Goal: Information Seeking & Learning: Learn about a topic

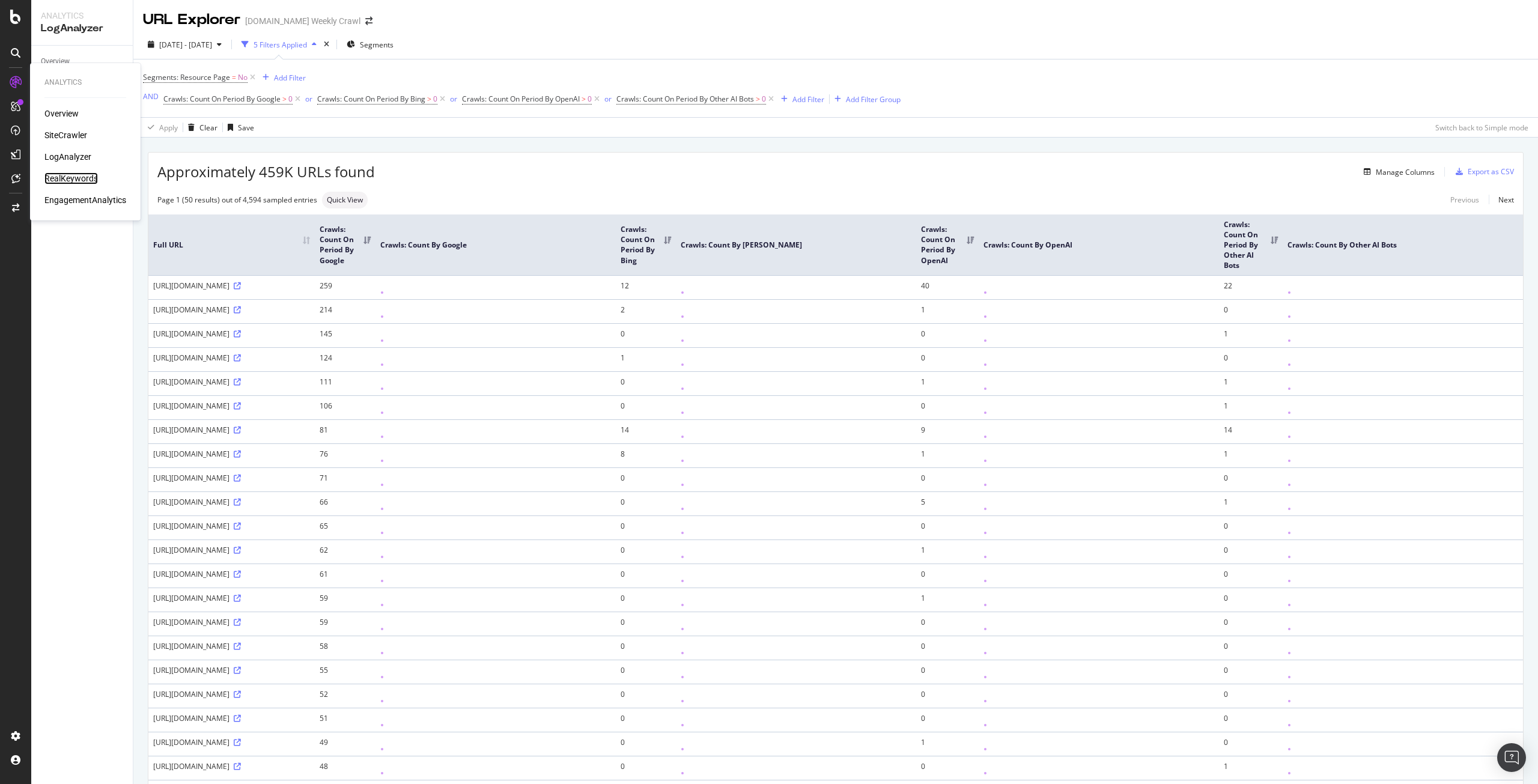
click at [75, 175] on div "RealKeywords" at bounding box center [71, 178] width 53 height 12
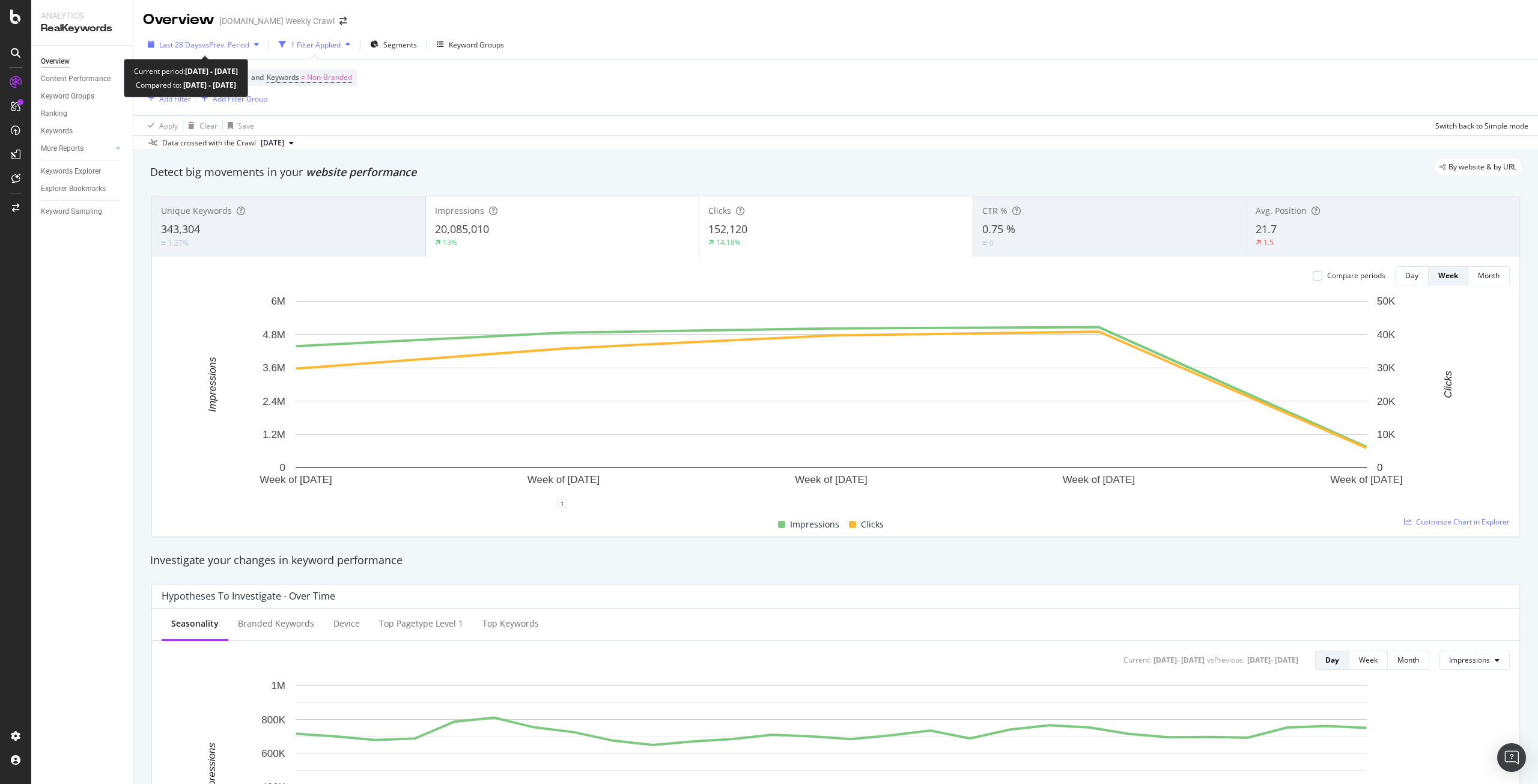
click at [242, 43] on span "vs Prev. Period" at bounding box center [225, 44] width 47 height 10
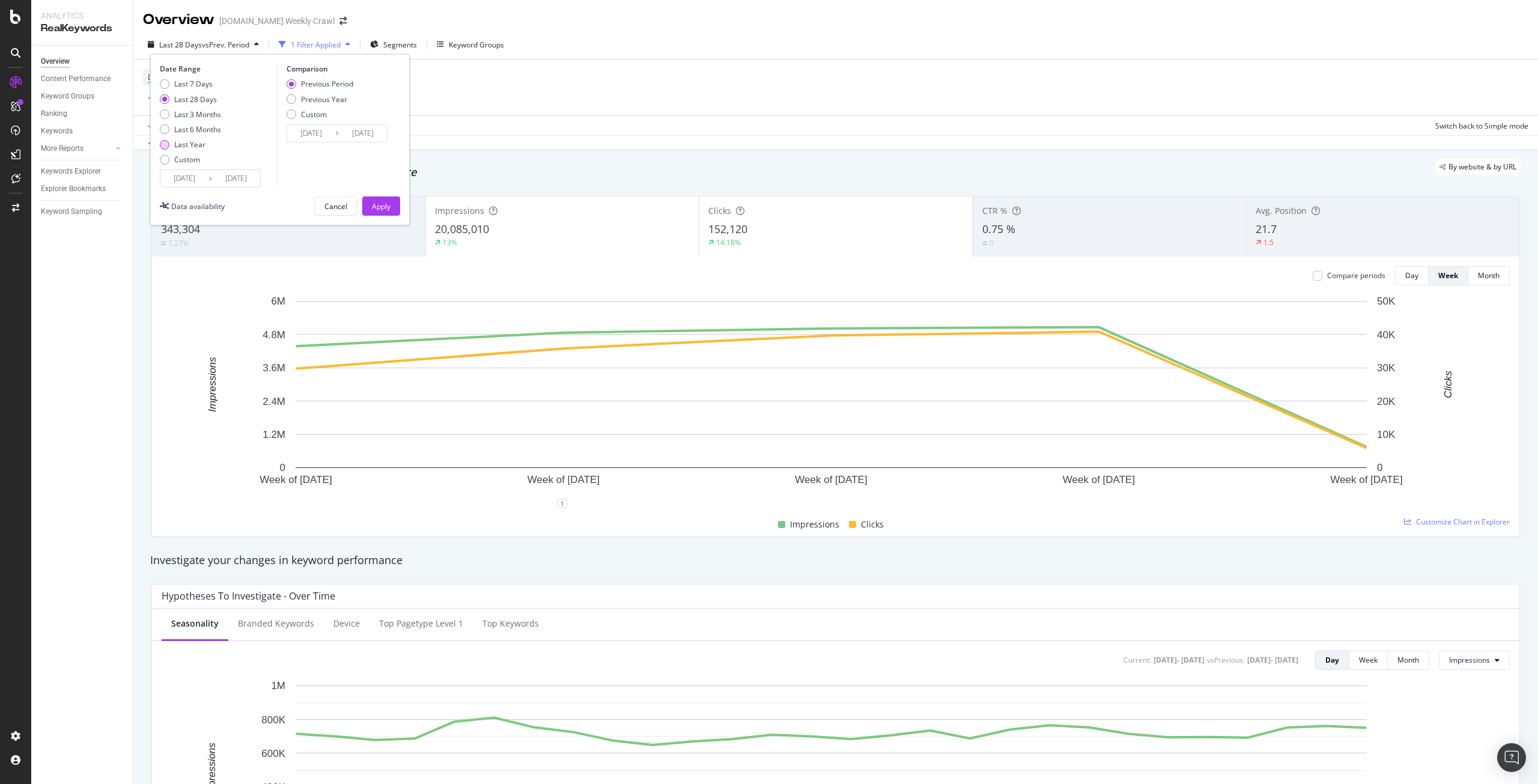
click at [189, 146] on div "Last Year" at bounding box center [190, 144] width 31 height 10
type input "[DATE]"
click at [398, 204] on button "Apply" at bounding box center [381, 206] width 38 height 19
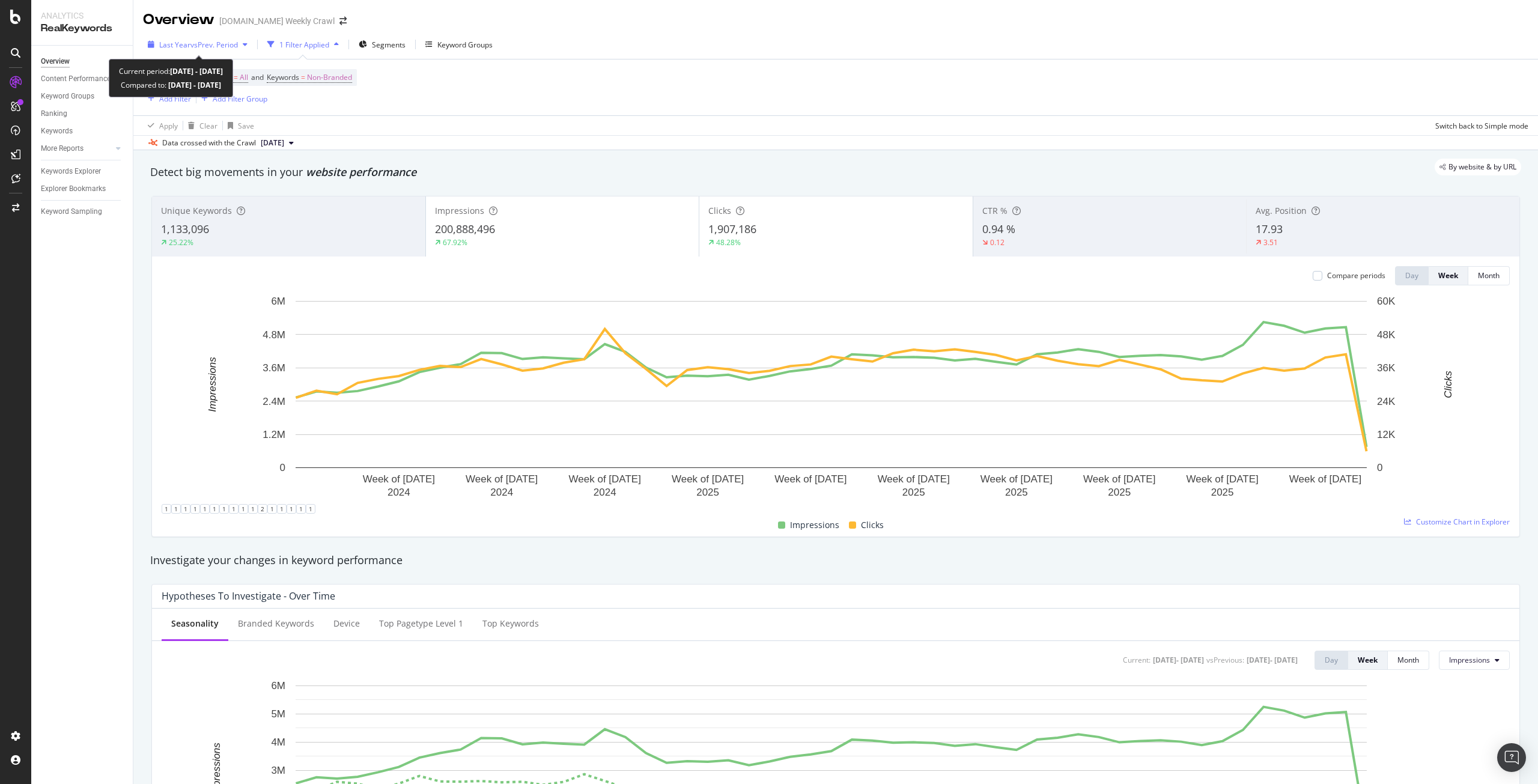
click at [207, 38] on div "Last Year vs Prev. Period" at bounding box center [198, 44] width 110 height 18
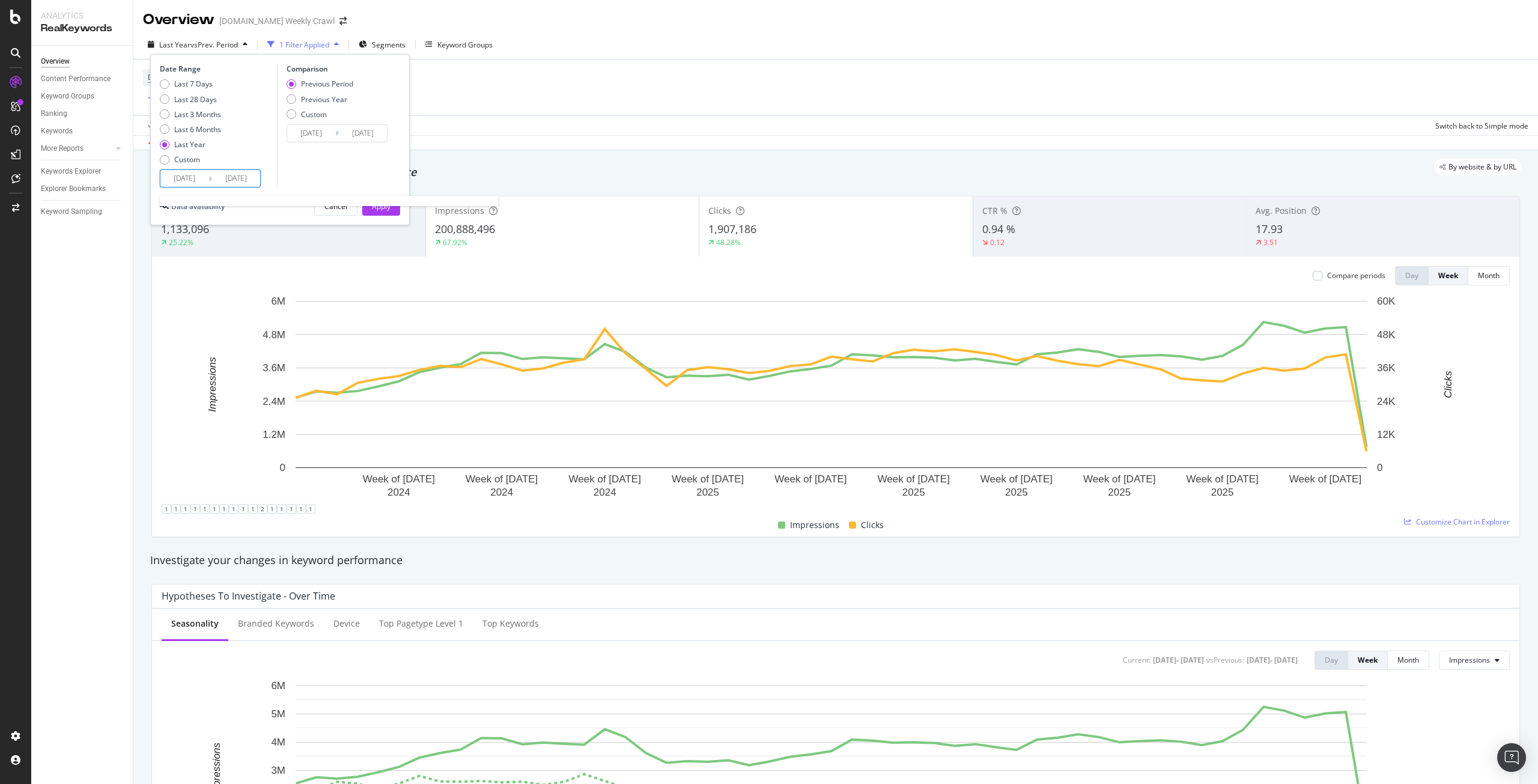
click at [220, 181] on input "[DATE]" at bounding box center [236, 178] width 48 height 17
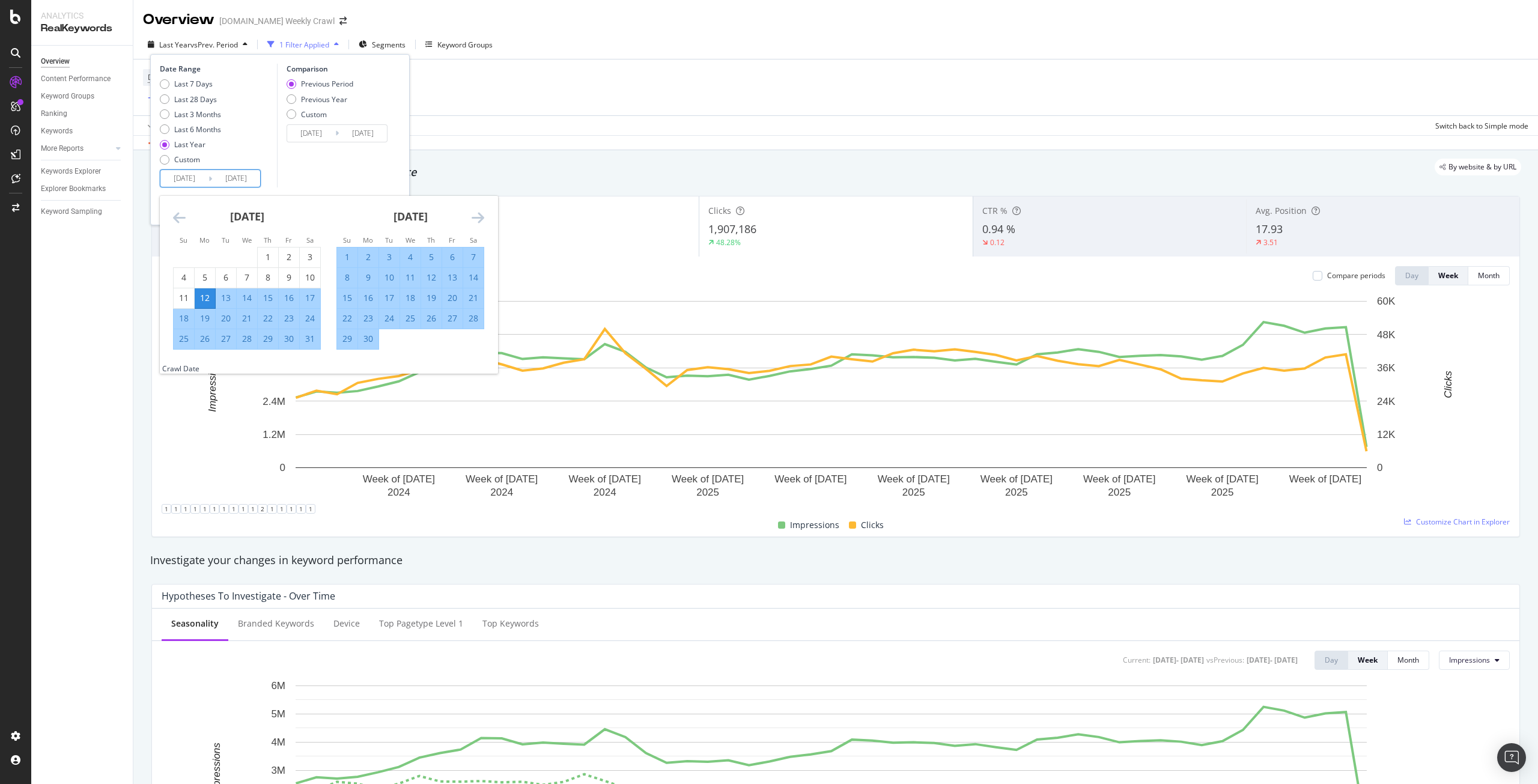
click at [477, 223] on icon "Move forward to switch to the next month." at bounding box center [477, 218] width 13 height 15
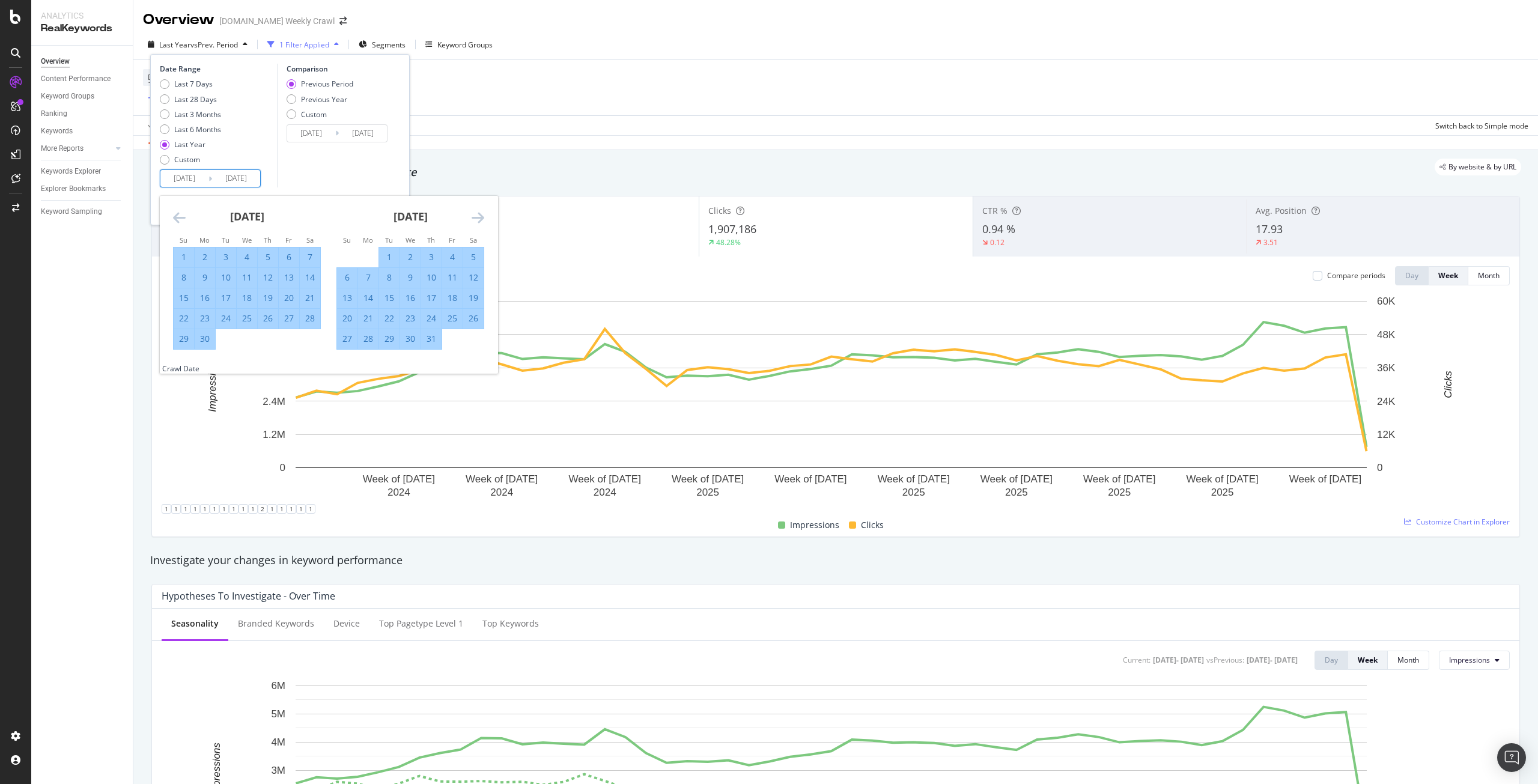
click at [477, 223] on icon "Move forward to switch to the next month." at bounding box center [477, 218] width 13 height 15
click at [405, 259] on div "1" at bounding box center [410, 257] width 21 height 12
type input "[DATE]"
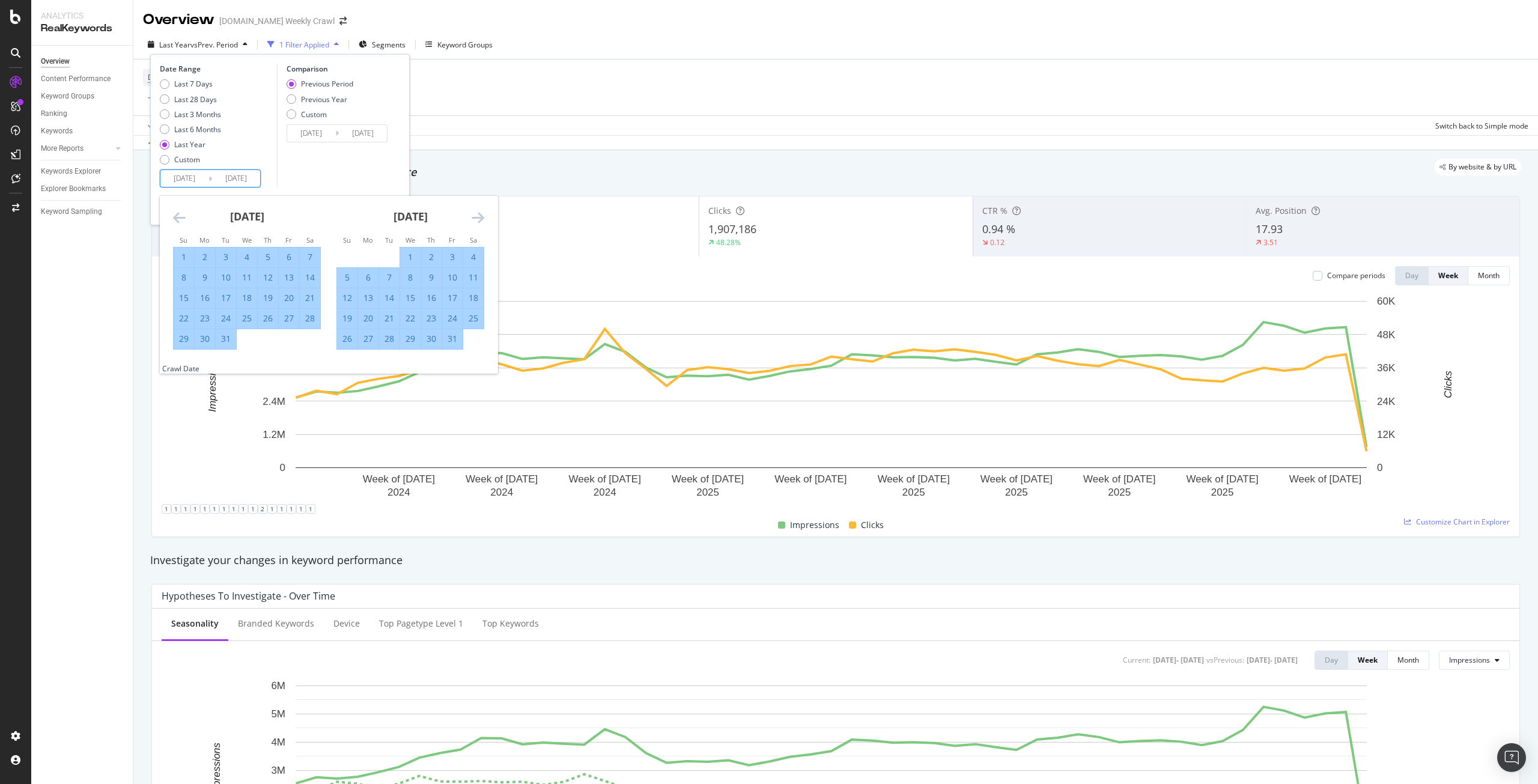
type input "[DATE]"
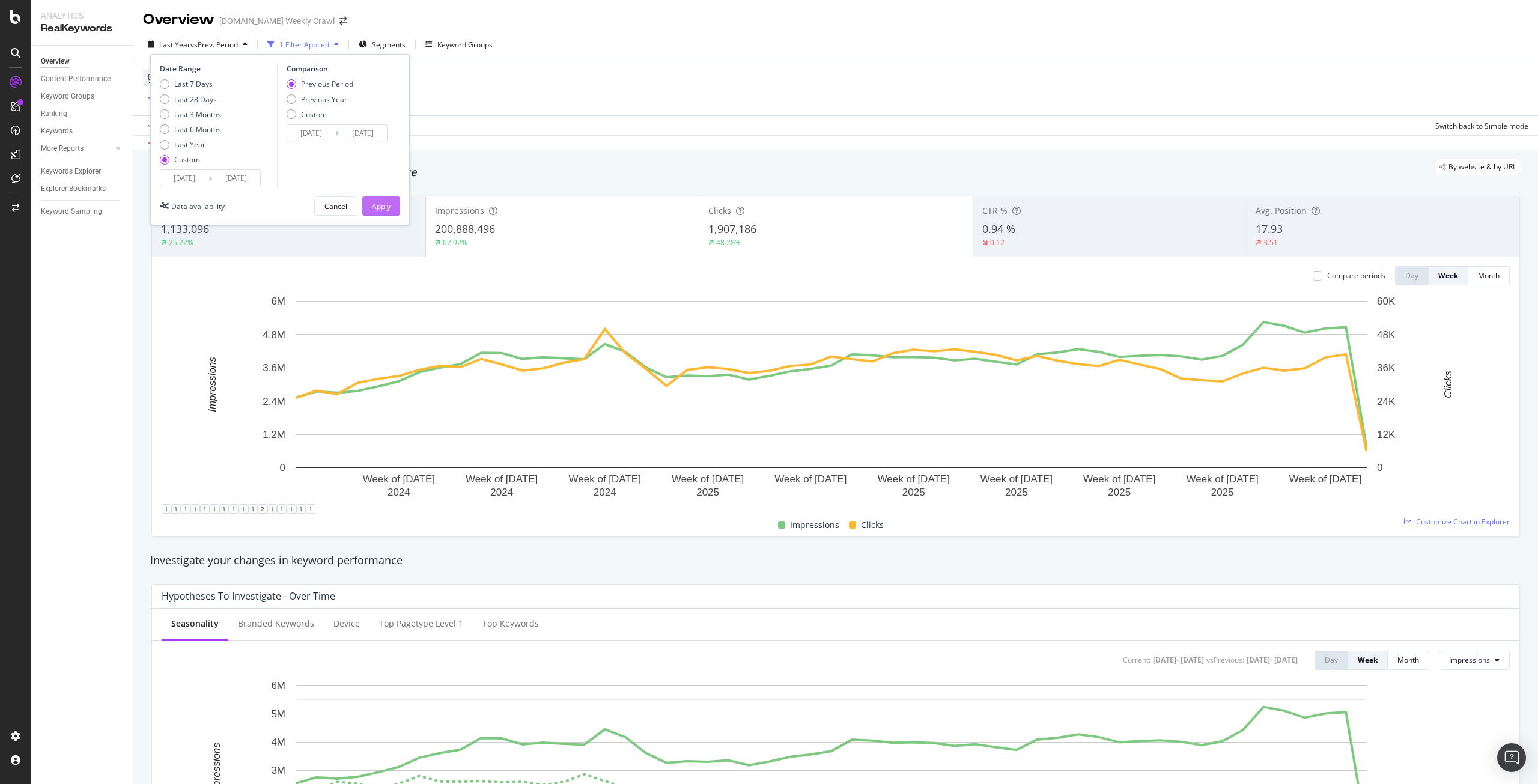
click at [392, 210] on button "Apply" at bounding box center [381, 206] width 38 height 19
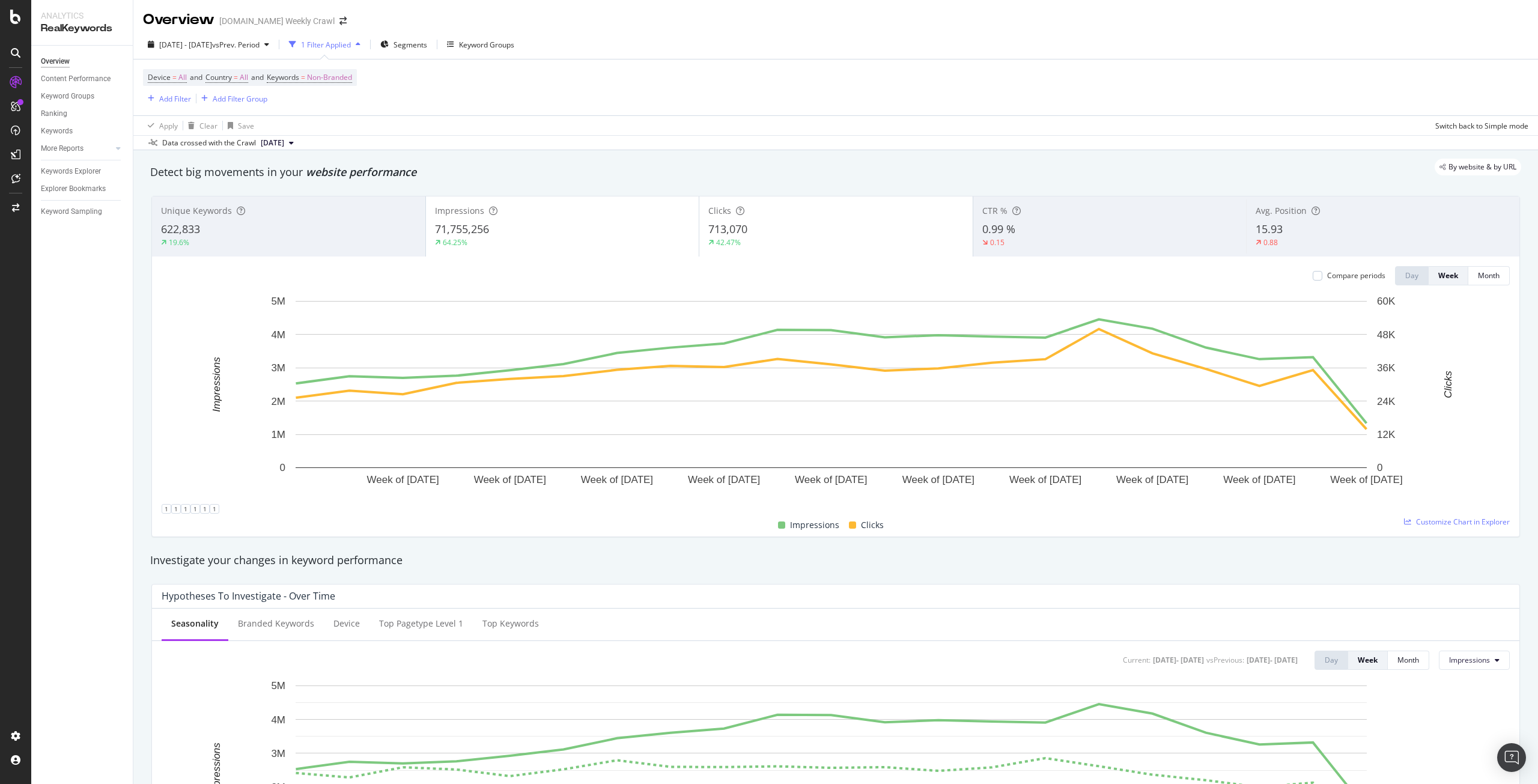
drag, startPoint x: 504, startPoint y: 229, endPoint x: 429, endPoint y: 236, distance: 75.3
click at [429, 236] on div "Impressions 71,755,256 64.25%" at bounding box center [562, 226] width 273 height 54
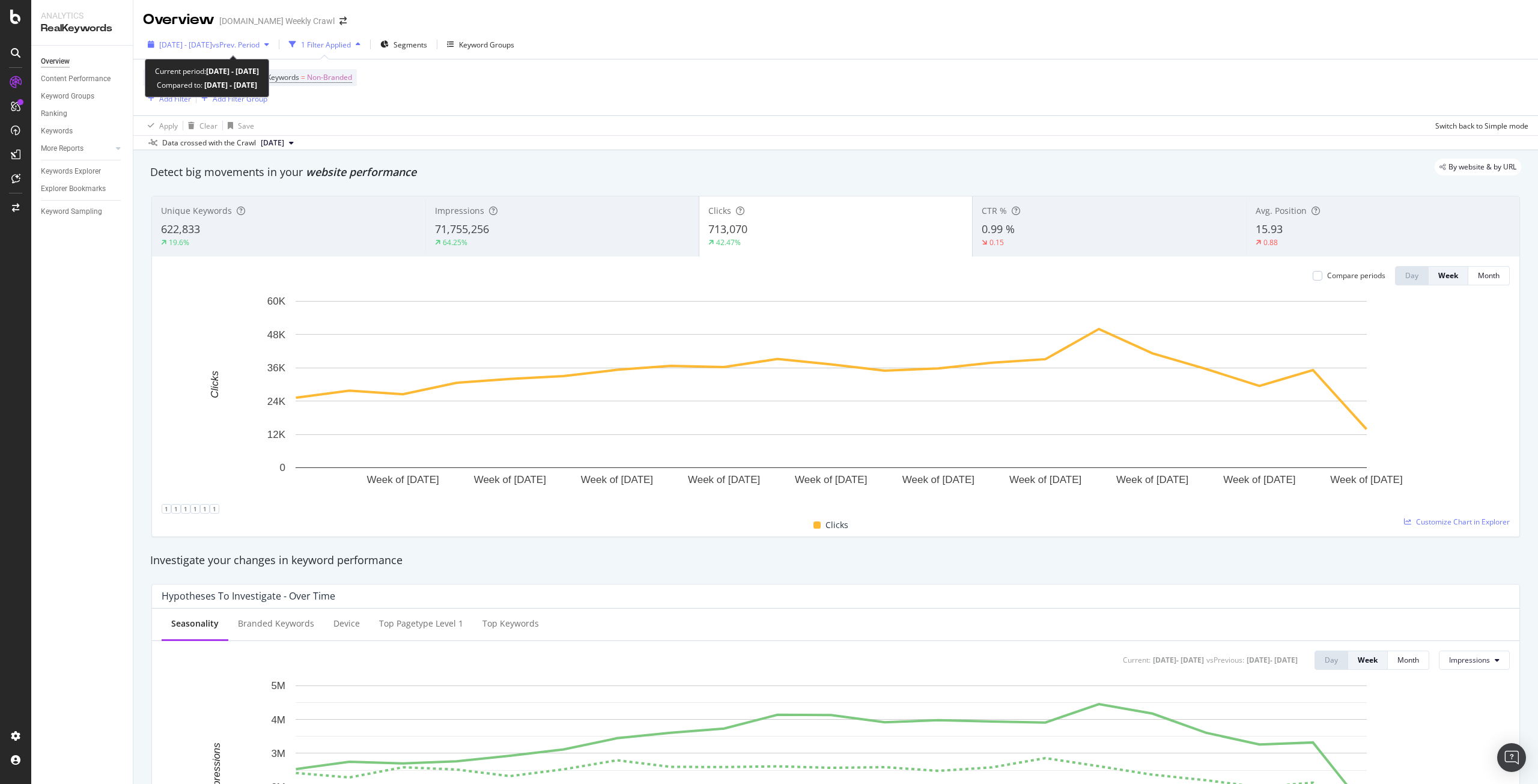
click at [212, 49] on span "[DATE] - [DATE]" at bounding box center [185, 44] width 53 height 10
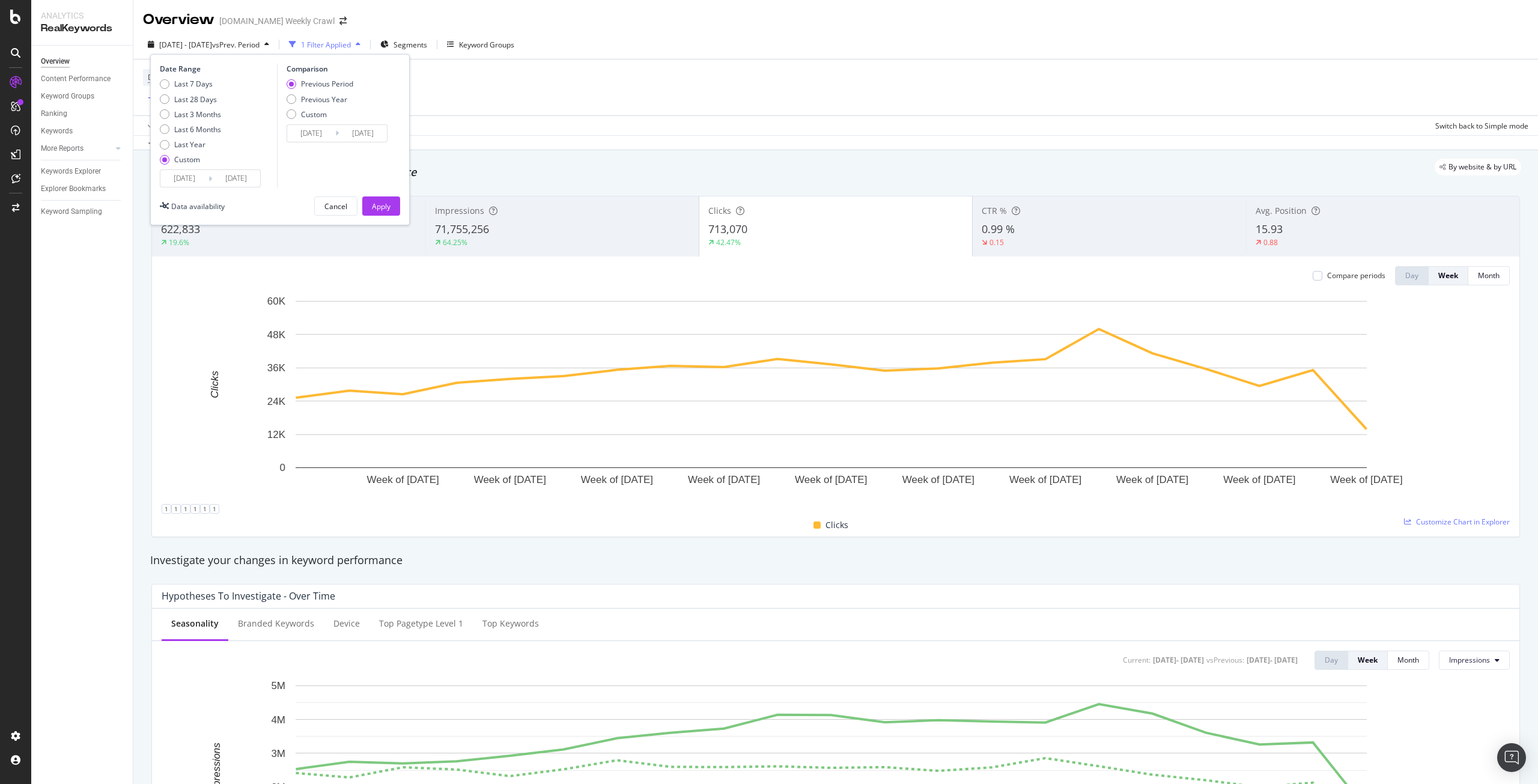
click at [243, 174] on input "[DATE]" at bounding box center [236, 178] width 48 height 17
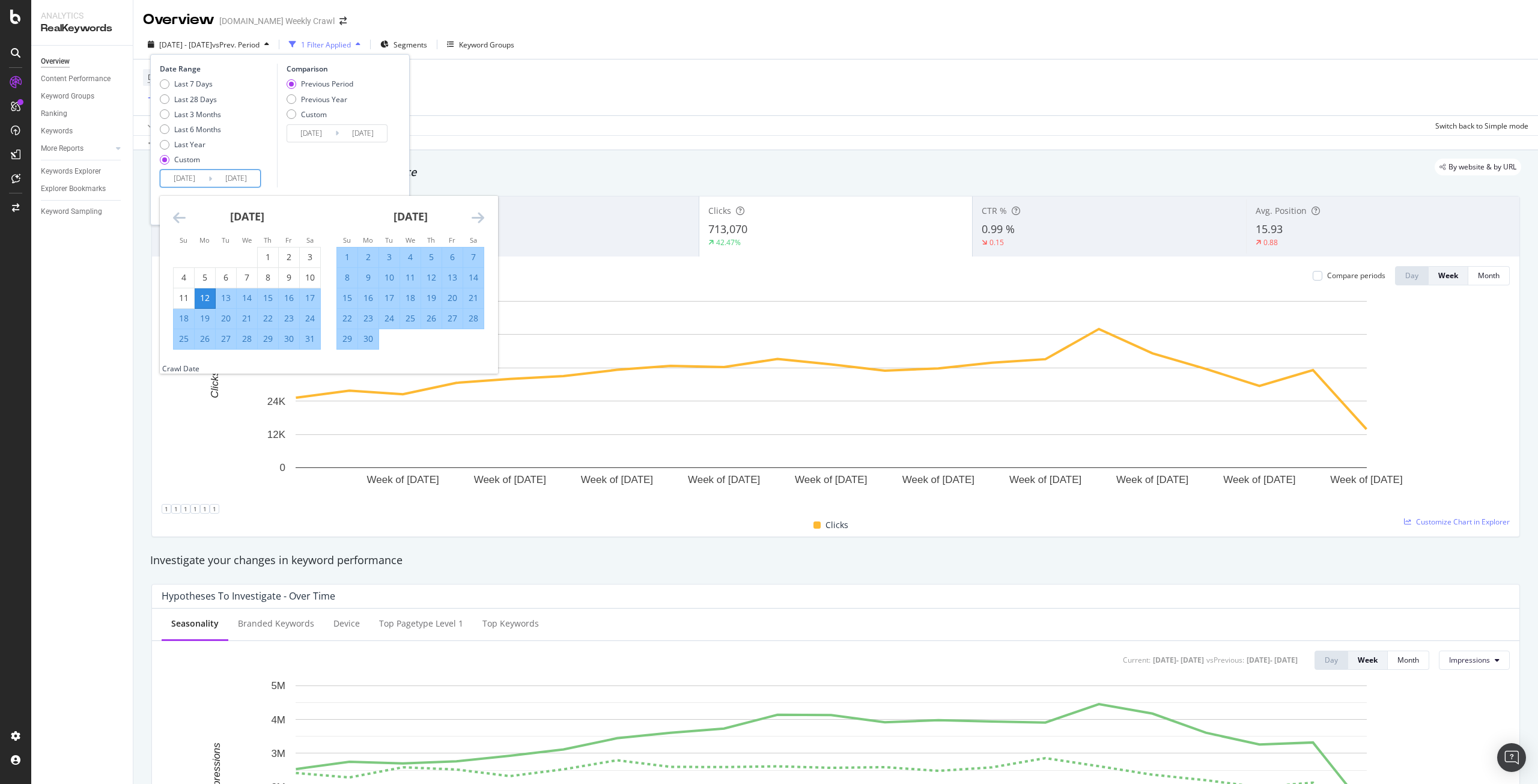
click at [477, 216] on icon "Move forward to switch to the next month." at bounding box center [477, 218] width 13 height 15
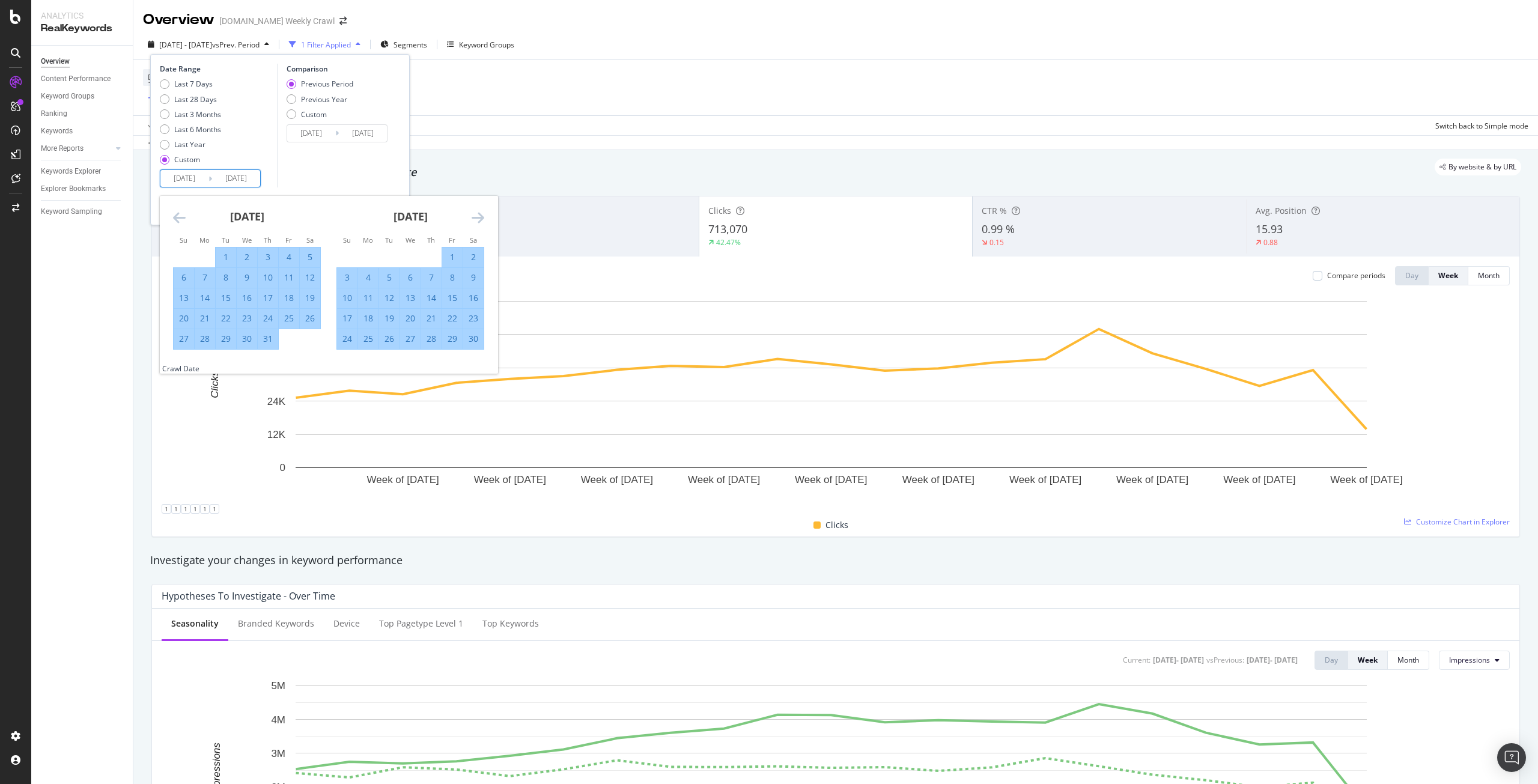
click at [477, 216] on icon "Move forward to switch to the next month." at bounding box center [477, 218] width 13 height 15
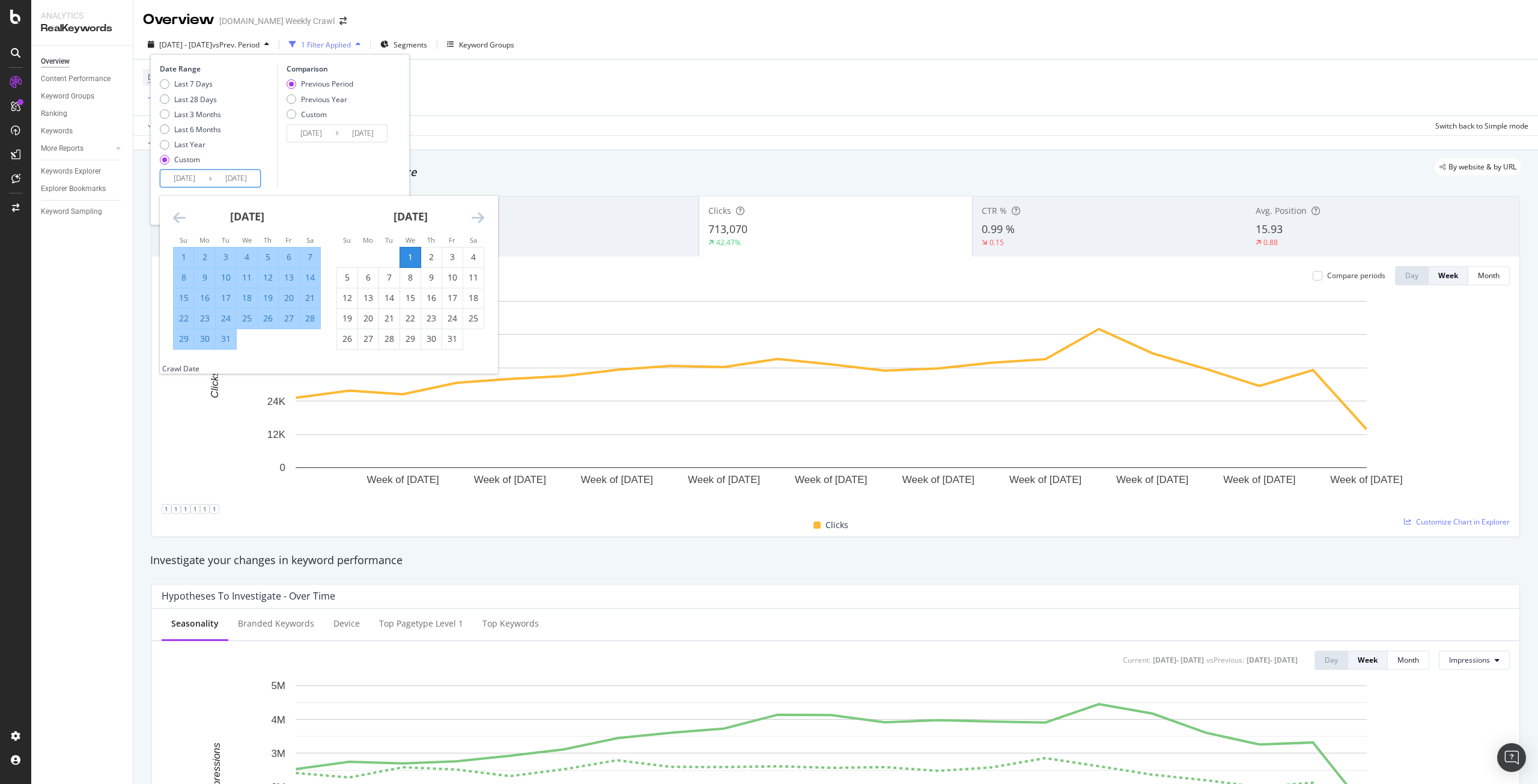
click at [411, 252] on div "1" at bounding box center [410, 257] width 21 height 12
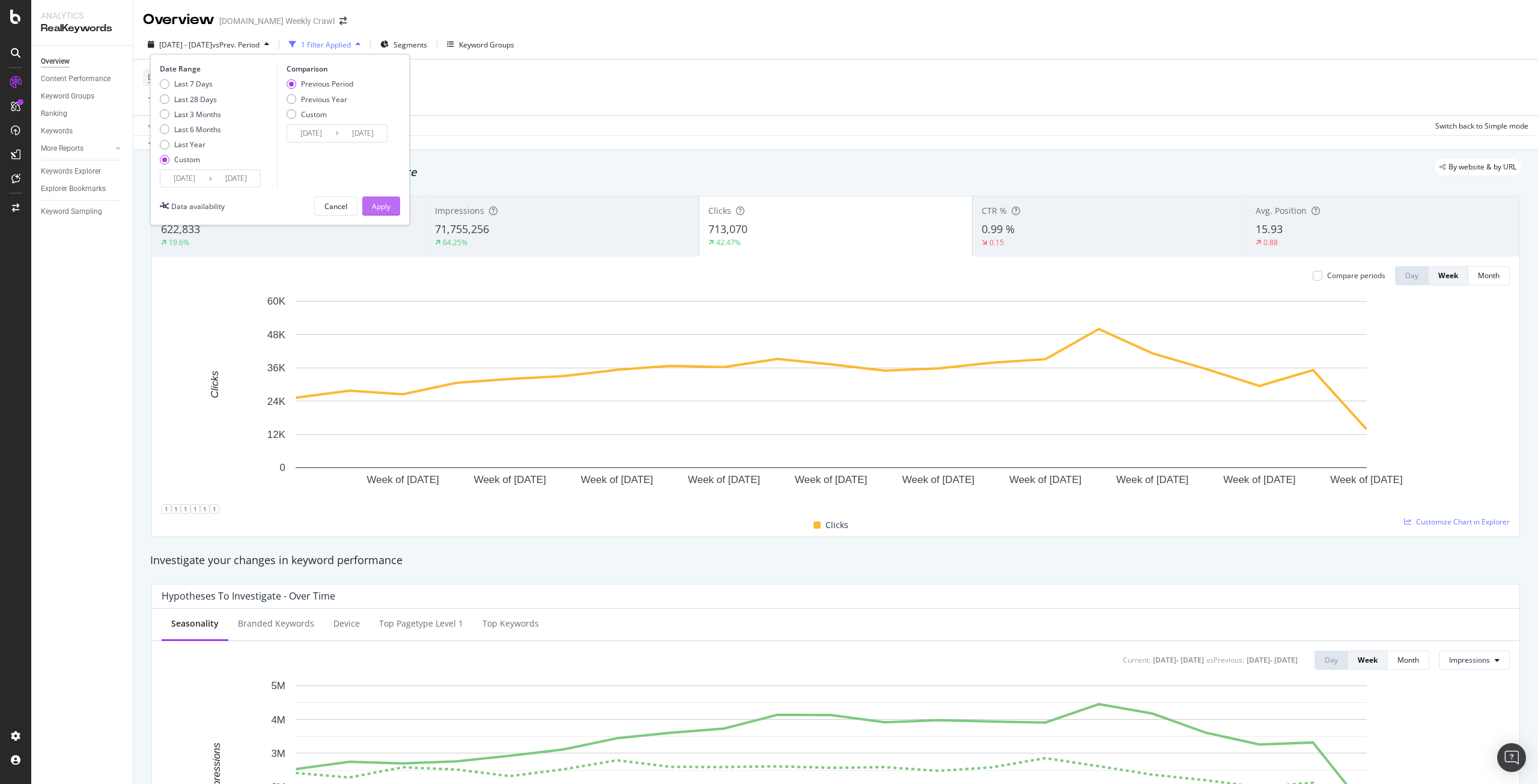
click at [392, 210] on button "Apply" at bounding box center [381, 206] width 38 height 19
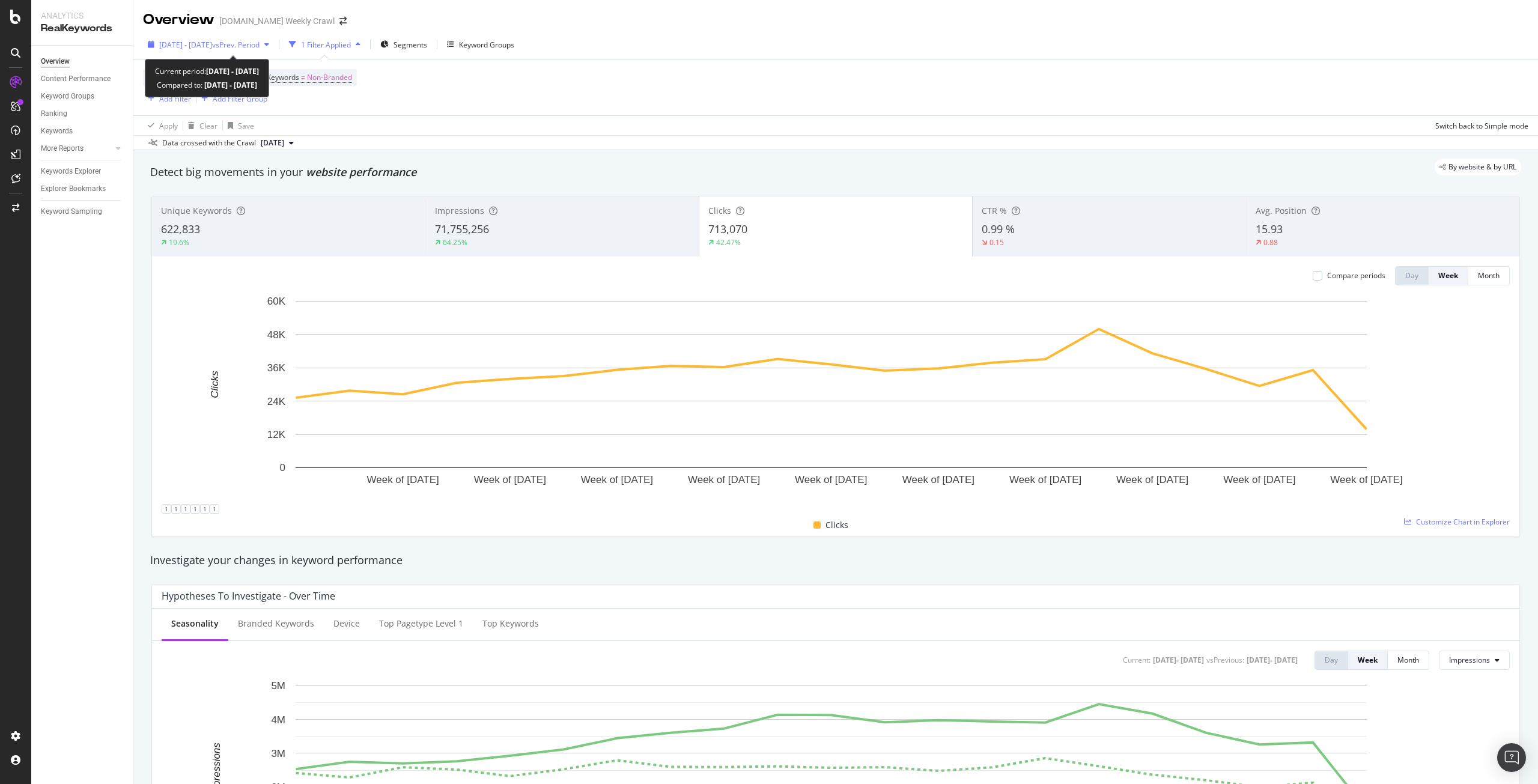
click at [260, 43] on span "vs Prev. Period" at bounding box center [236, 44] width 47 height 10
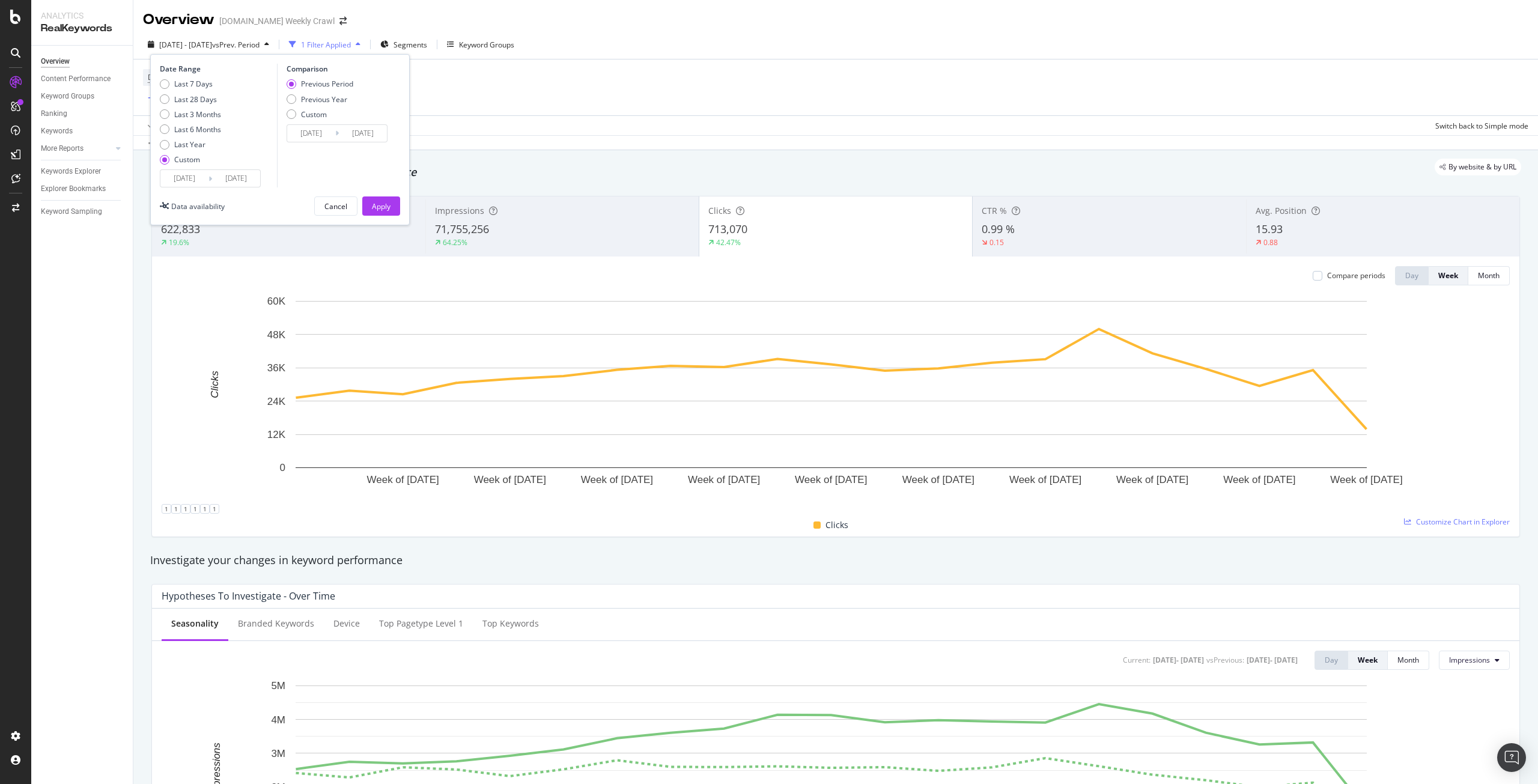
click at [175, 177] on input "[DATE]" at bounding box center [184, 178] width 48 height 17
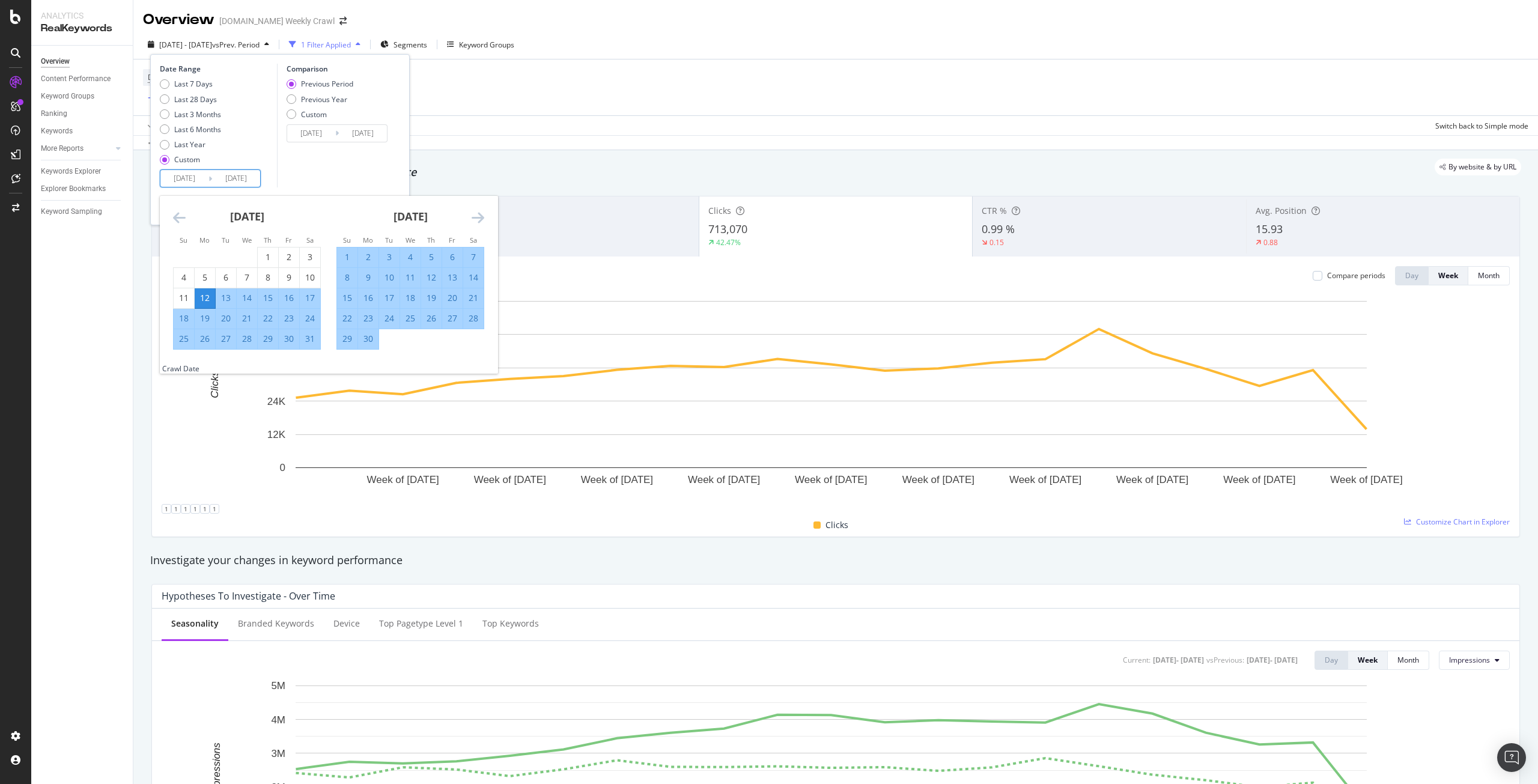
click at [481, 221] on icon "Move forward to switch to the next month." at bounding box center [477, 218] width 13 height 15
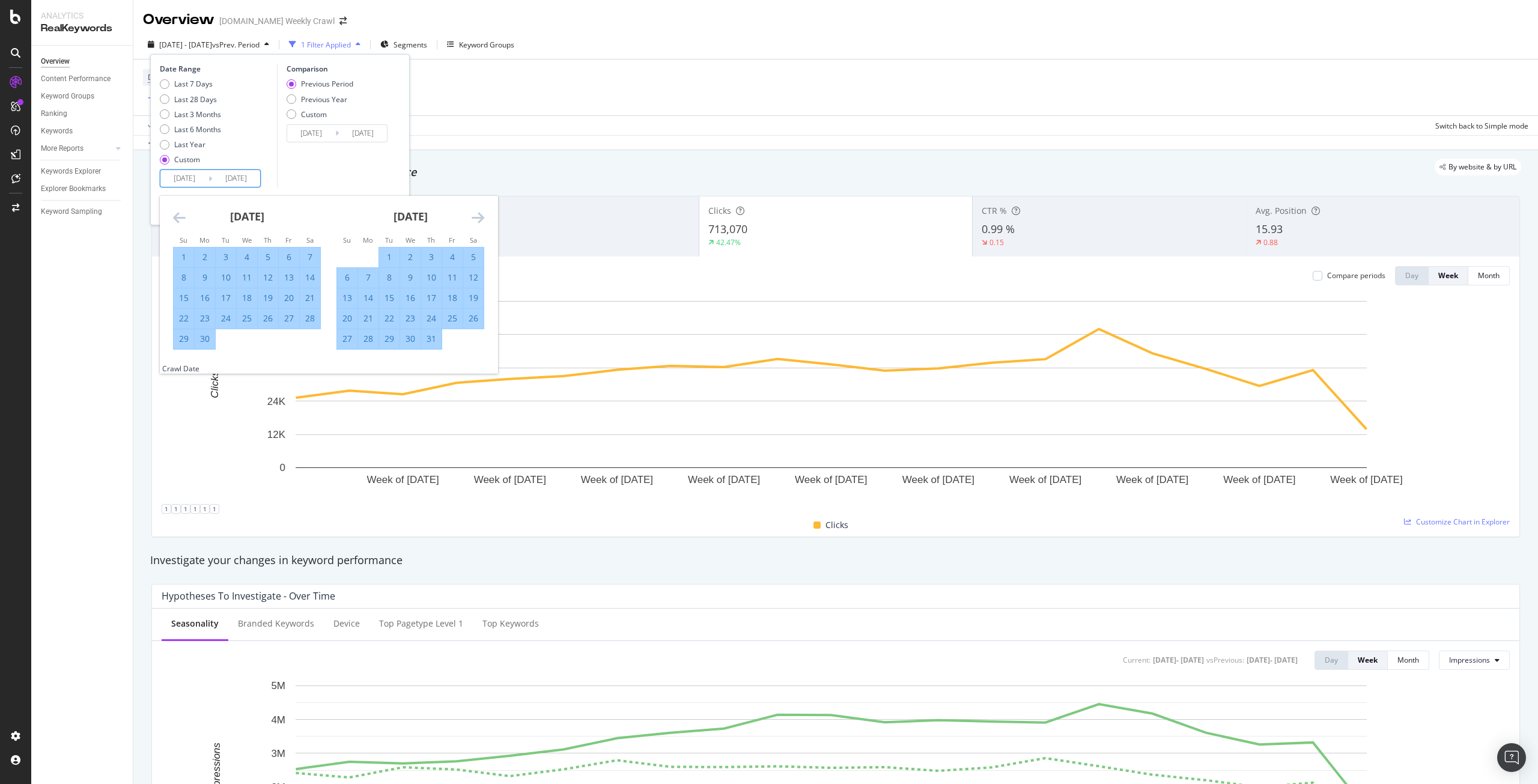
click at [480, 220] on icon "Move forward to switch to the next month." at bounding box center [477, 218] width 13 height 15
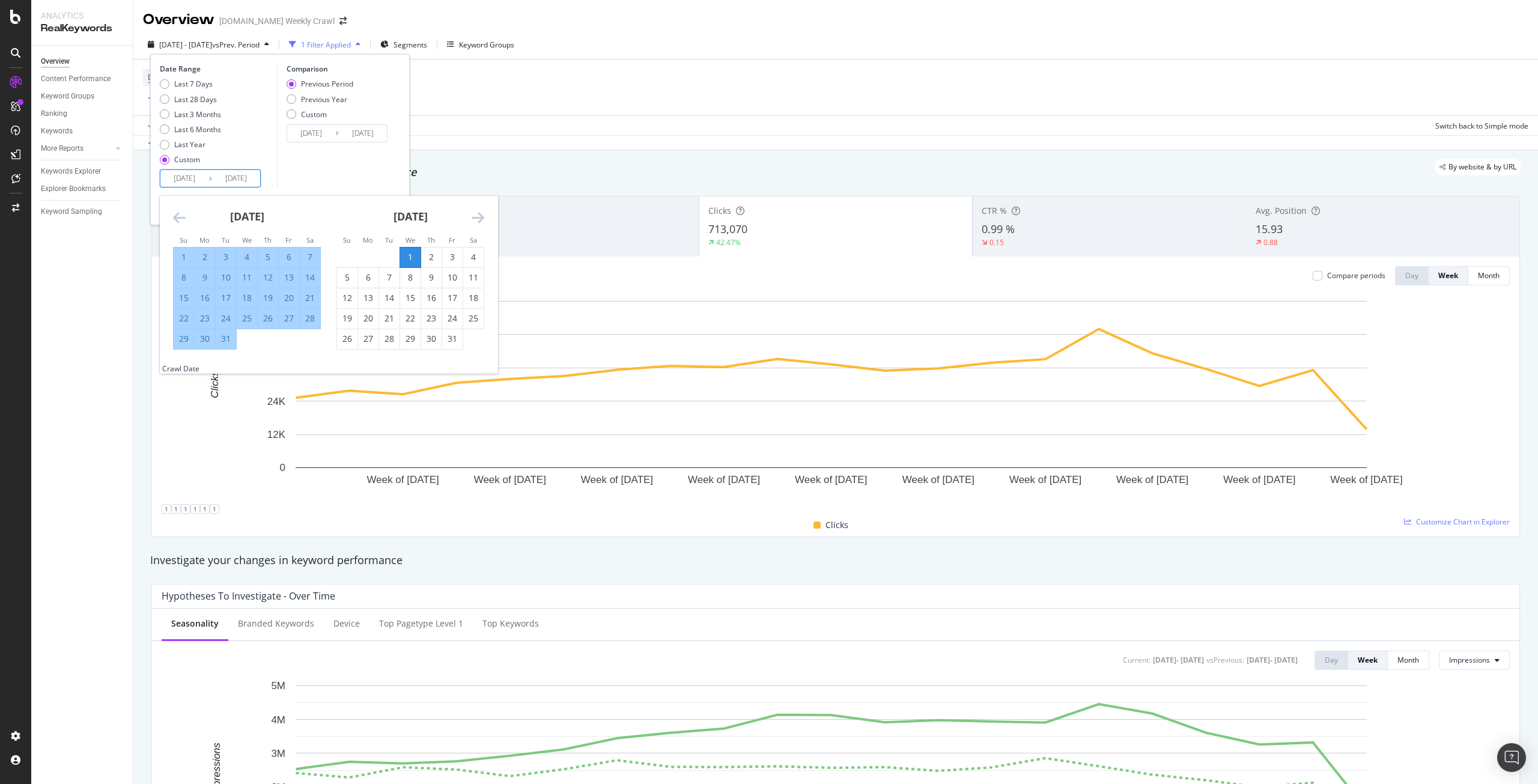
click at [409, 256] on div "1" at bounding box center [410, 257] width 21 height 12
type input "[DATE]"
click at [482, 218] on icon "Move forward to switch to the next month." at bounding box center [477, 218] width 13 height 15
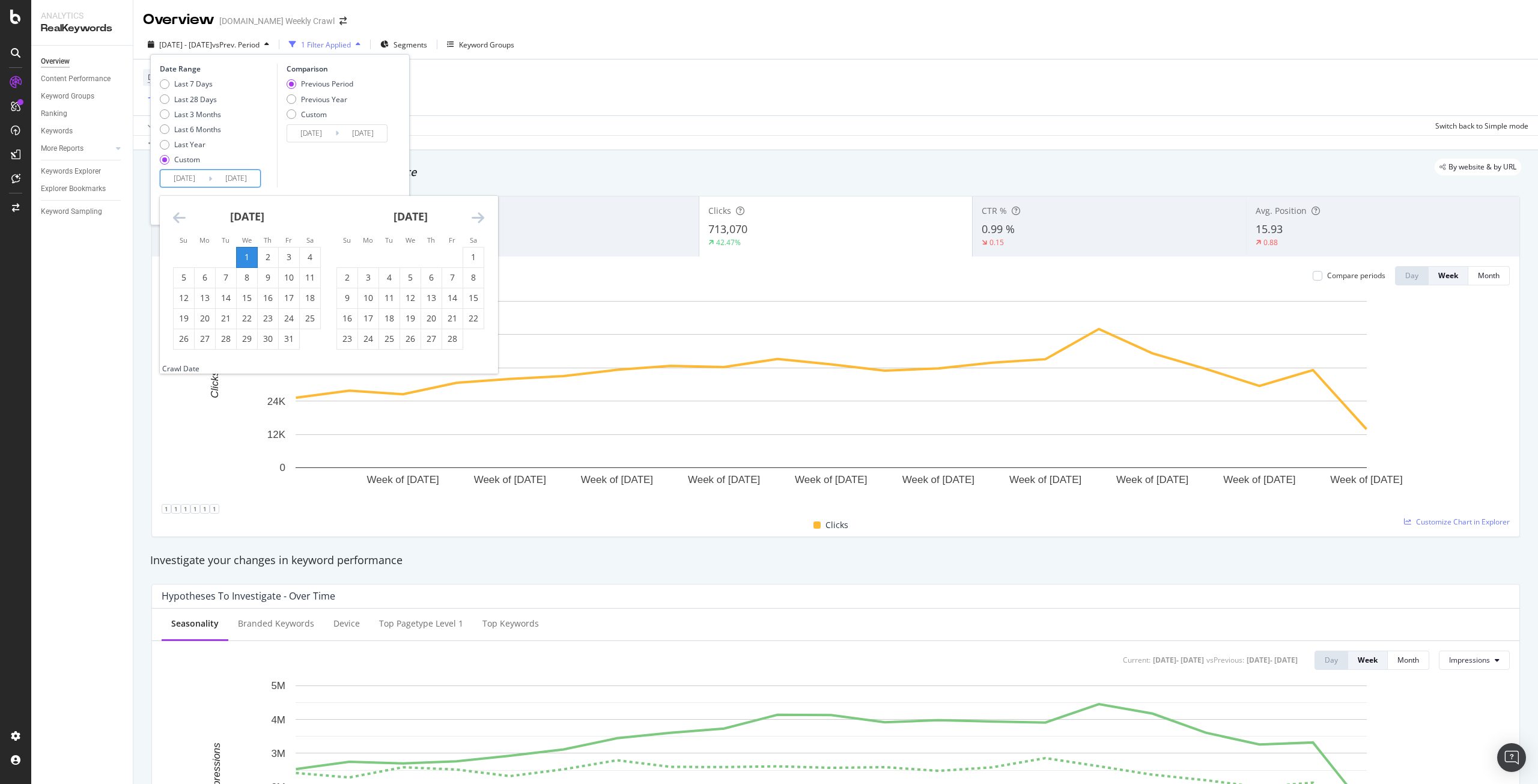
click at [482, 218] on icon "Move forward to switch to the next month." at bounding box center [477, 218] width 13 height 15
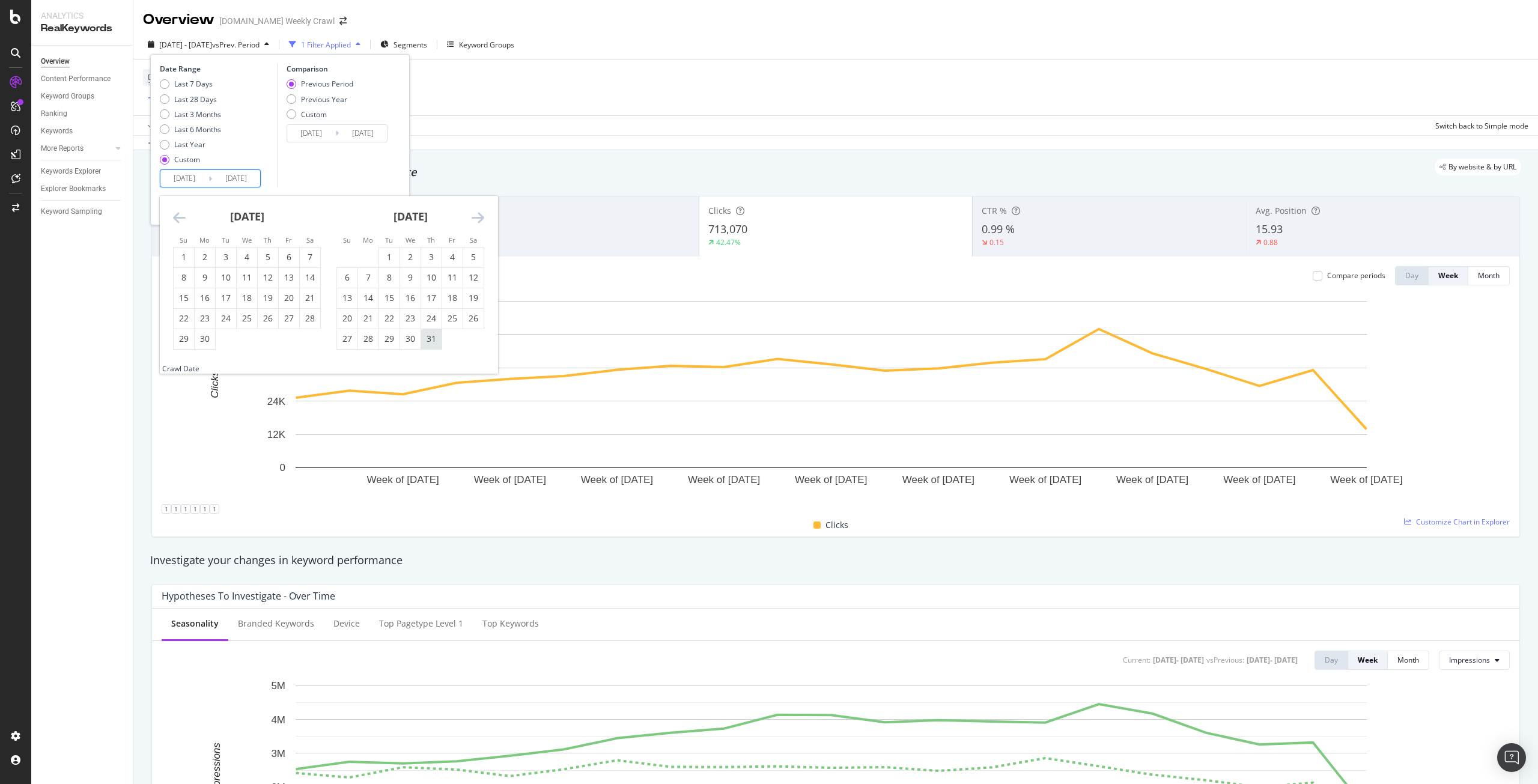
click at [435, 343] on div "31" at bounding box center [431, 339] width 21 height 12
type input "[DATE]"
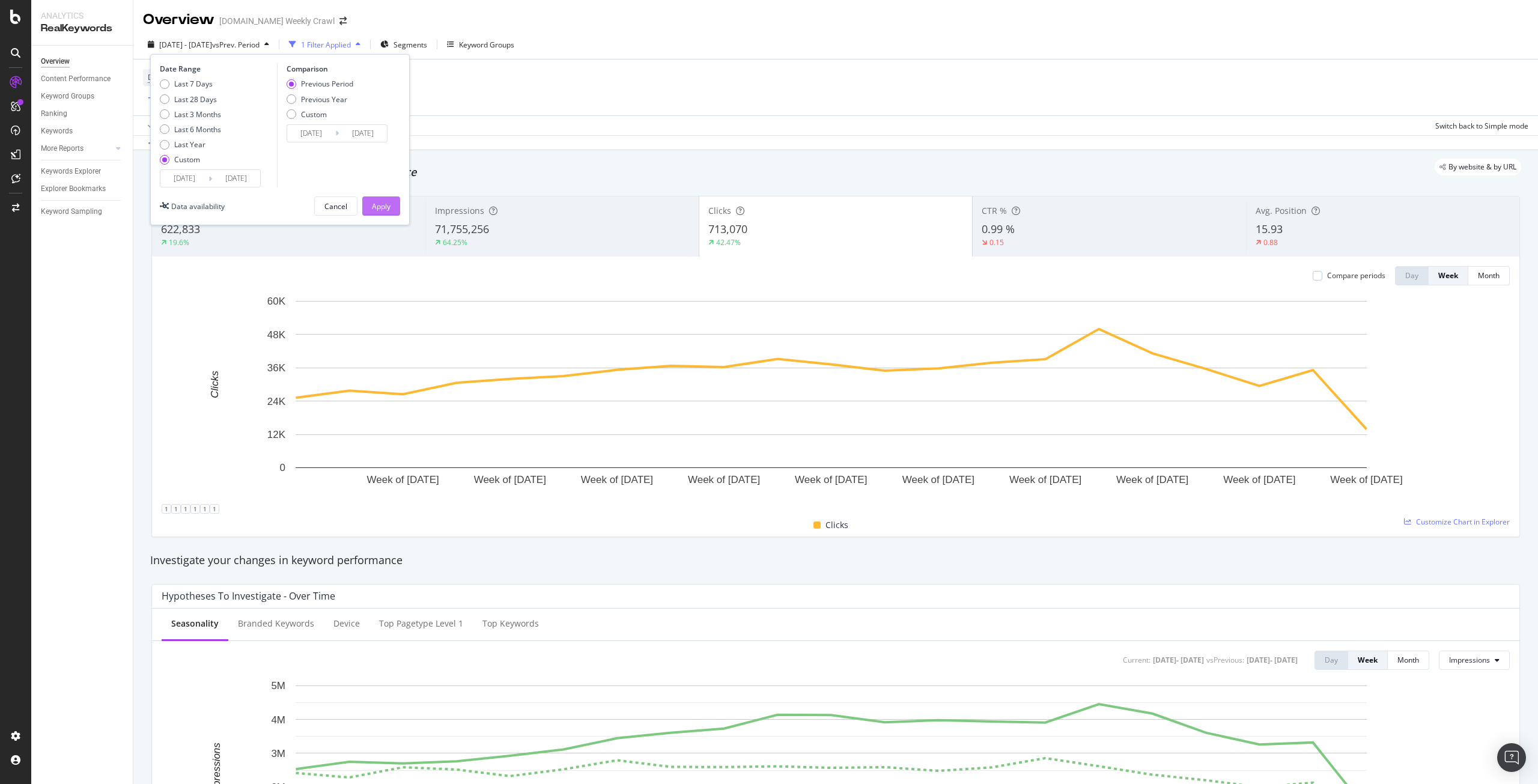
click at [389, 202] on div "Apply" at bounding box center [381, 206] width 19 height 10
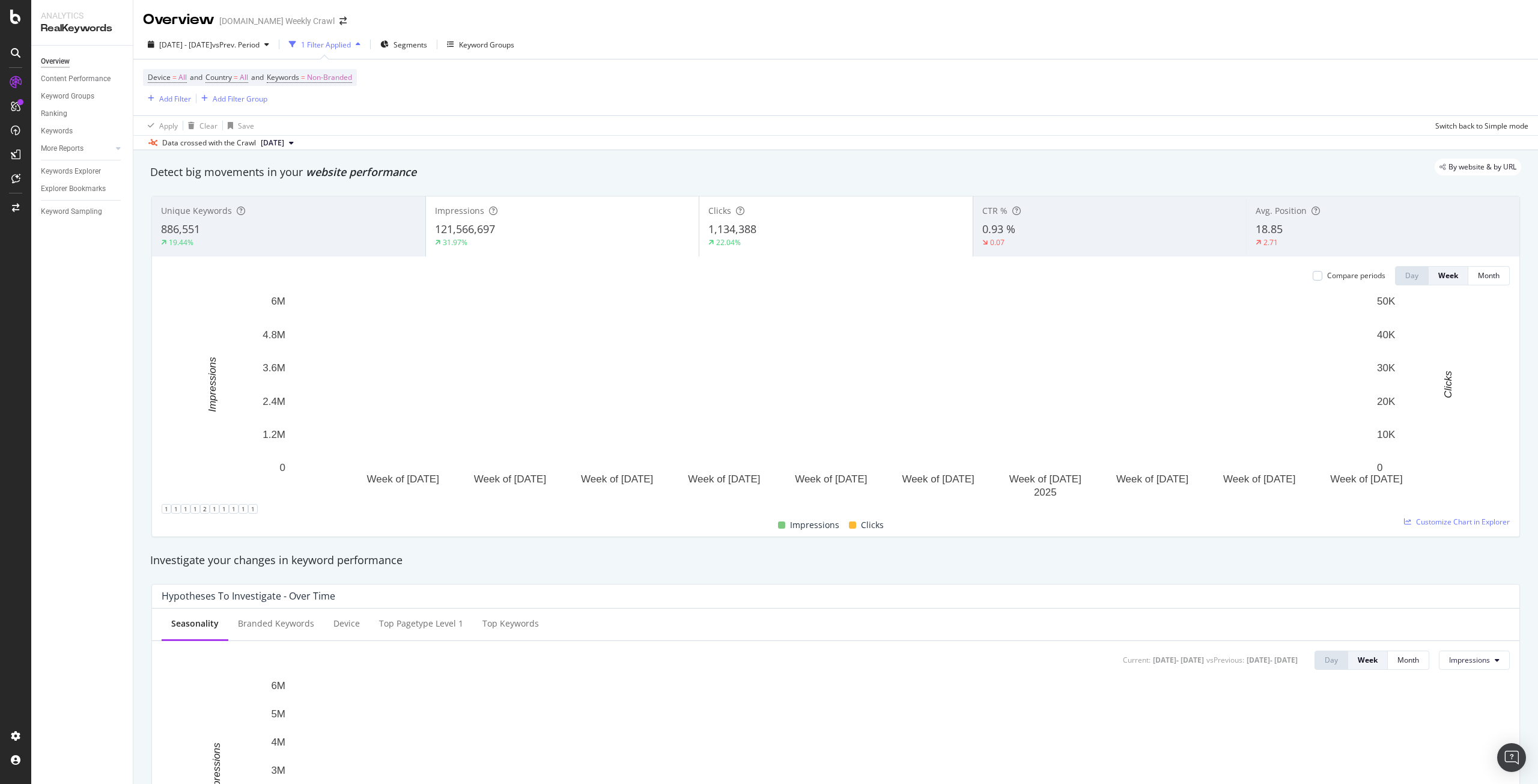
click at [500, 231] on div "121,566,697" at bounding box center [562, 229] width 255 height 15
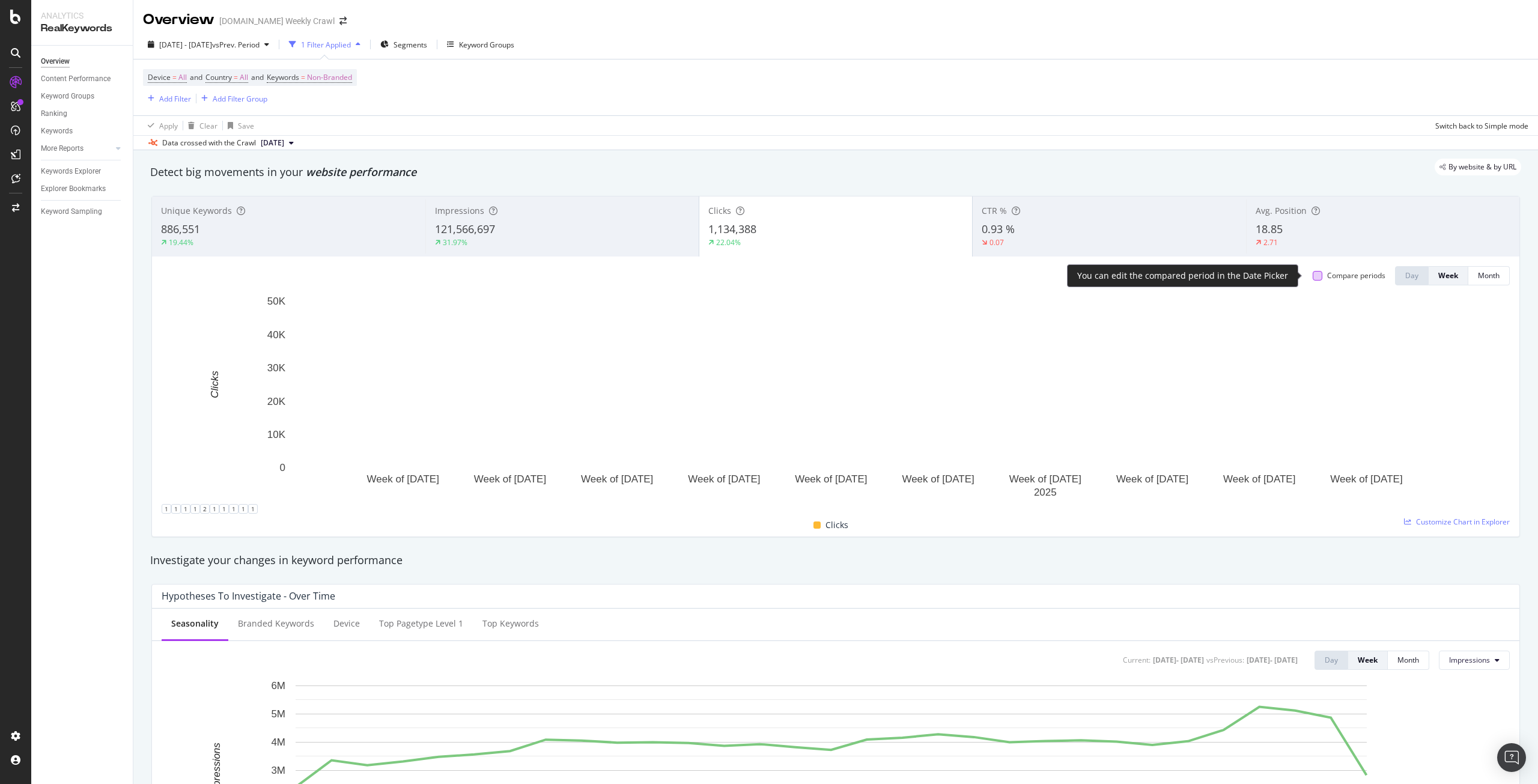
click at [1313, 274] on div at bounding box center [1318, 276] width 9 height 9
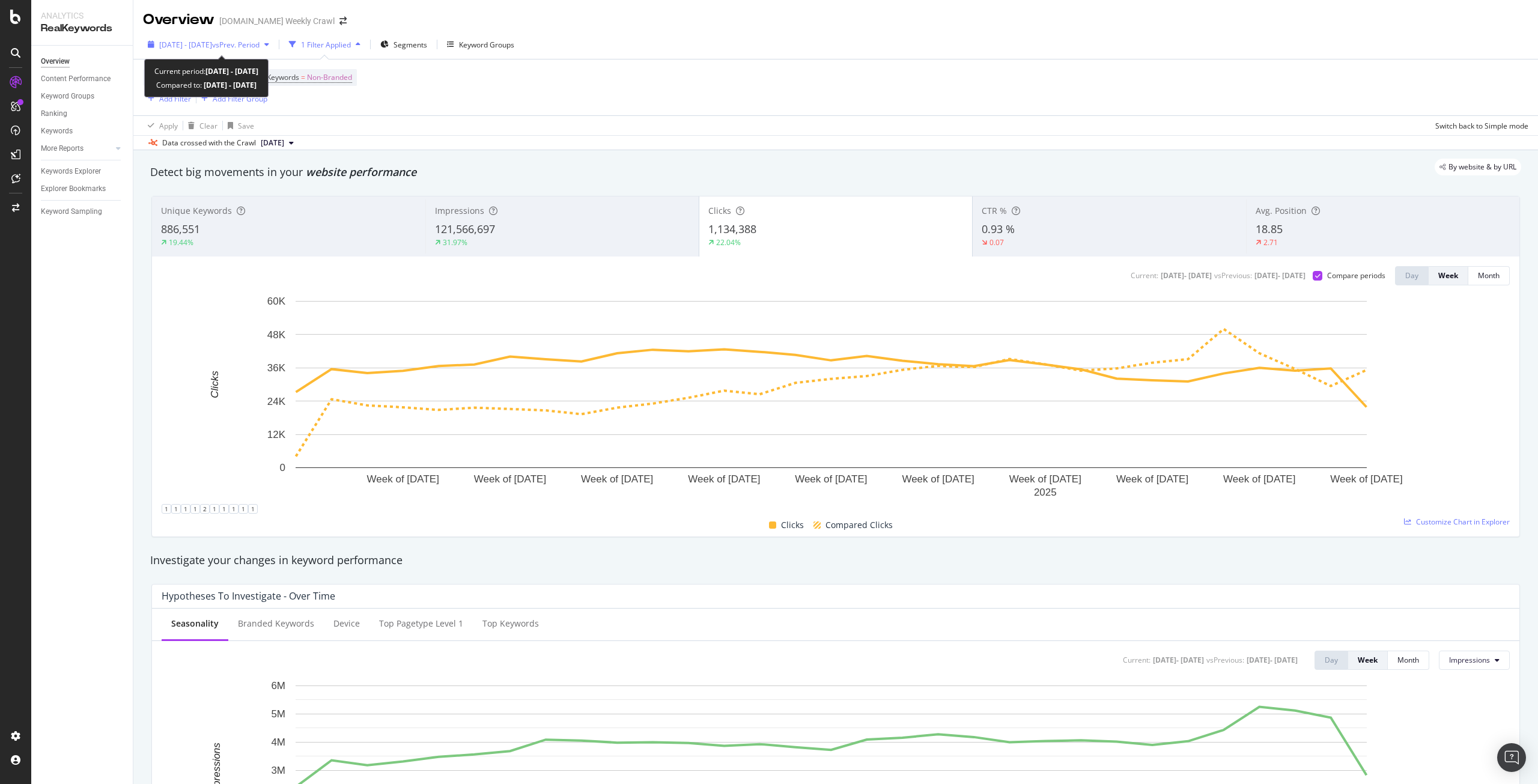
click at [259, 51] on div "[DATE] - [DATE] vs Prev. Period" at bounding box center [208, 44] width 131 height 18
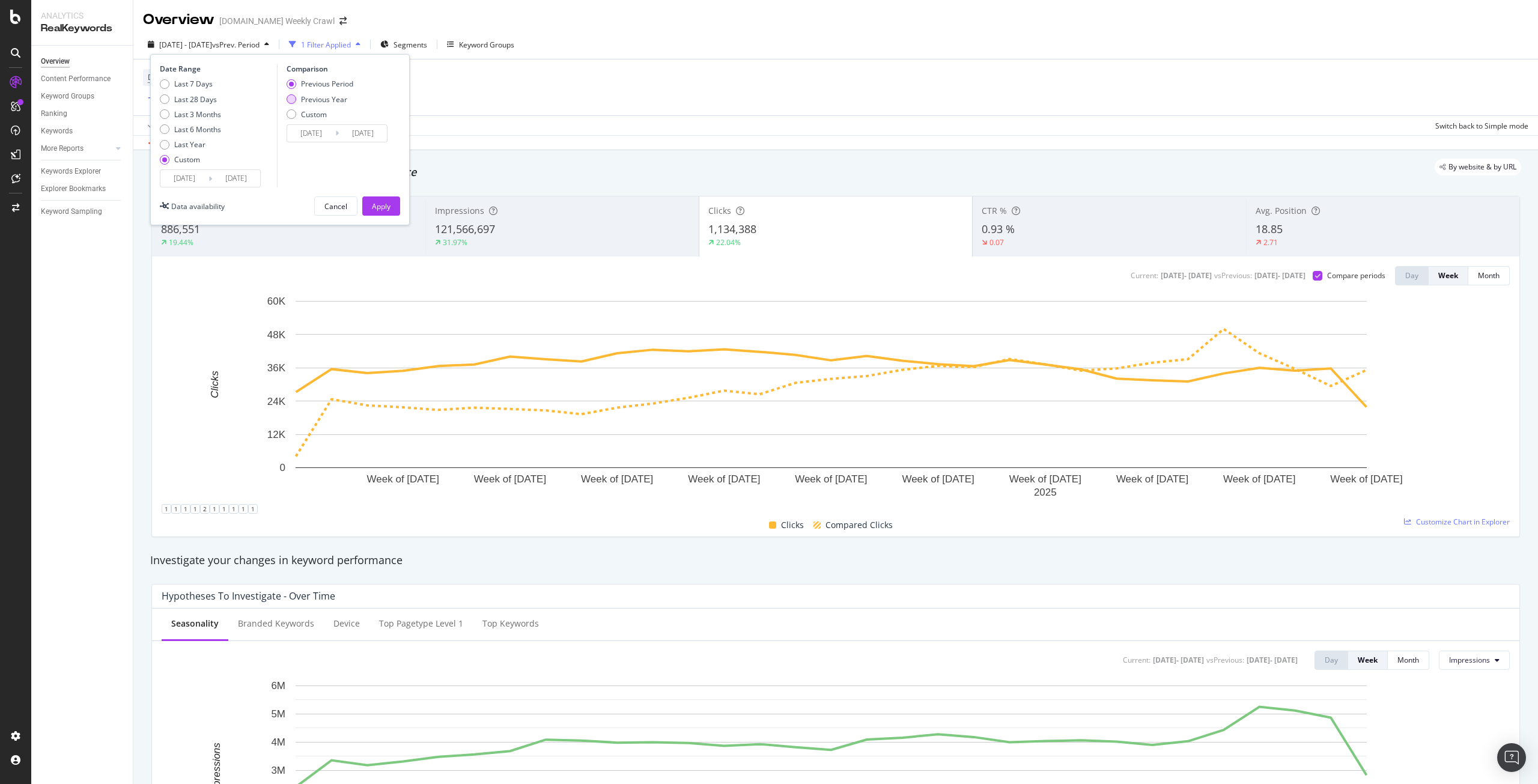
click at [315, 97] on div "Previous Year" at bounding box center [324, 99] width 46 height 10
type input "[DATE]"
click at [387, 208] on div "Apply" at bounding box center [381, 206] width 19 height 10
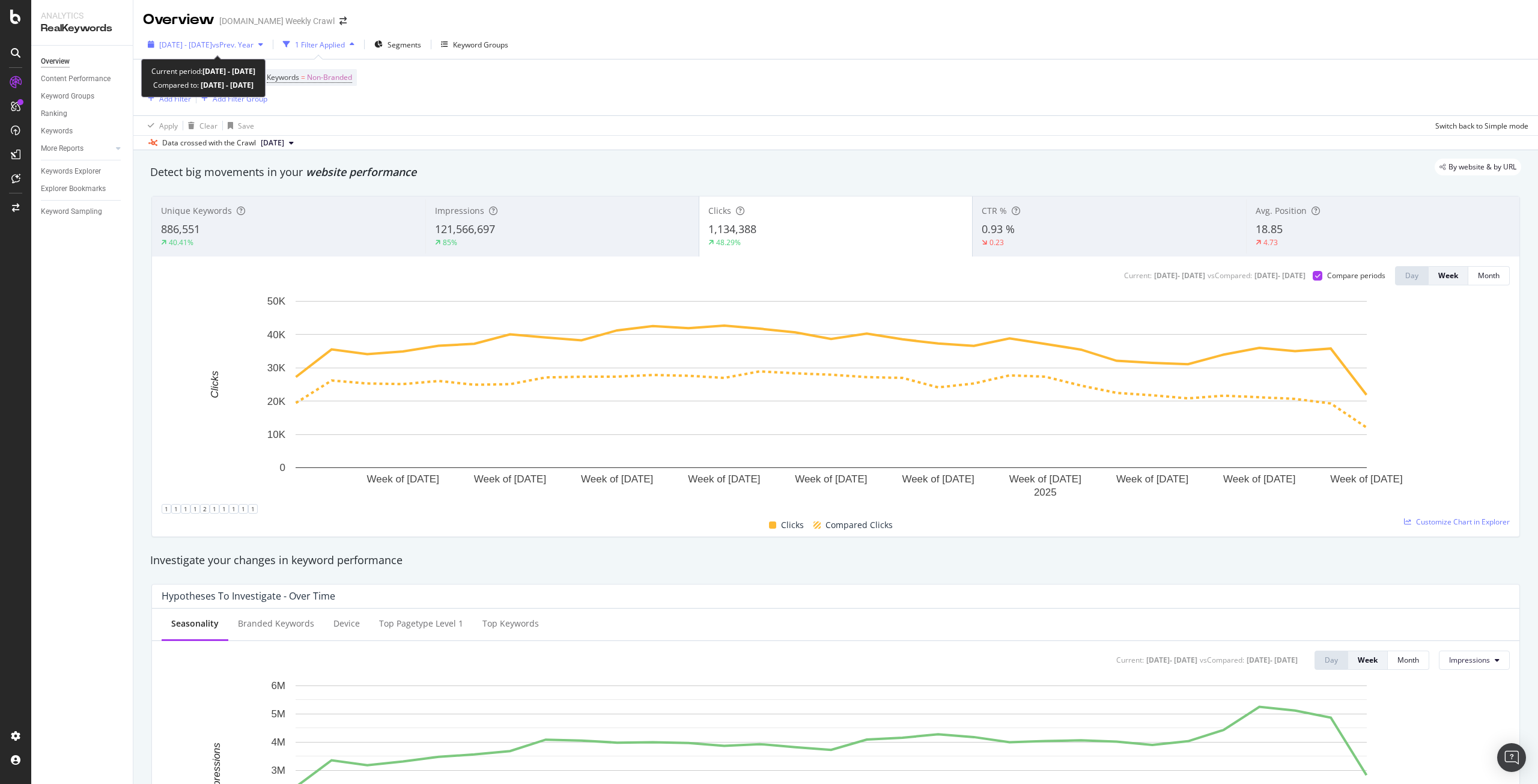
click at [236, 49] on span "vs Prev. Year" at bounding box center [233, 44] width 41 height 10
drag, startPoint x: 471, startPoint y: 114, endPoint x: 353, endPoint y: 272, distance: 197.2
click at [353, 272] on div "Current: [DATE] - [DATE] vs Compared : [DATE] - [DATE] Compare periods Day Week…" at bounding box center [835, 276] width 1348 height 19
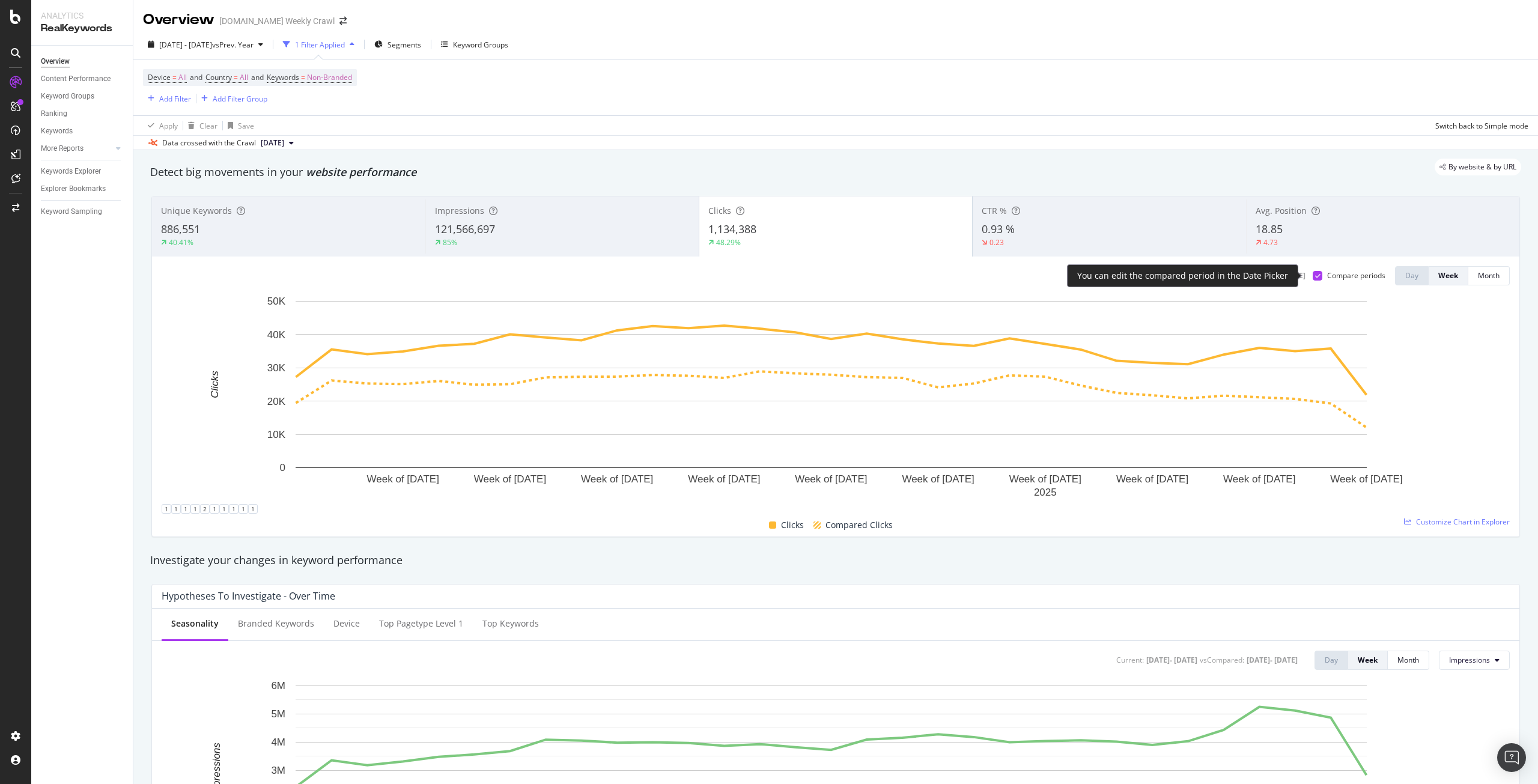
click at [1316, 274] on icon at bounding box center [1318, 275] width 5 height 6
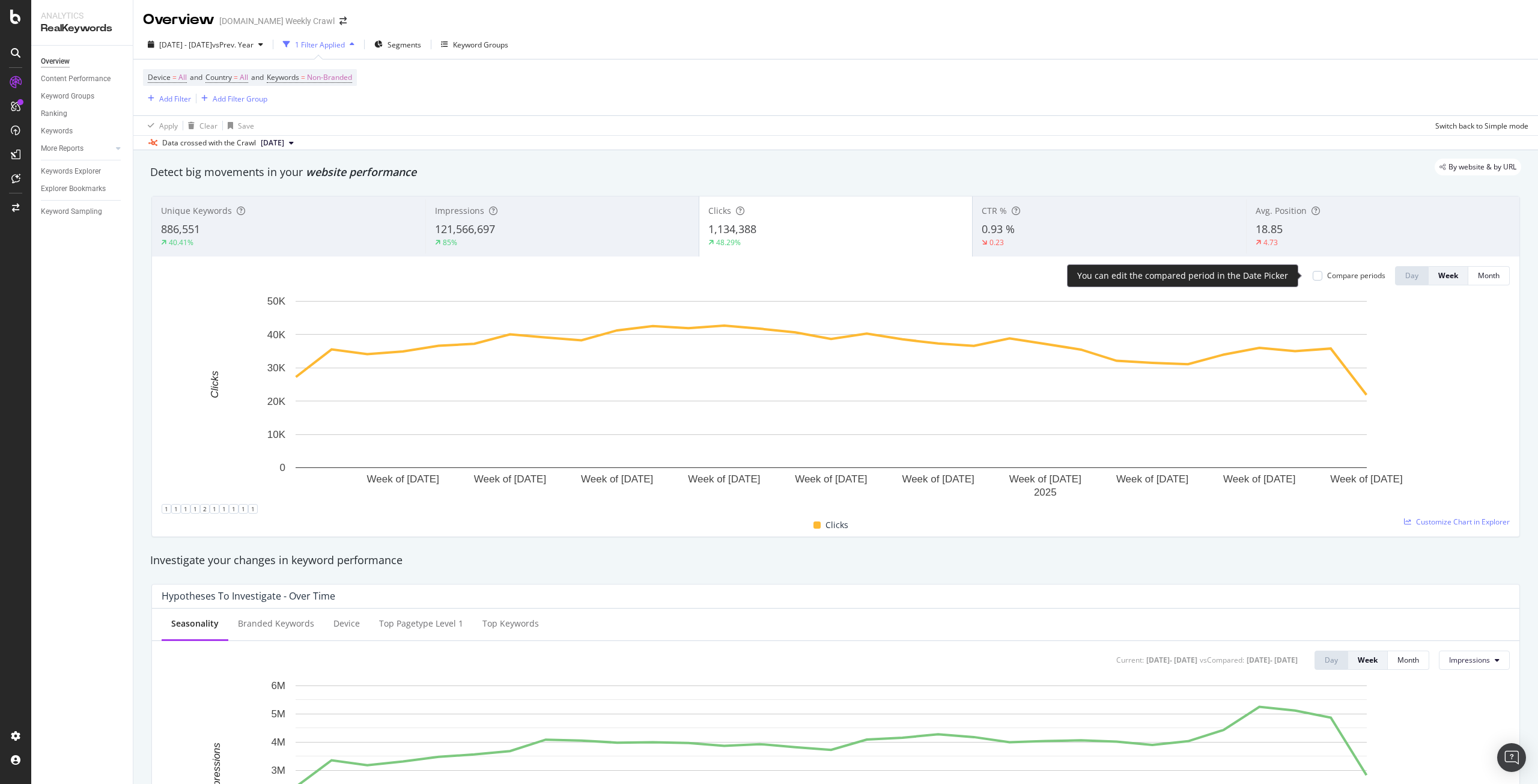
click at [1328, 276] on div "Compare periods" at bounding box center [1356, 275] width 58 height 10
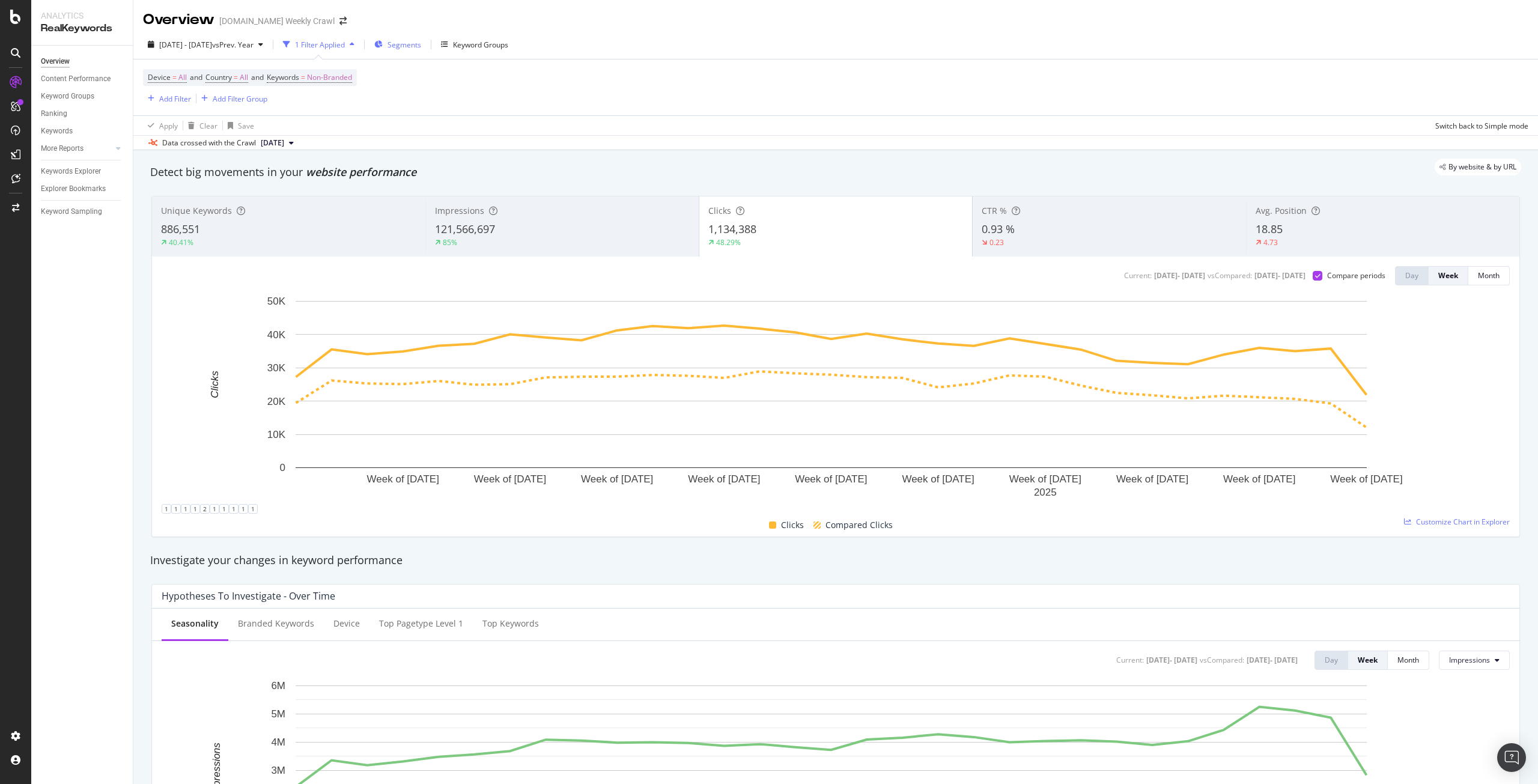
click at [421, 42] on span "Segments" at bounding box center [404, 44] width 33 height 10
click at [421, 43] on span "Segments" at bounding box center [404, 44] width 33 height 10
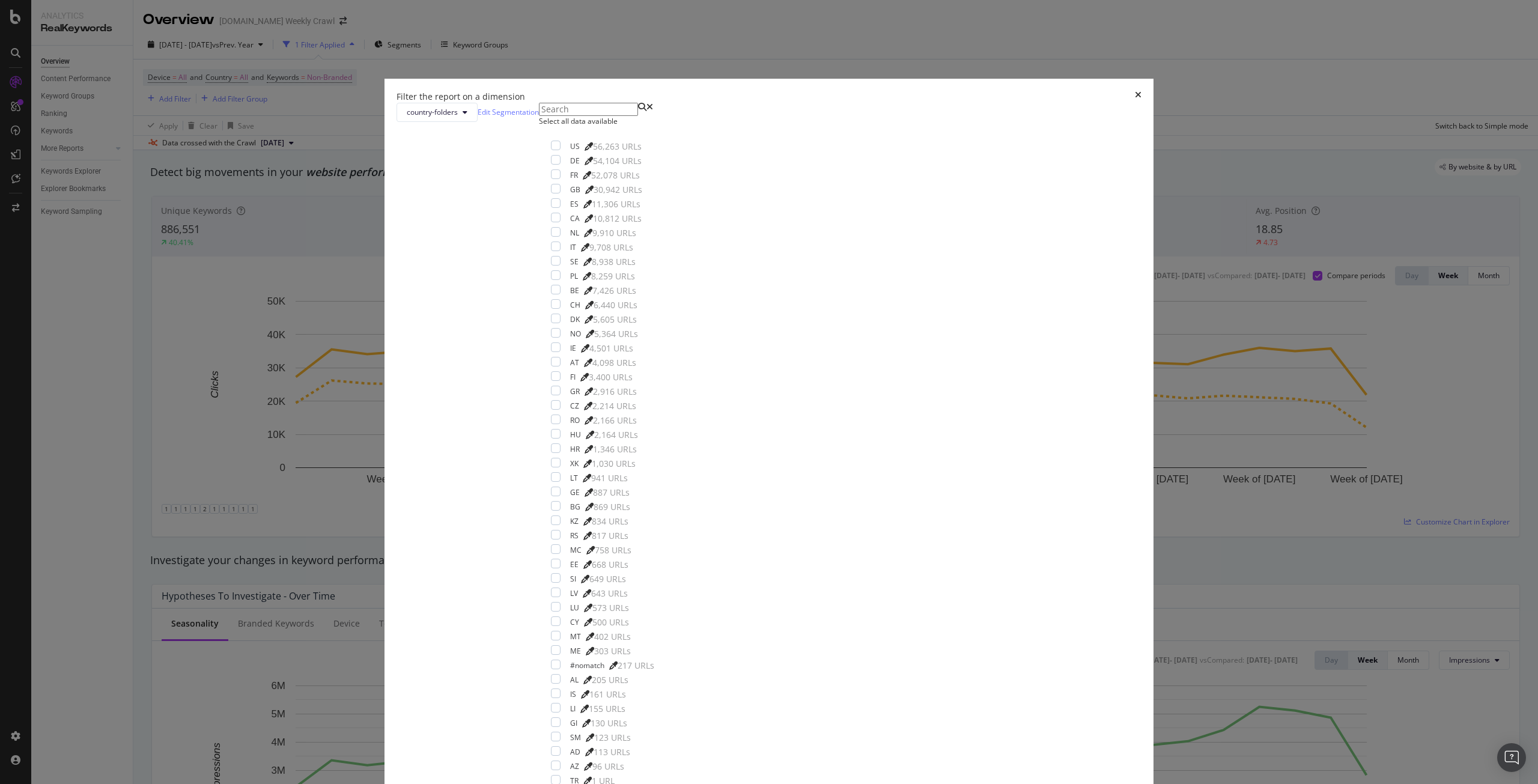
click at [423, 41] on div "Filter the report on a dimension country-folders Edit Segmentation Select all d…" at bounding box center [769, 392] width 1538 height 784
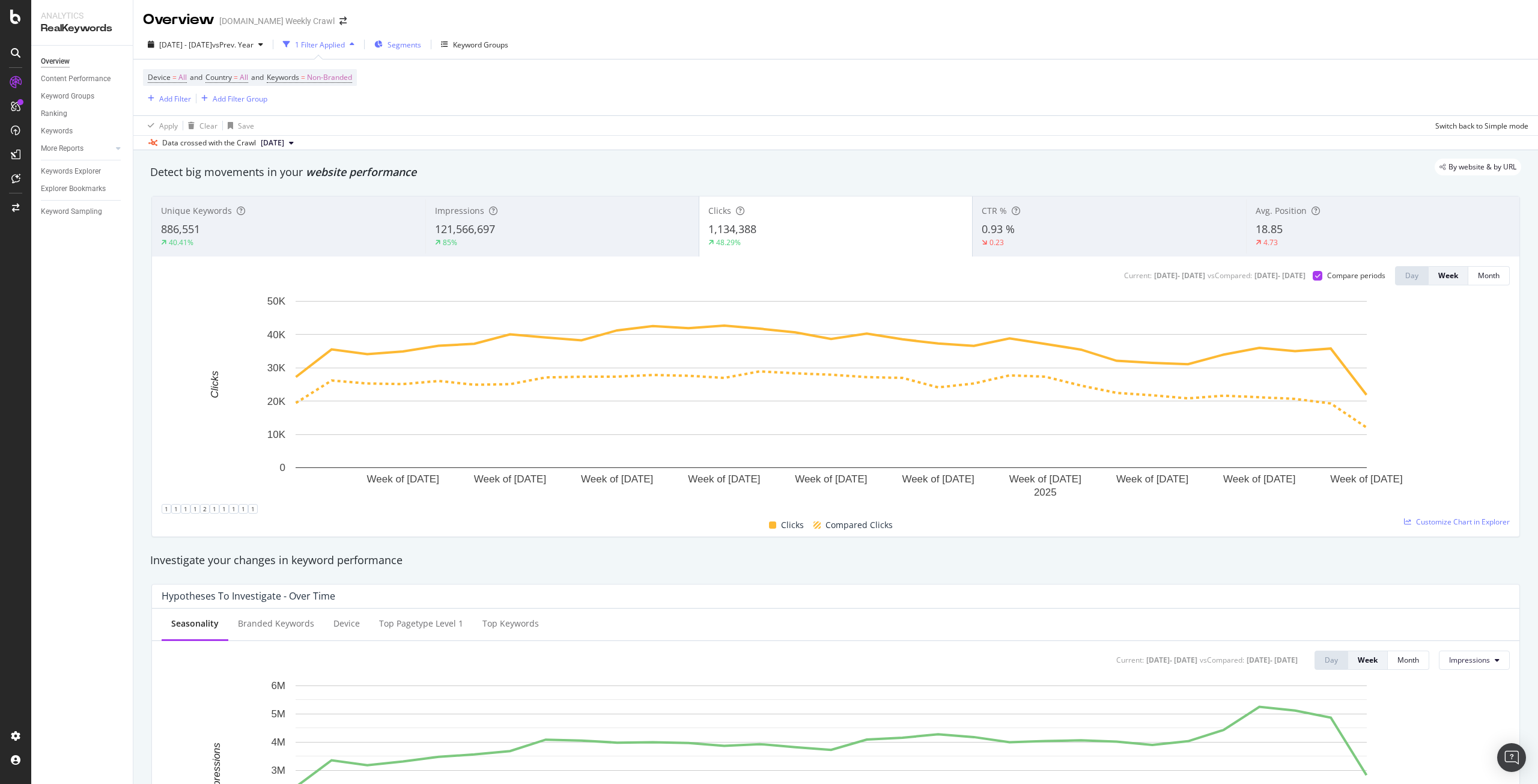
click at [421, 47] on span "Segments" at bounding box center [404, 44] width 33 height 10
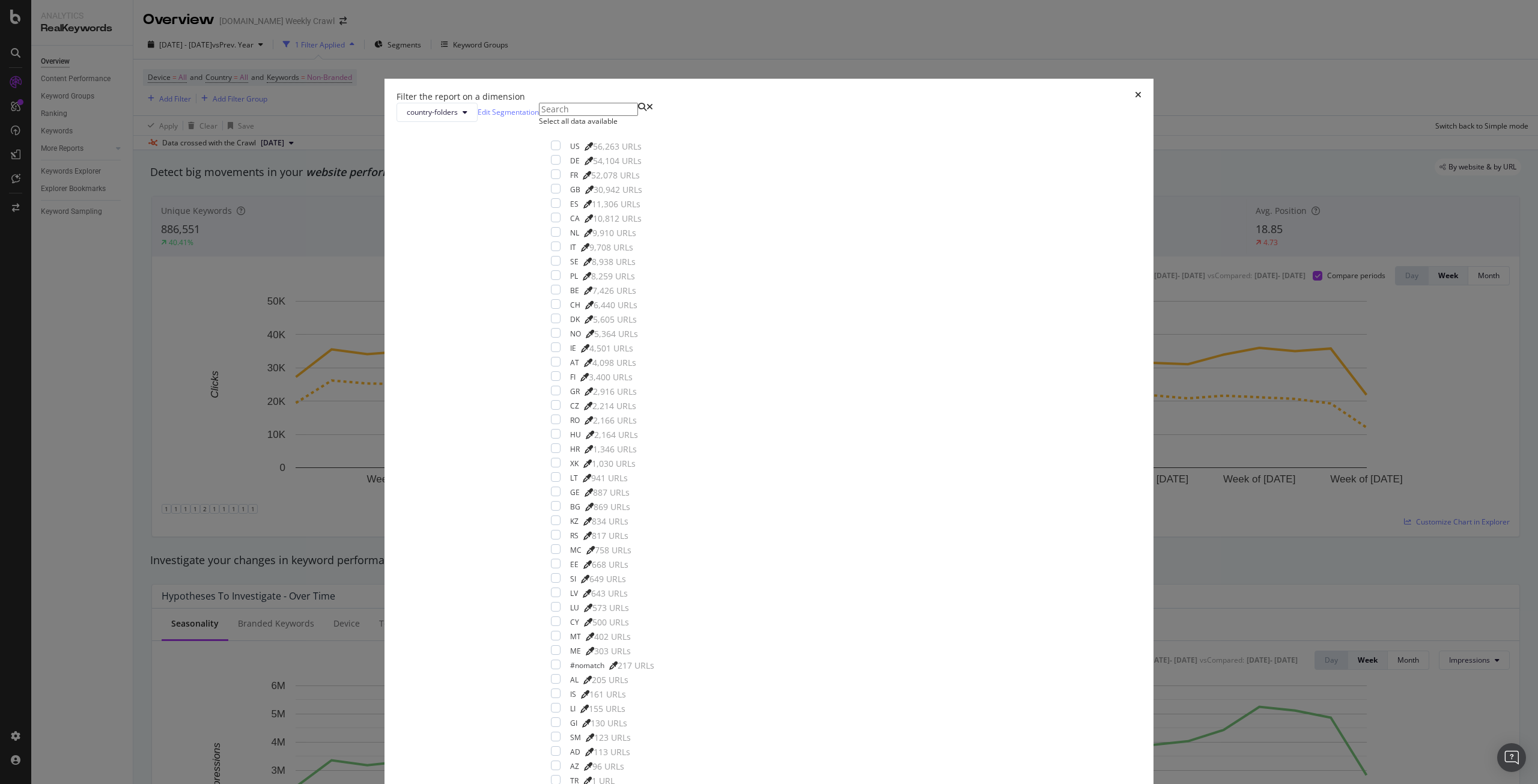
click at [428, 783] on button "Cancel" at bounding box center [412, 799] width 31 height 13
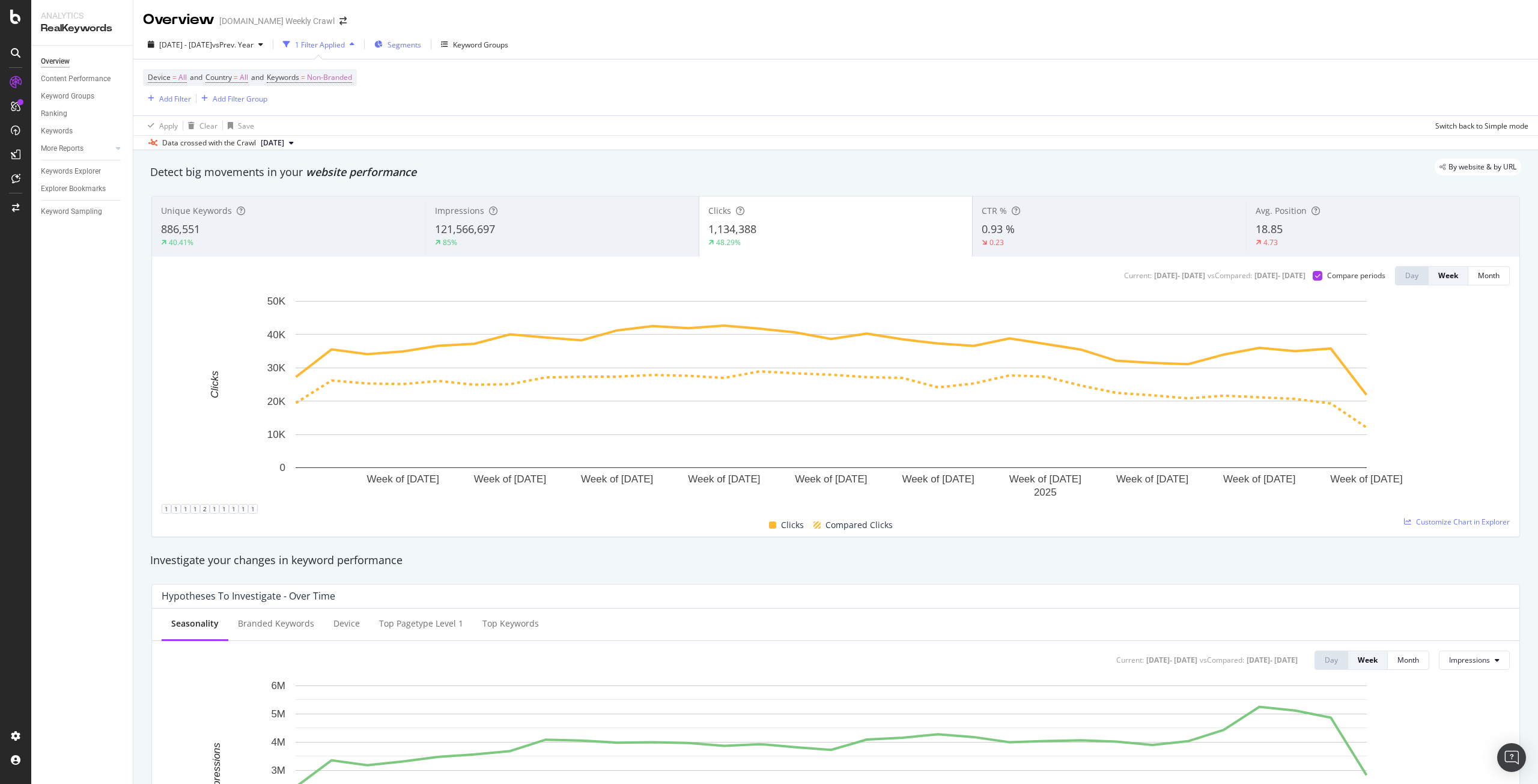
click at [421, 47] on span "Segments" at bounding box center [404, 44] width 33 height 10
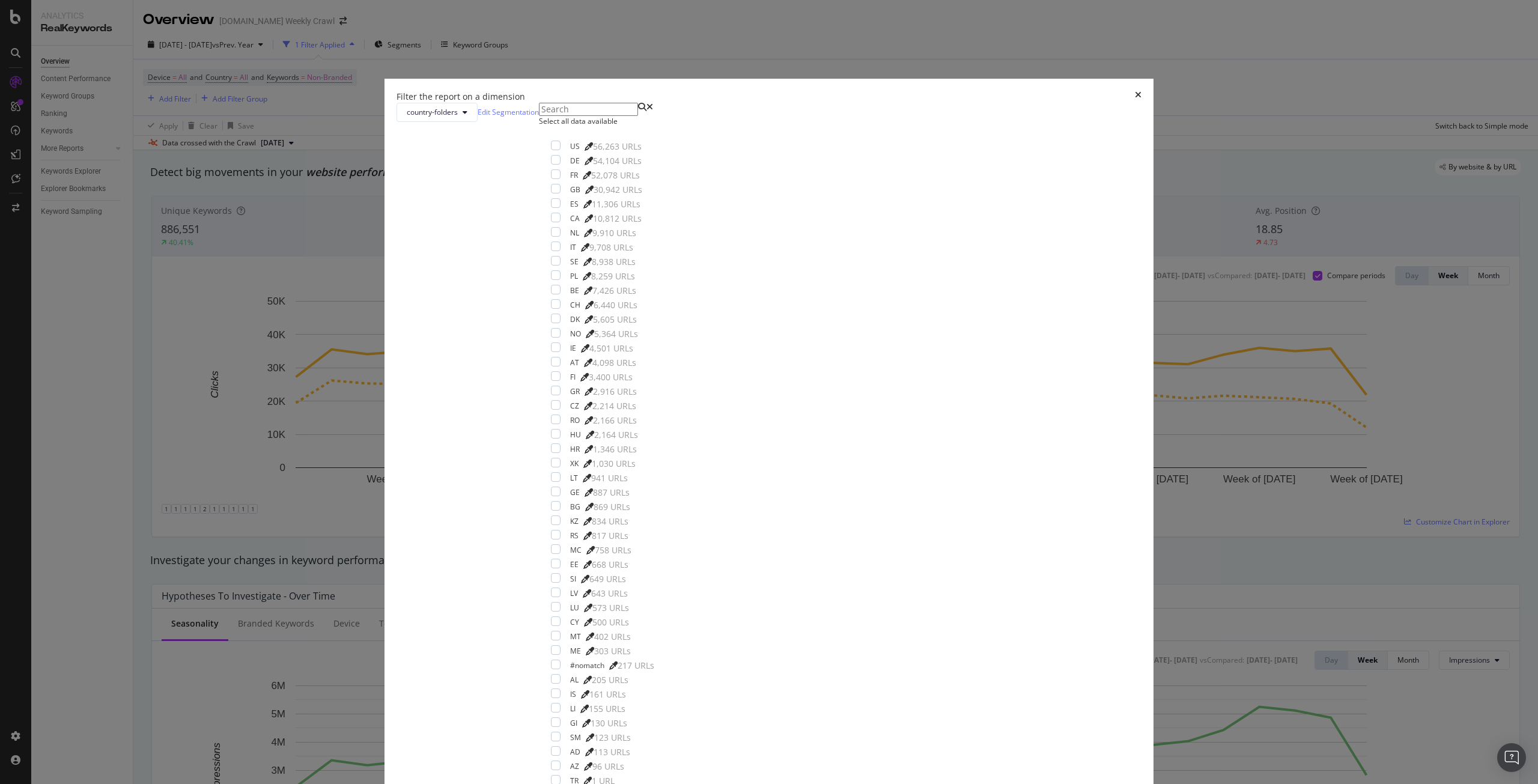
click at [666, 126] on div "Select all data available" at bounding box center [602, 121] width 128 height 10
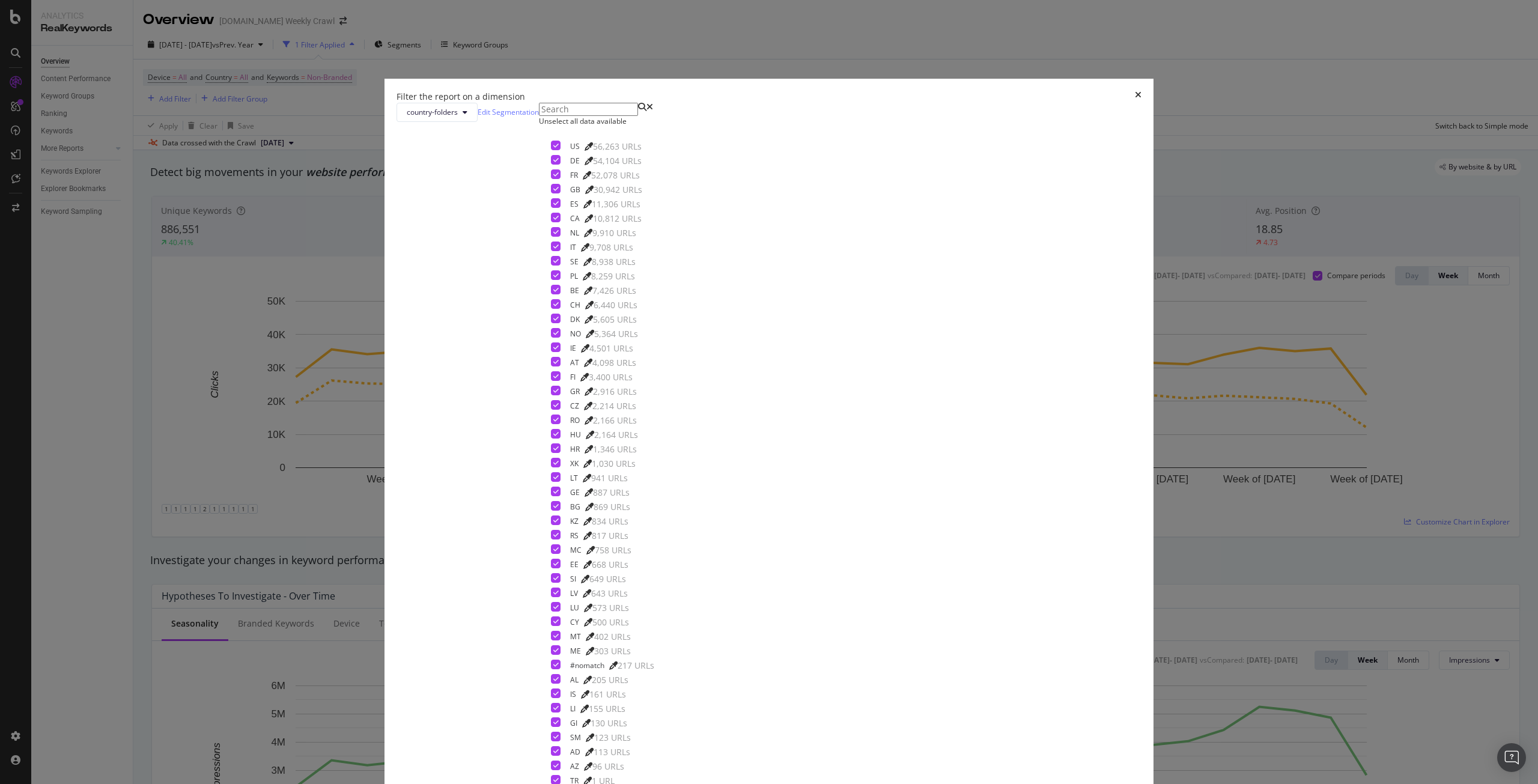
click at [457, 783] on button "Apply" at bounding box center [443, 799] width 26 height 13
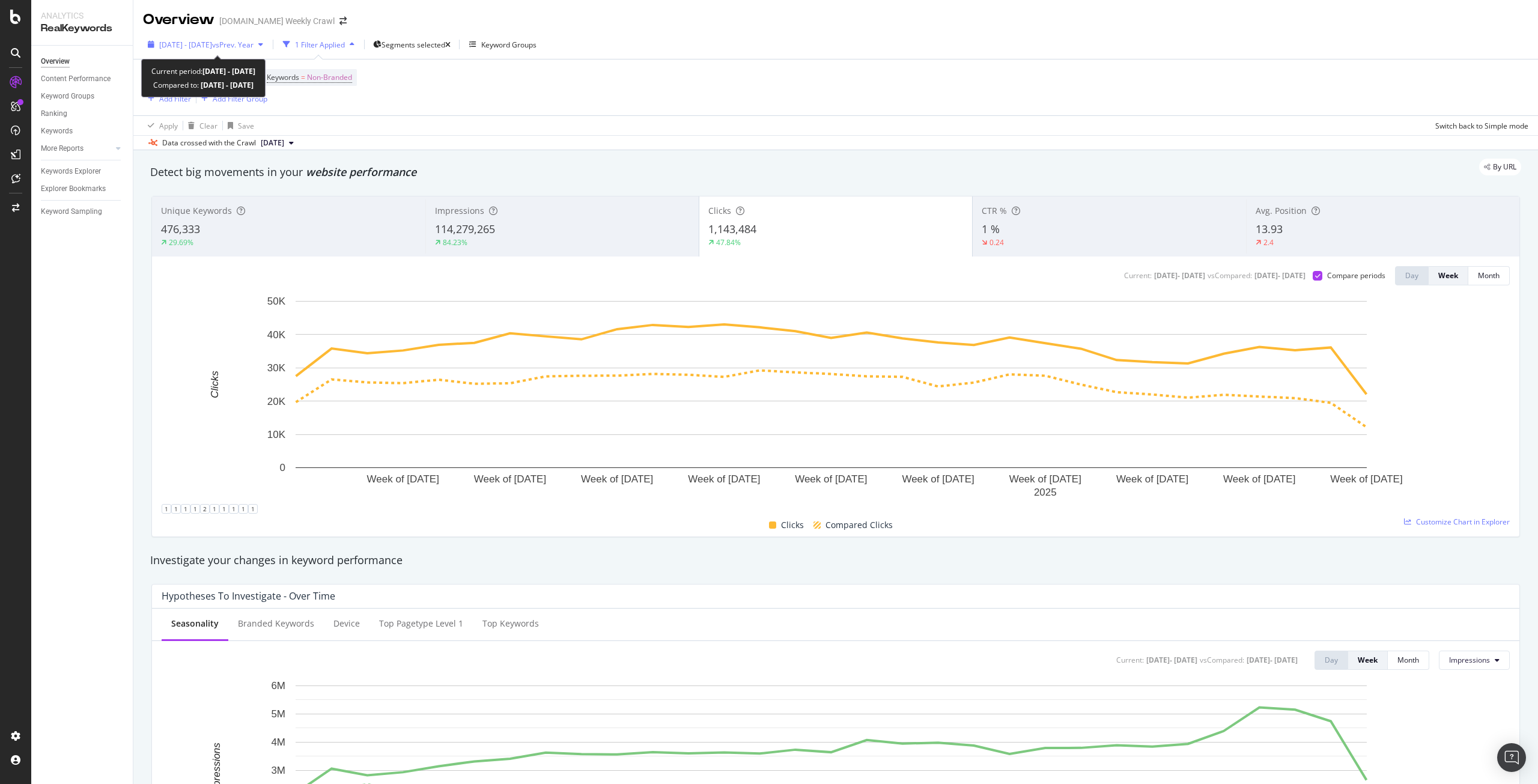
click at [252, 48] on span "vs Prev. Year" at bounding box center [233, 44] width 41 height 10
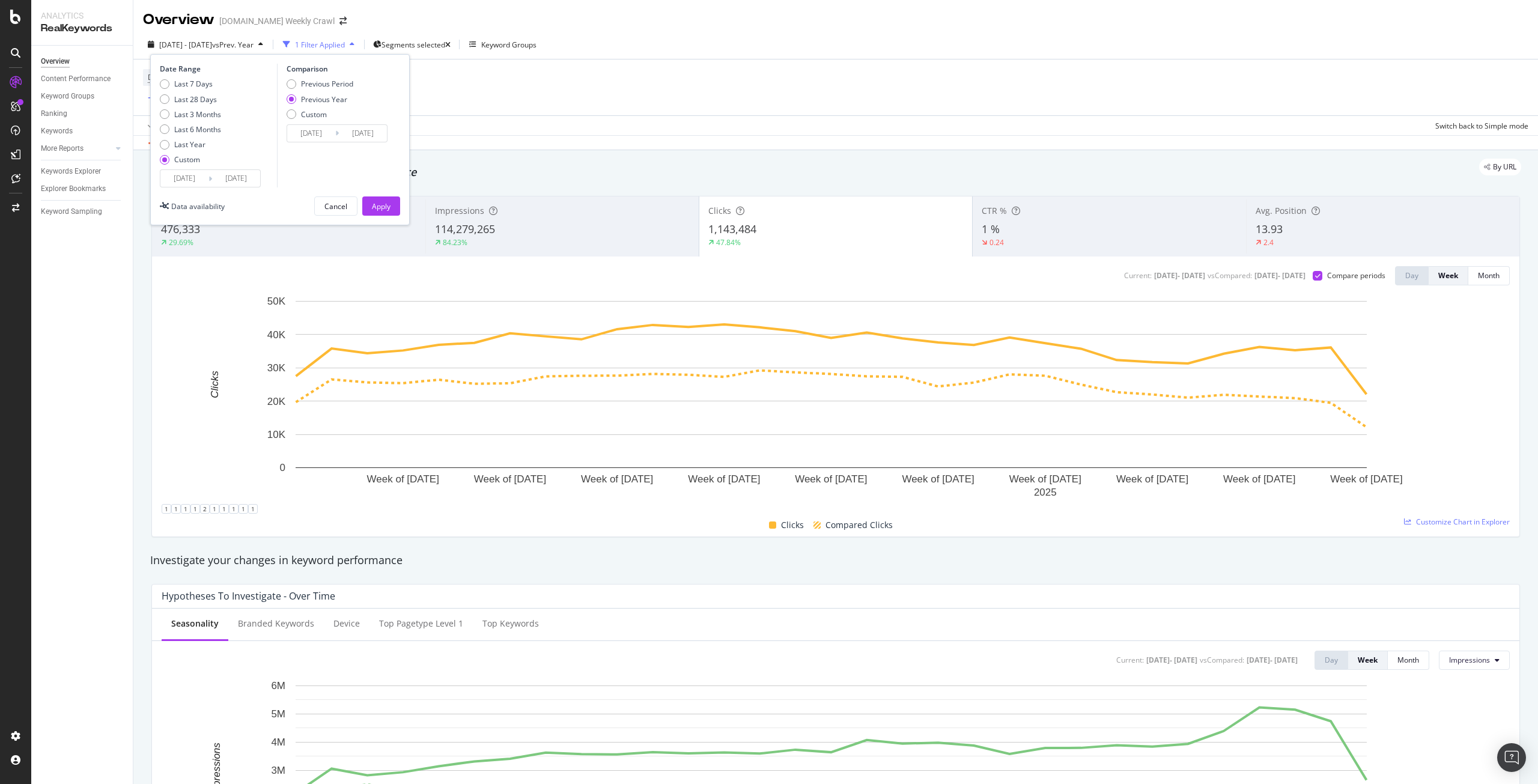
click at [184, 178] on input "[DATE]" at bounding box center [184, 178] width 48 height 17
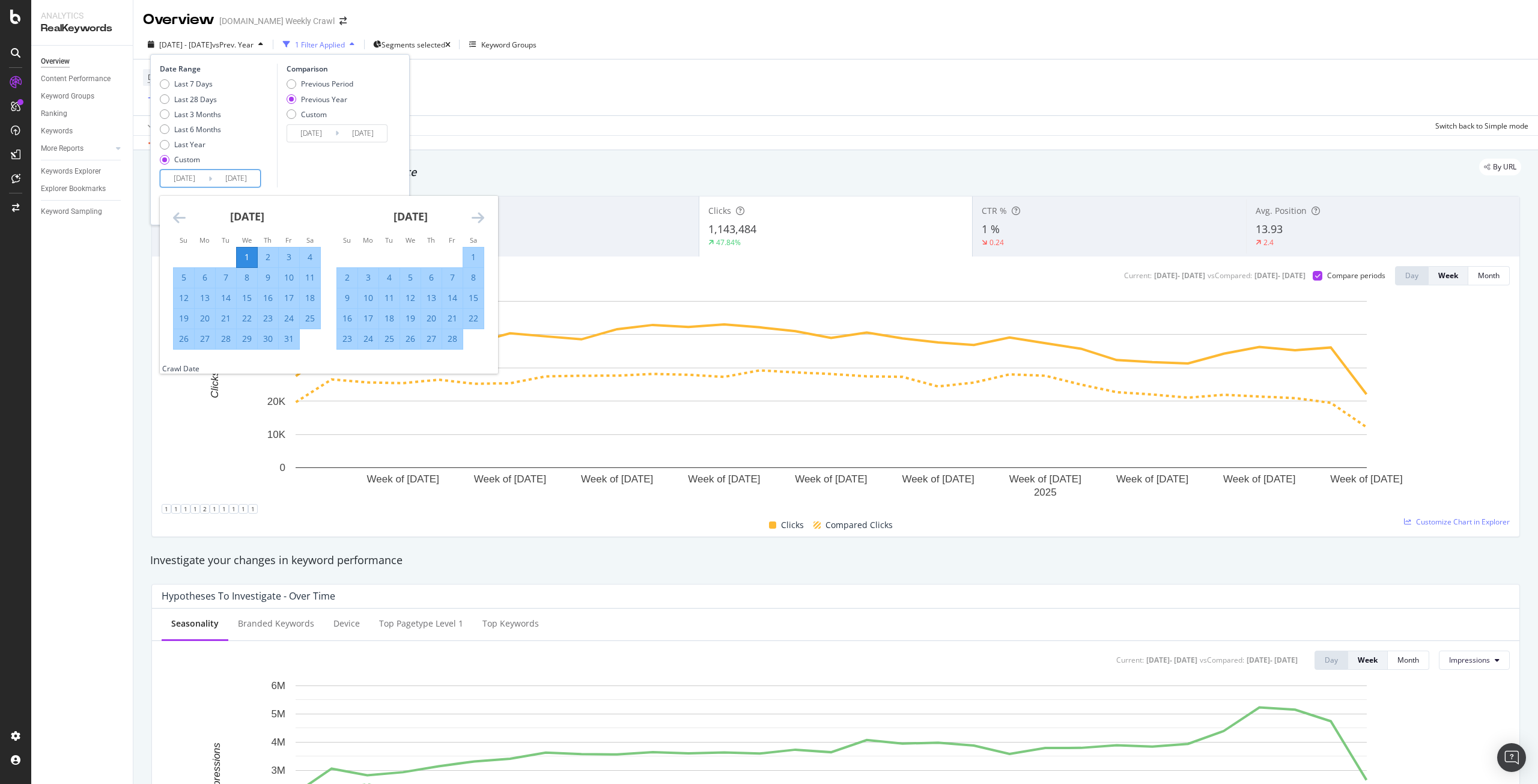
click at [181, 218] on icon "Move backward to switch to the previous month." at bounding box center [179, 218] width 13 height 15
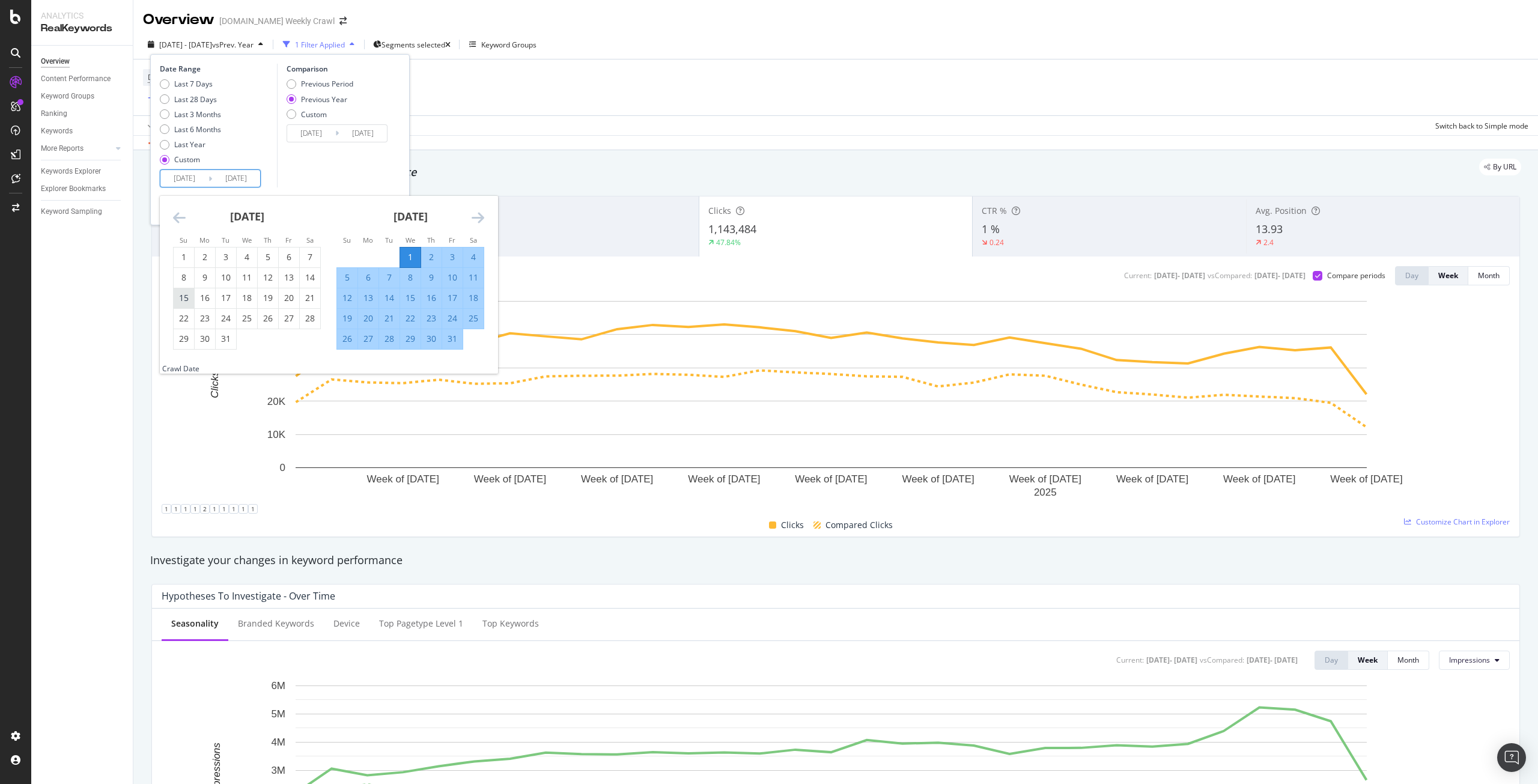
click at [186, 303] on div "15" at bounding box center [184, 298] width 21 height 12
type input "[DATE]"
click at [337, 184] on div "Comparison Previous Period Previous Year Custom [DATE] Navigate forward to inte…" at bounding box center [334, 125] width 114 height 124
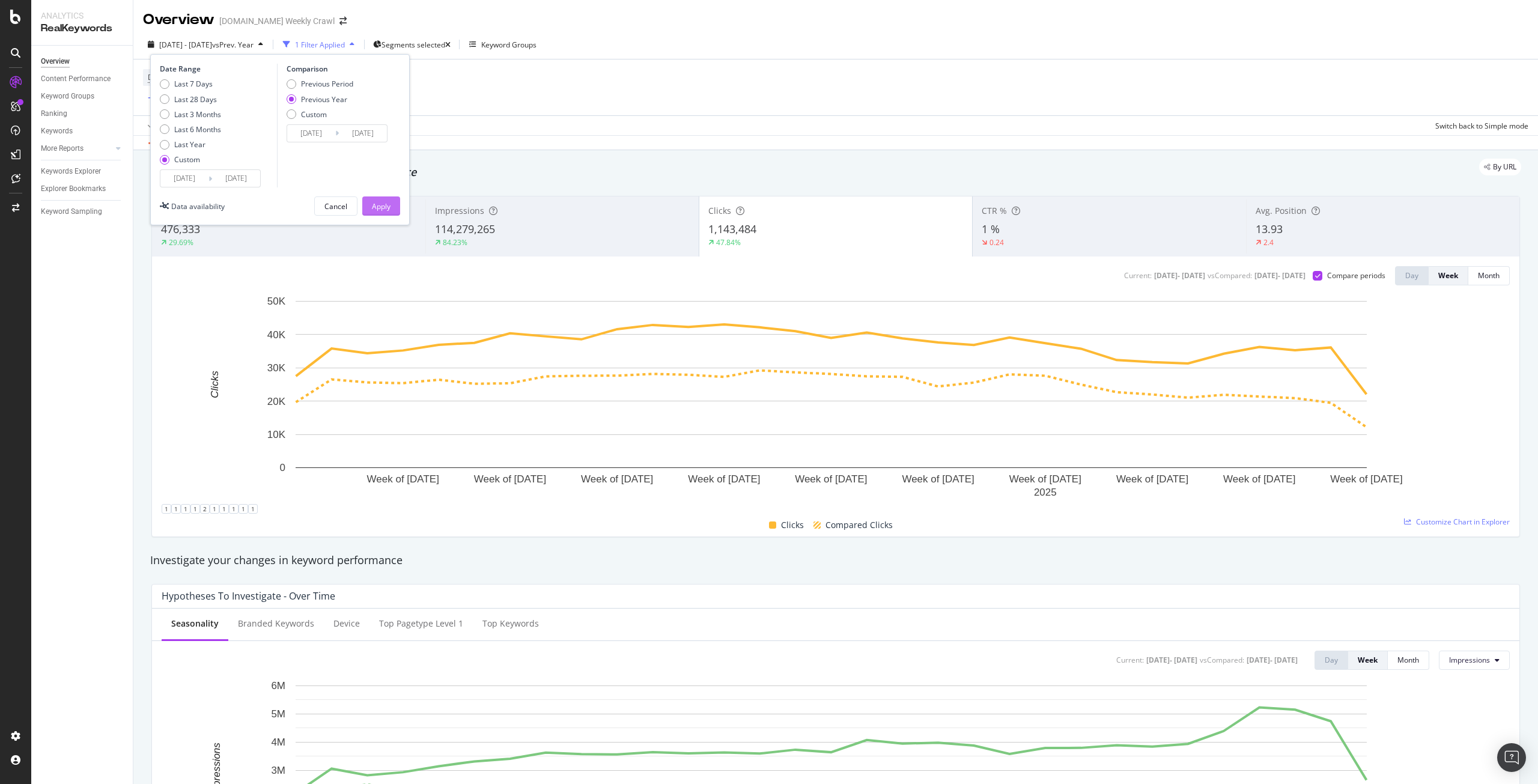
click at [381, 206] on div "Apply" at bounding box center [381, 206] width 19 height 10
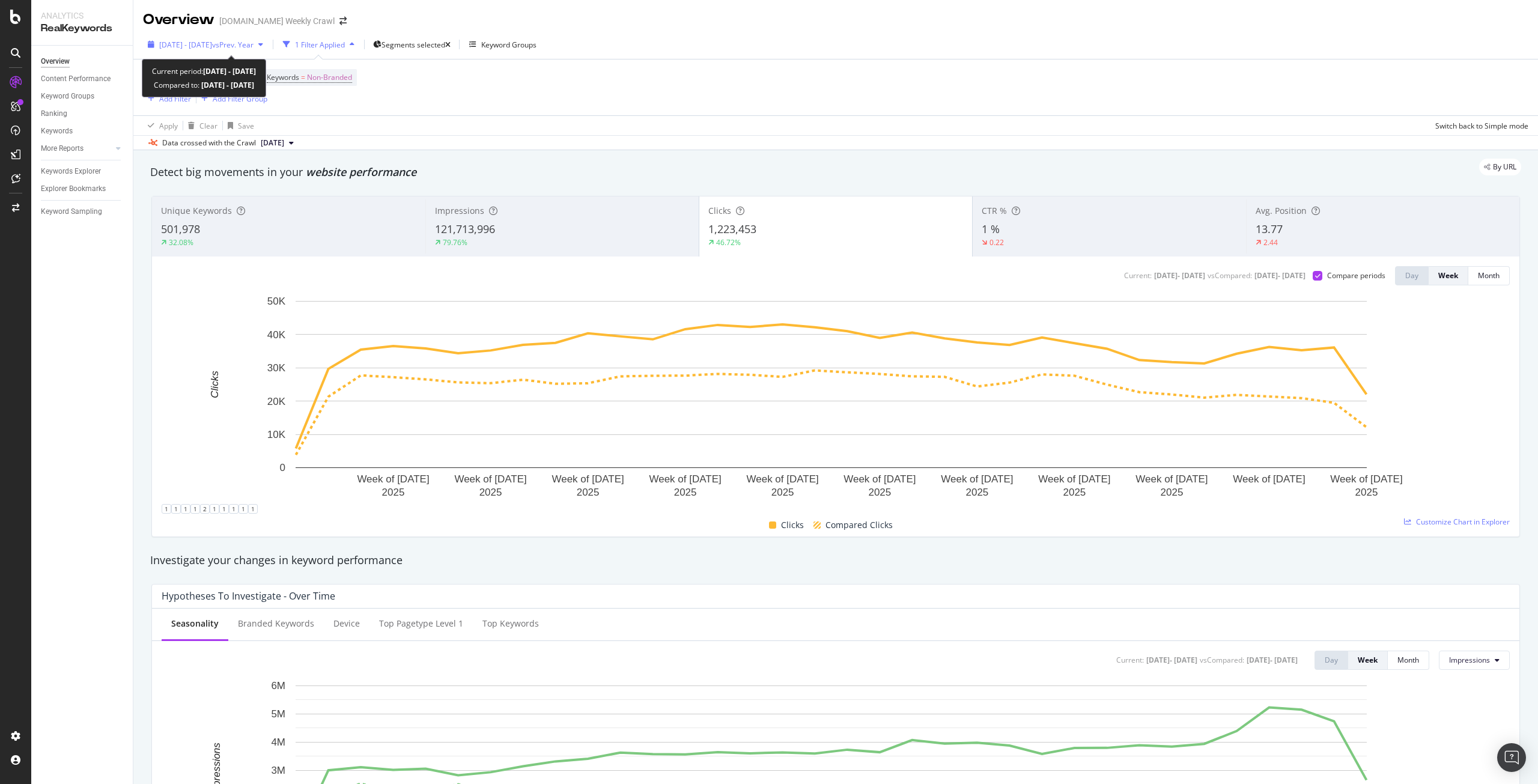
click at [212, 45] on span "[DATE] - [DATE]" at bounding box center [185, 44] width 53 height 10
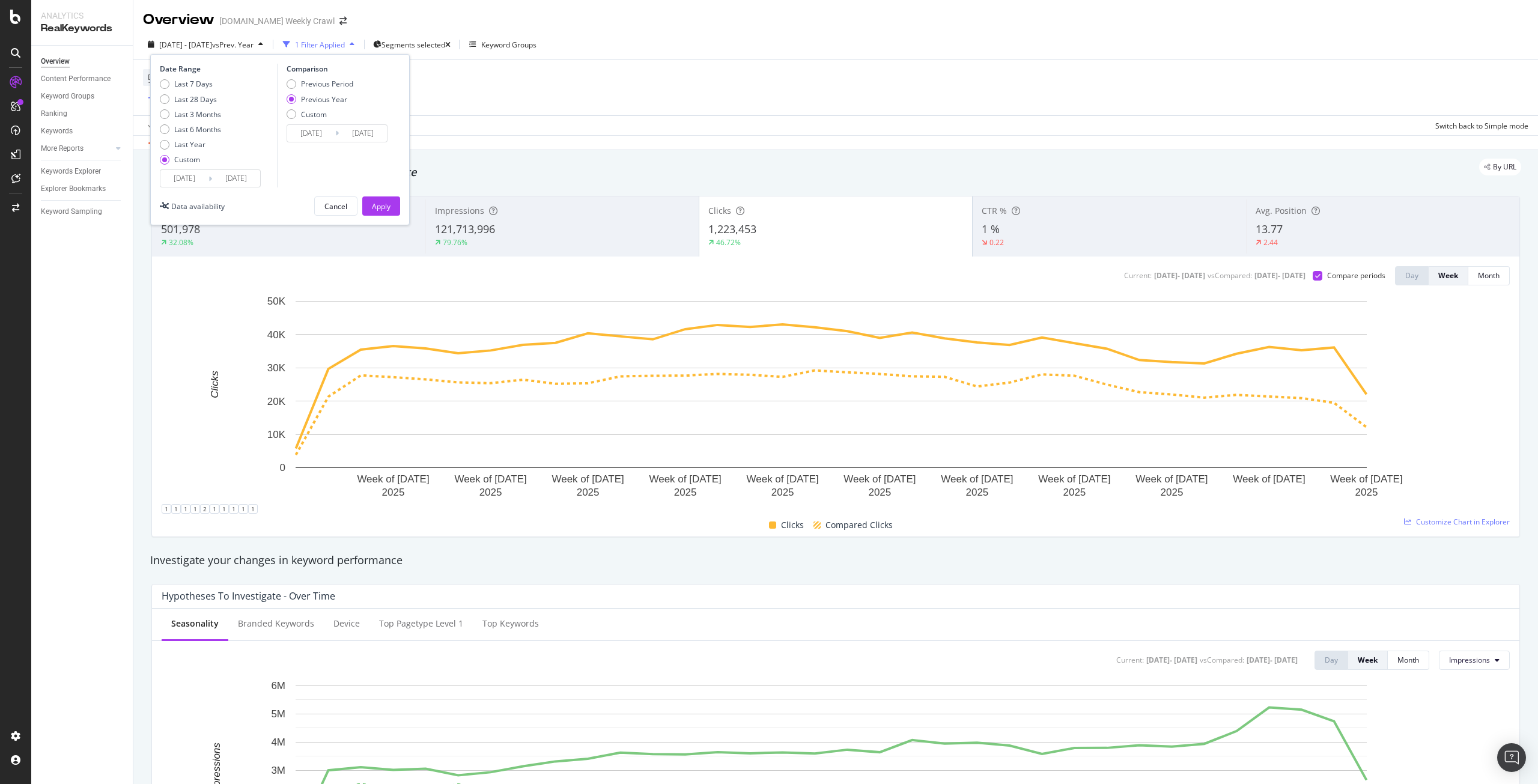
click at [200, 177] on input "[DATE]" at bounding box center [184, 178] width 48 height 17
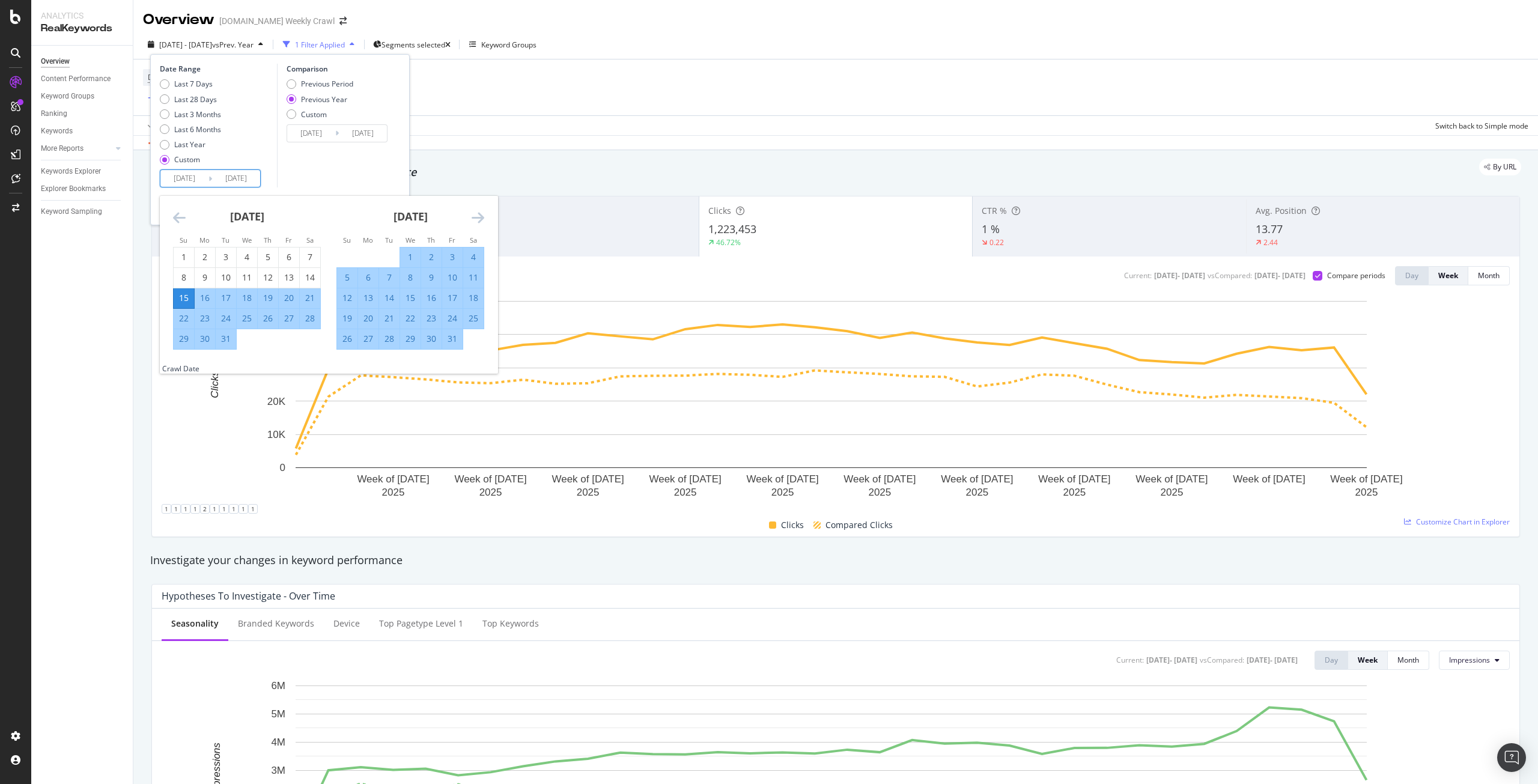
click at [248, 299] on div "18" at bounding box center [247, 298] width 21 height 12
type input "[DATE]"
click at [323, 182] on div "Comparison Previous Period Previous Year Custom [DATE] Navigate forward to inte…" at bounding box center [334, 125] width 114 height 124
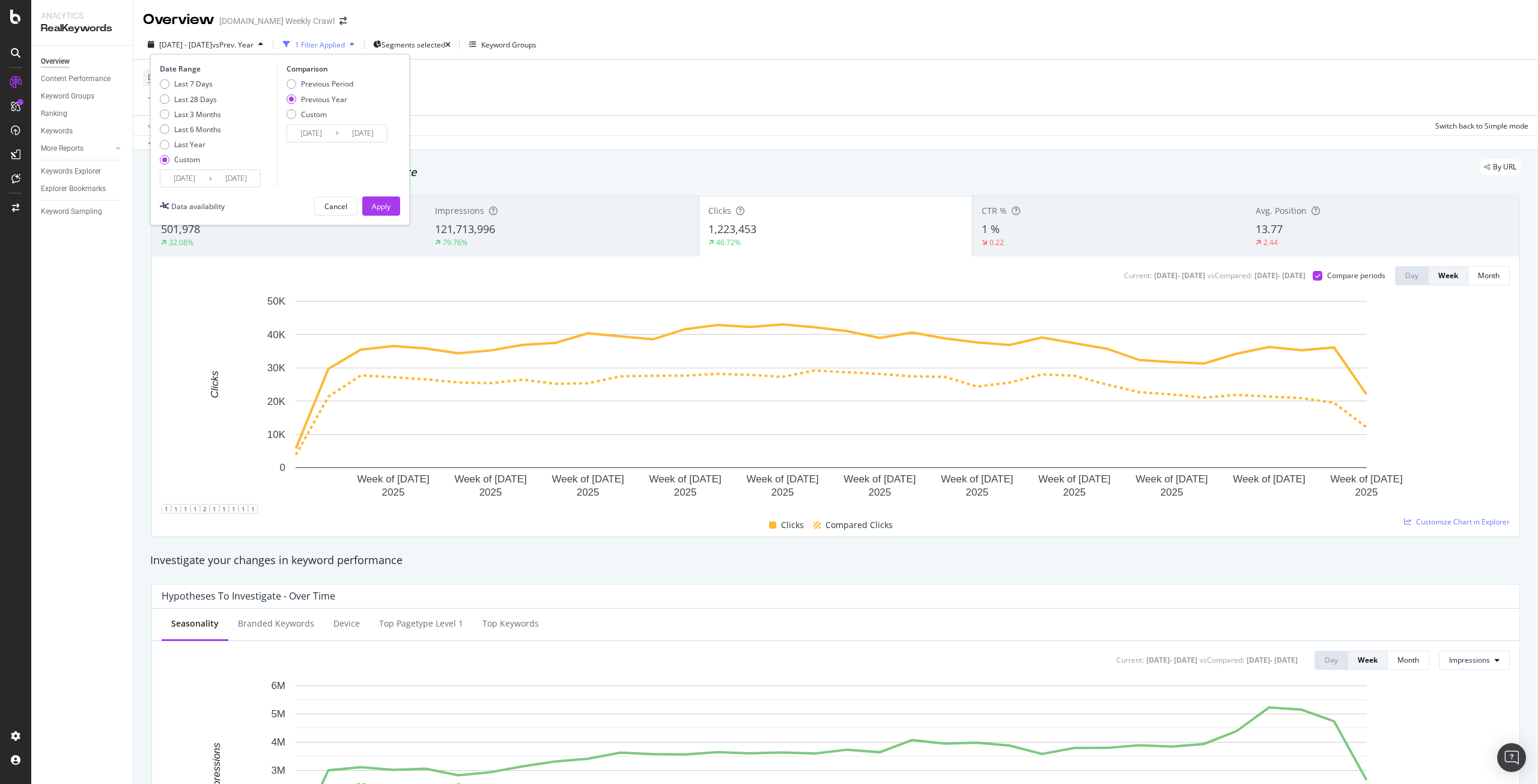
click at [378, 219] on div "Date Range Last 7 Days Last 28 Days Last 3 Months Last 6 Months Last Year Custo…" at bounding box center [280, 140] width 260 height 171
click at [381, 208] on div "Apply" at bounding box center [381, 206] width 19 height 10
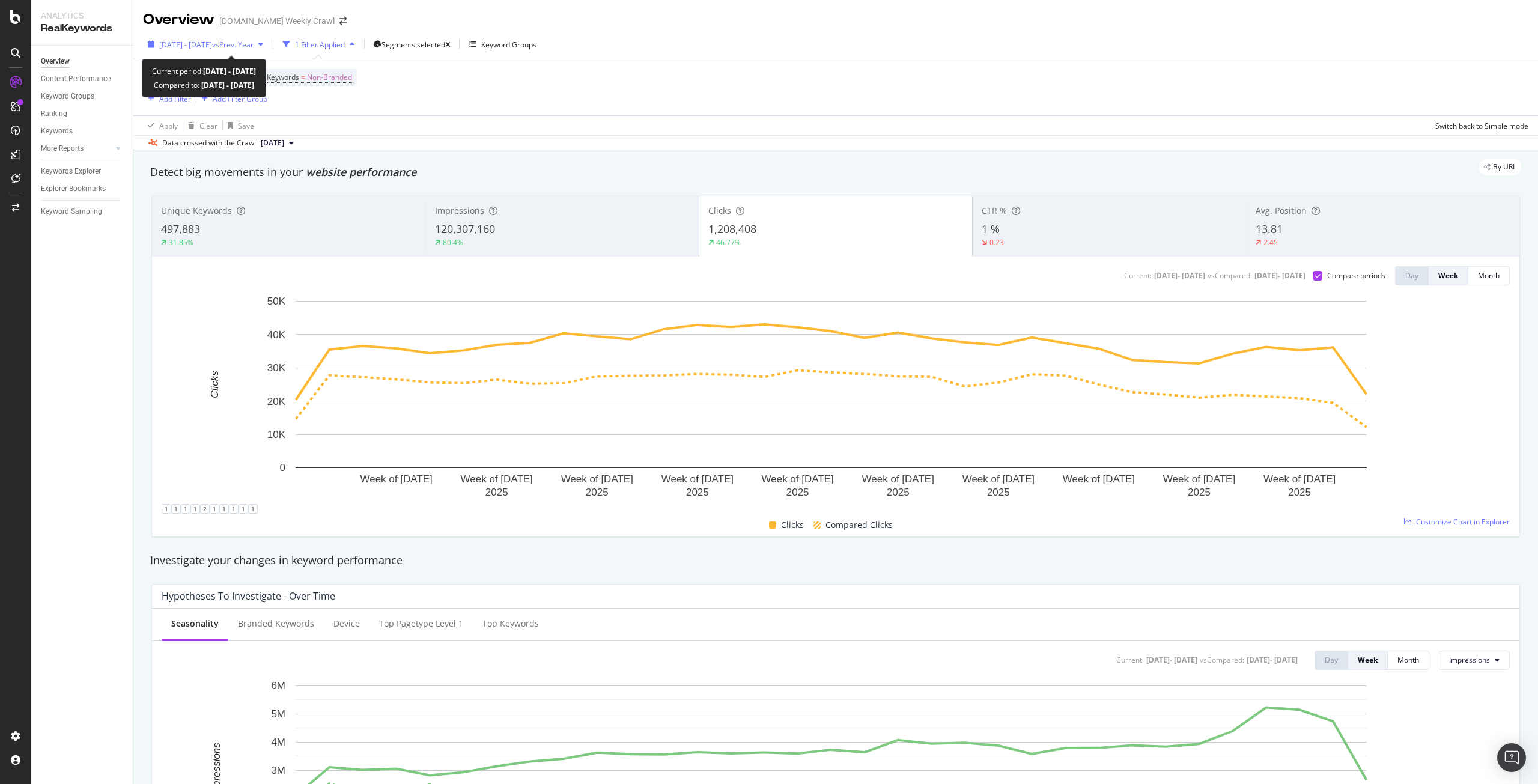
click at [254, 45] on span "vs Prev. Year" at bounding box center [233, 44] width 41 height 10
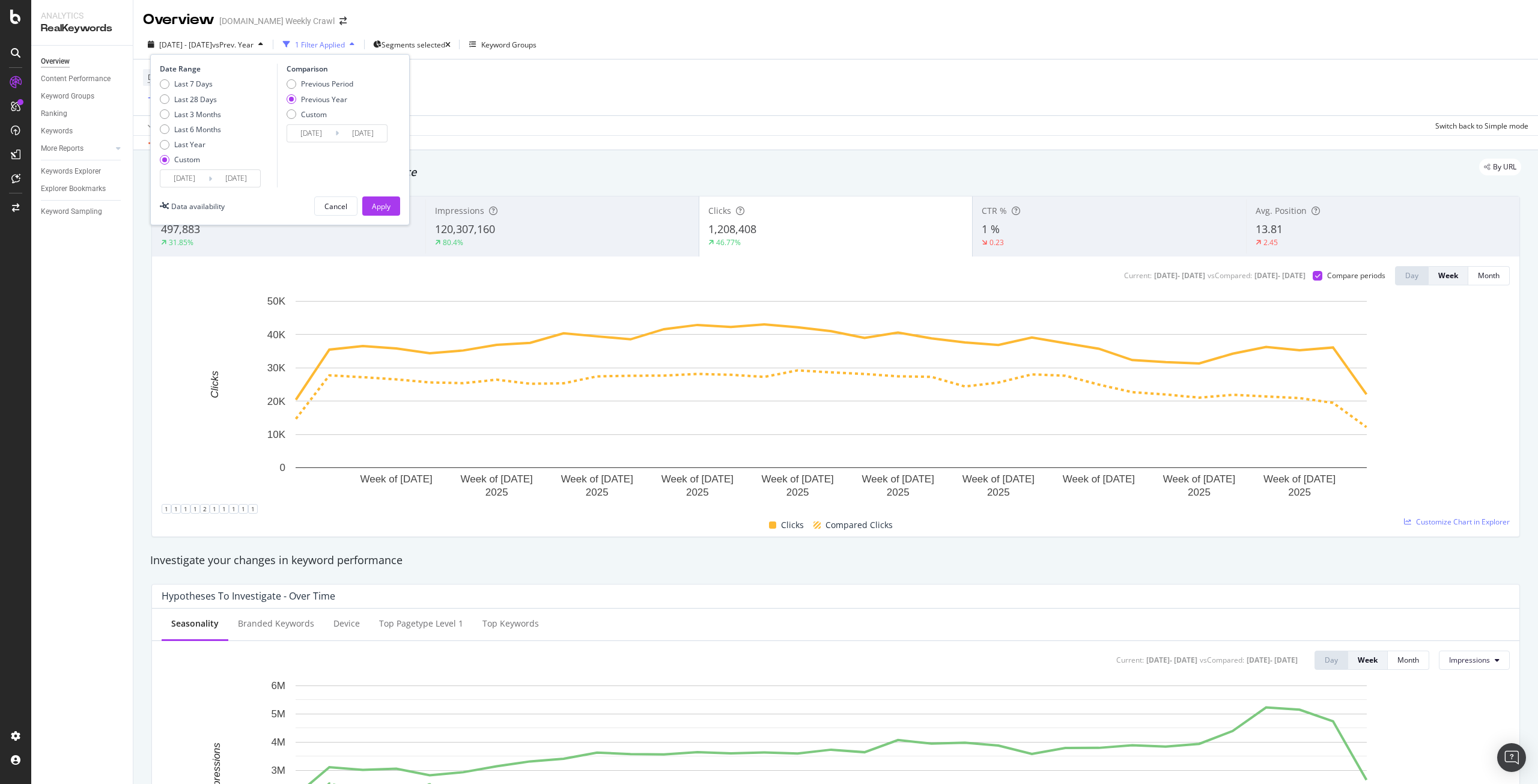
click at [315, 132] on input "[DATE]" at bounding box center [311, 133] width 48 height 17
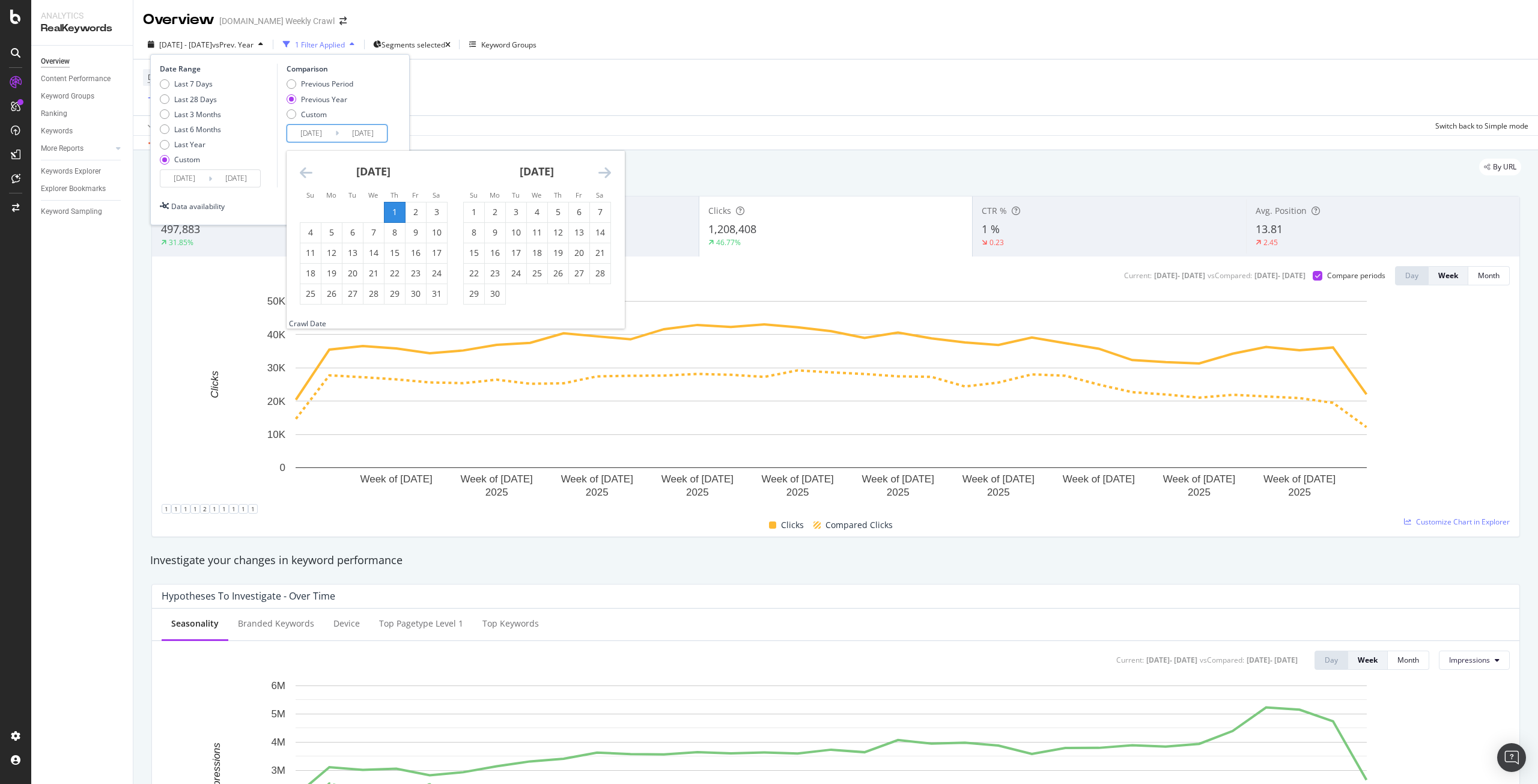
click at [192, 178] on input "[DATE]" at bounding box center [184, 178] width 48 height 17
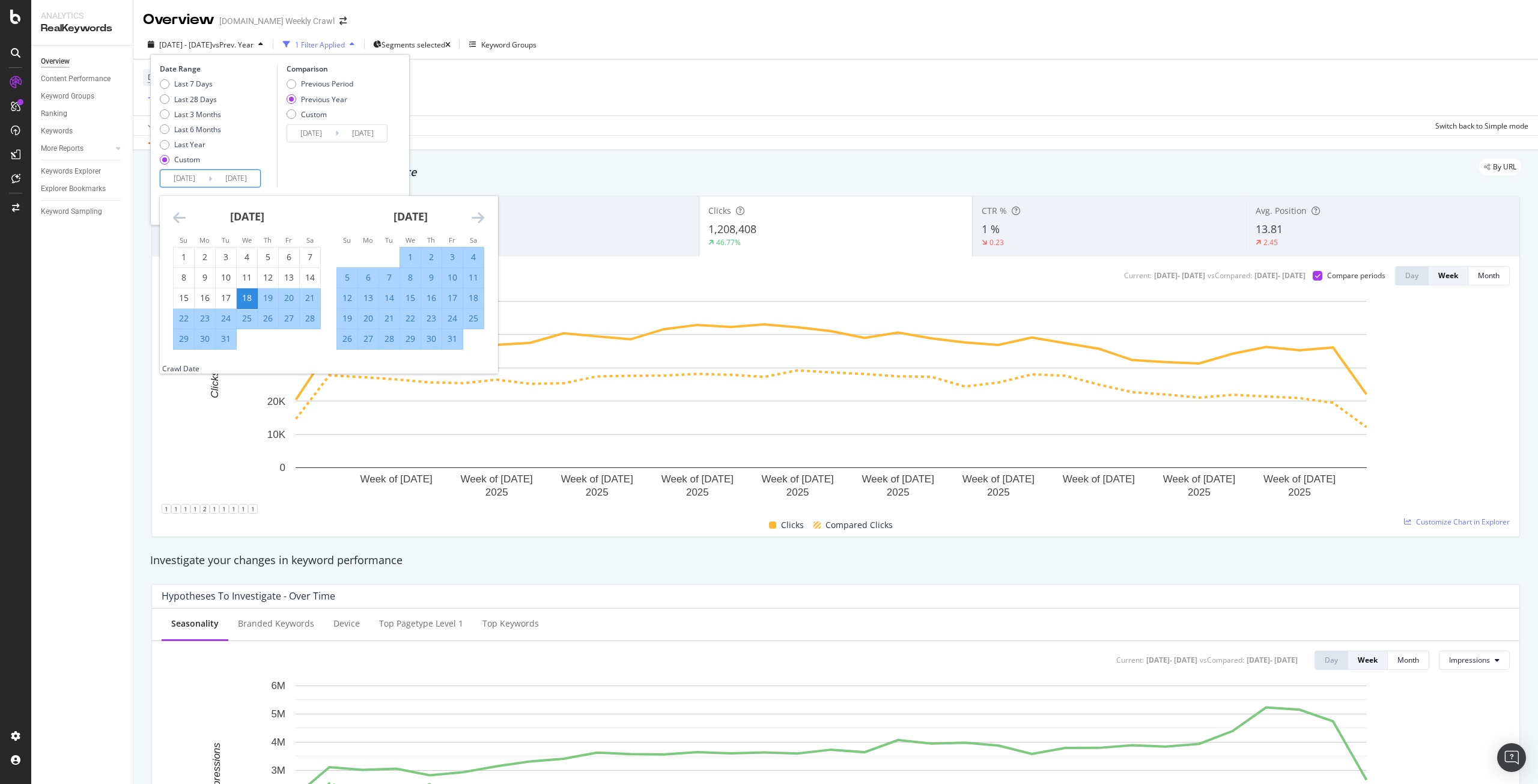
click at [405, 253] on div "1" at bounding box center [410, 257] width 21 height 12
type input "[DATE]"
click at [326, 165] on div "Comparison Previous Period Previous Year Custom [DATE] Navigate forward to inte…" at bounding box center [334, 125] width 114 height 124
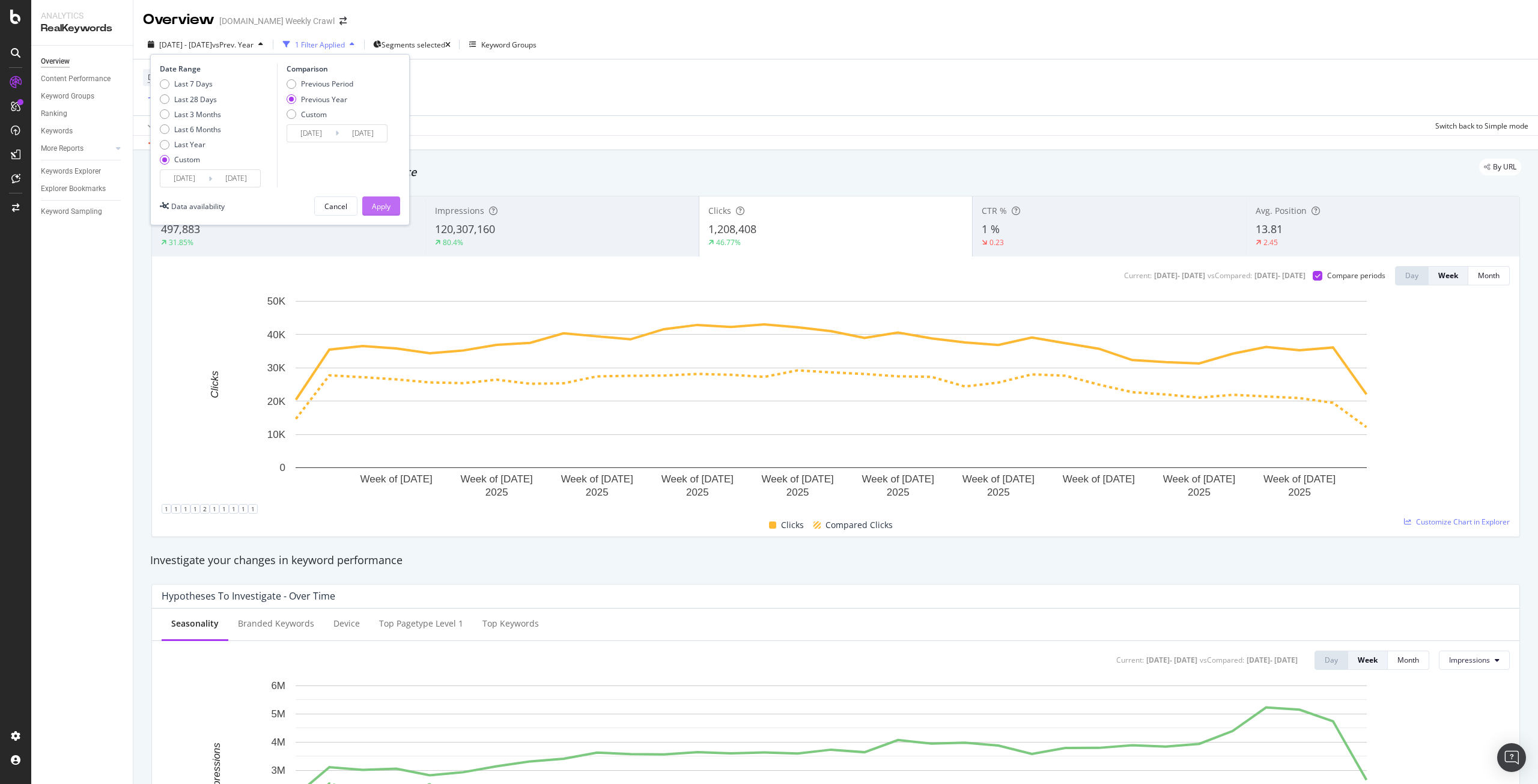
click at [381, 213] on div "Apply" at bounding box center [381, 206] width 19 height 18
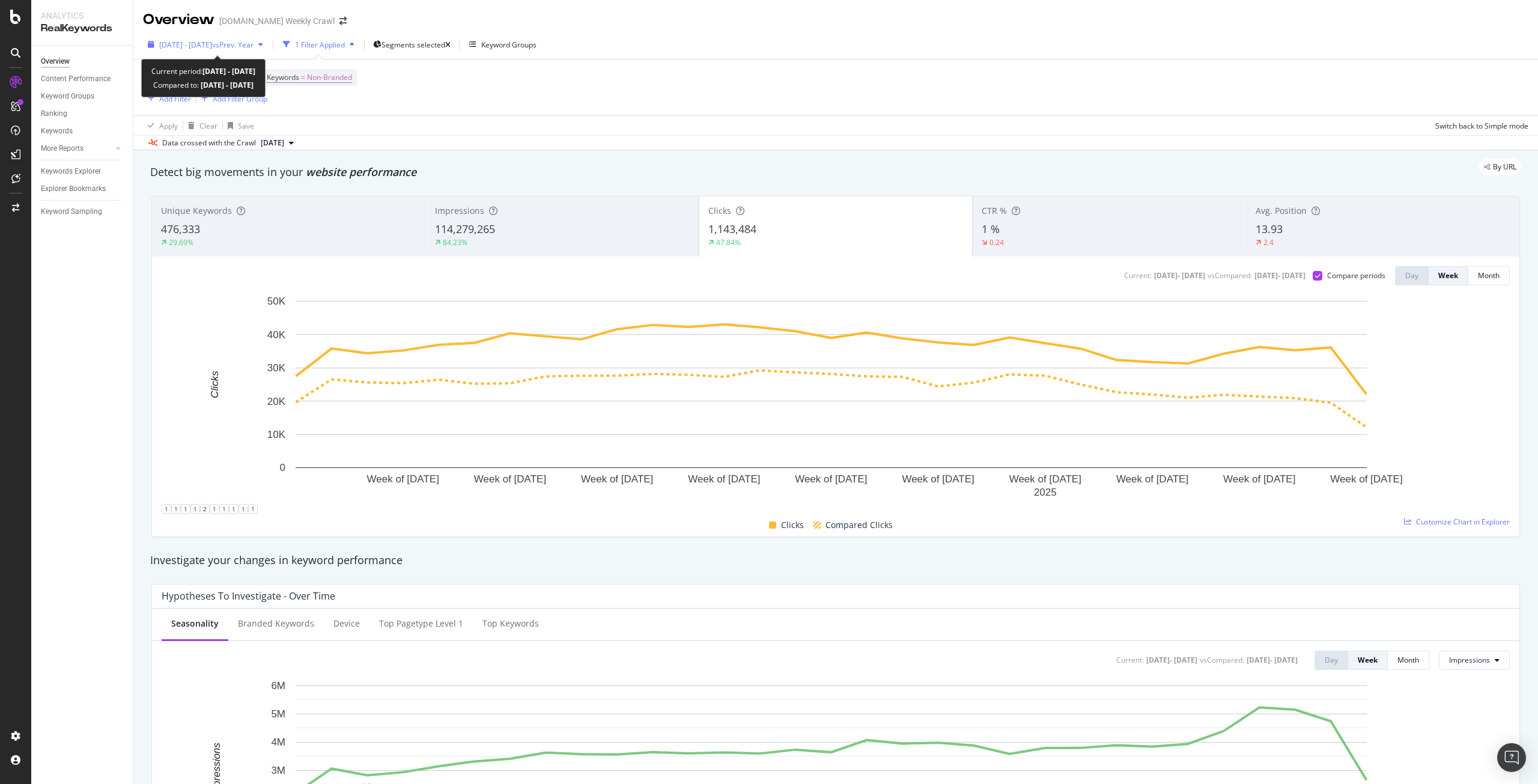
click at [242, 45] on span "vs Prev. Year" at bounding box center [233, 44] width 41 height 10
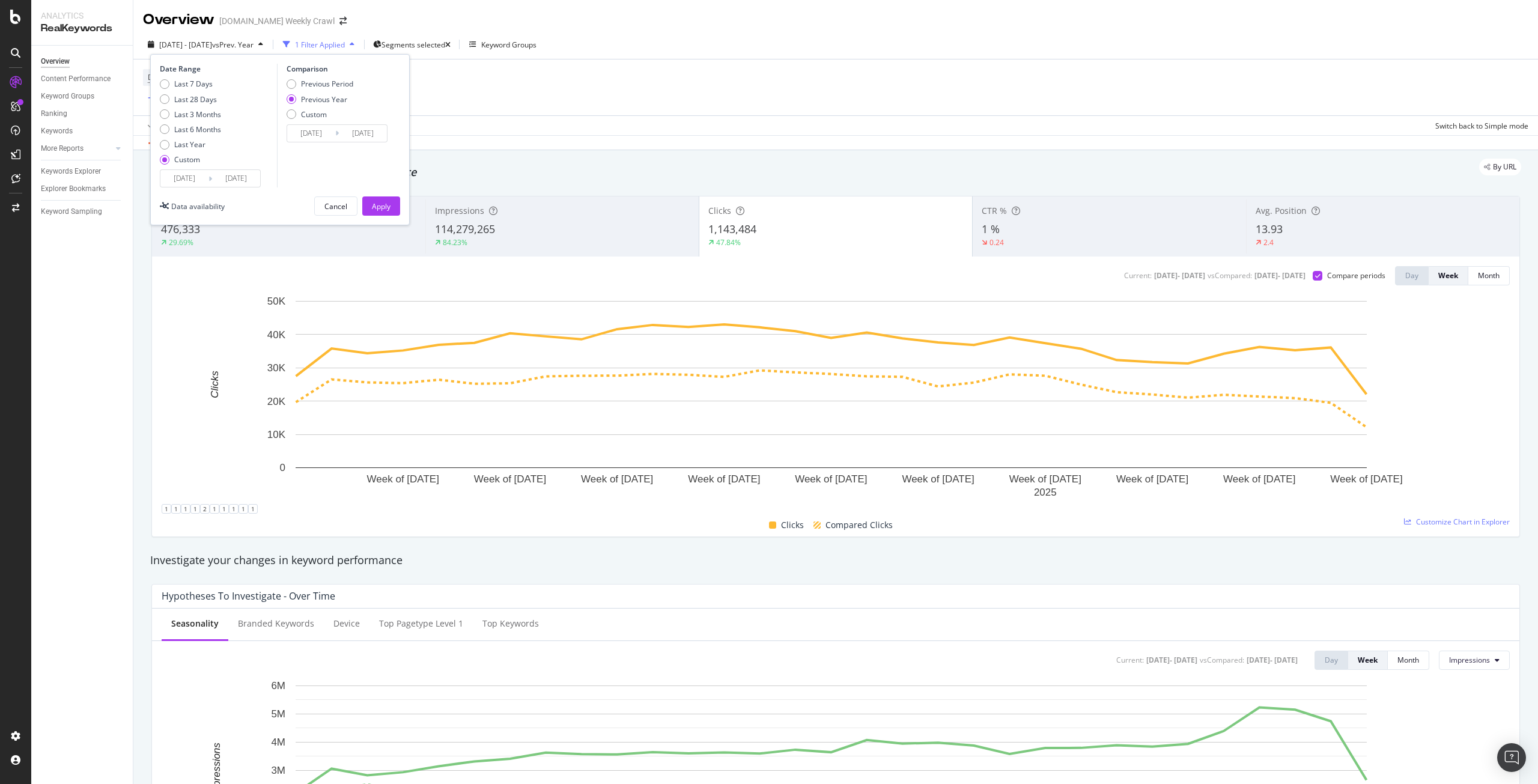
click at [317, 134] on input "[DATE]" at bounding box center [311, 133] width 48 height 17
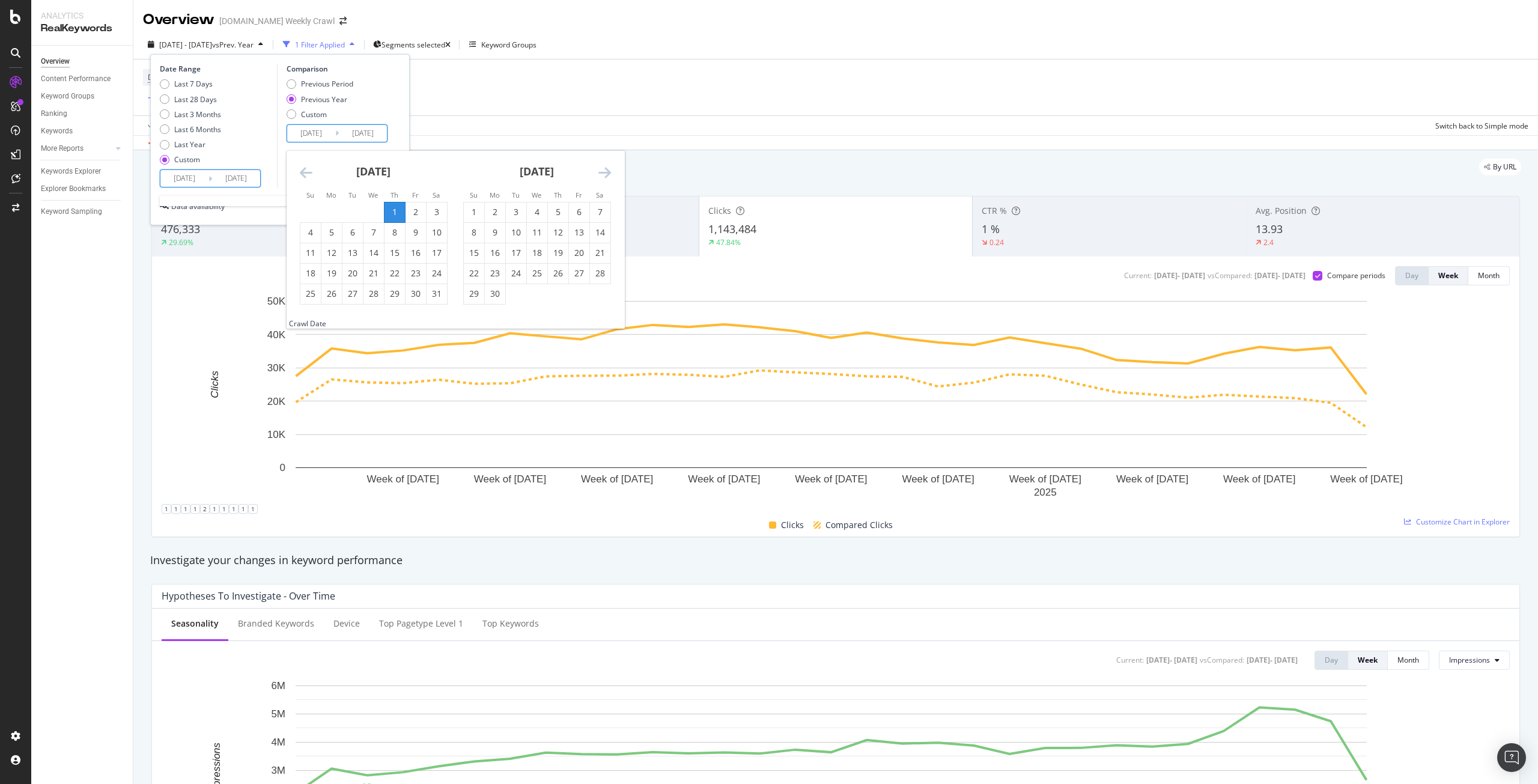
click at [192, 181] on input "[DATE]" at bounding box center [184, 178] width 48 height 17
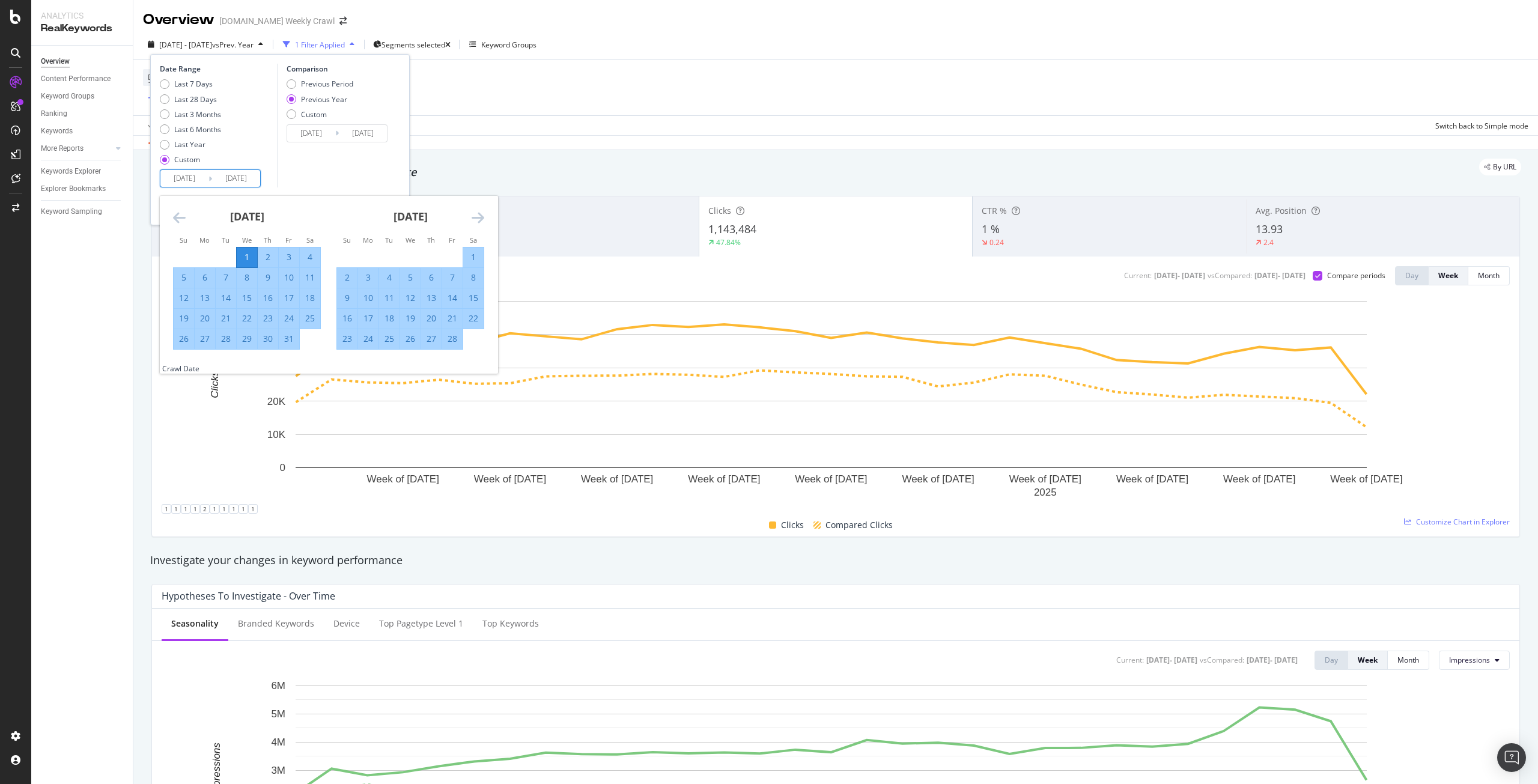
click at [186, 220] on div "[DATE]" at bounding box center [246, 221] width 148 height 51
click at [184, 220] on icon "Move backward to switch to the previous month." at bounding box center [179, 218] width 13 height 15
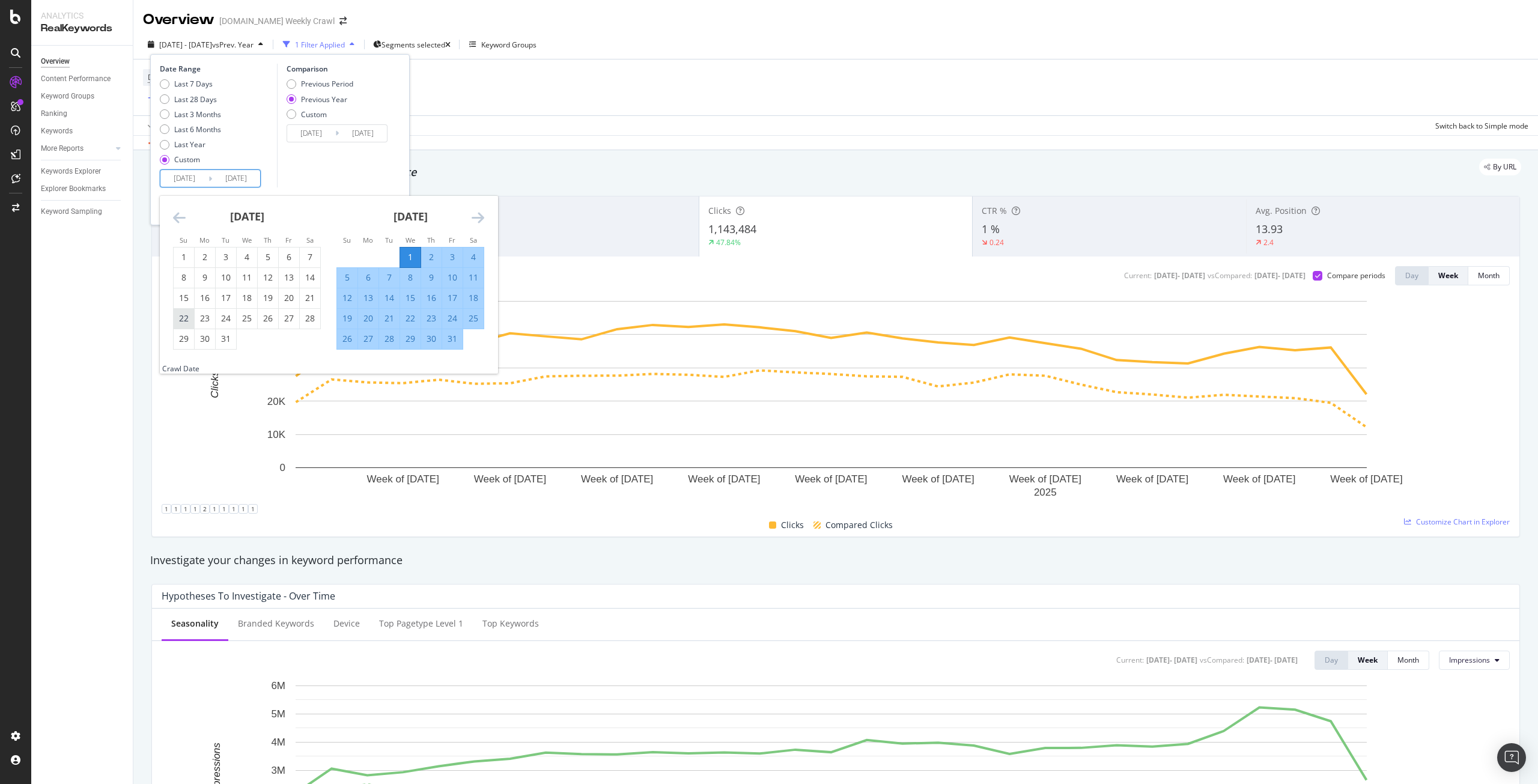
click at [187, 323] on div "22" at bounding box center [184, 319] width 21 height 12
type input "[DATE]"
click at [201, 323] on div "23" at bounding box center [205, 319] width 21 height 12
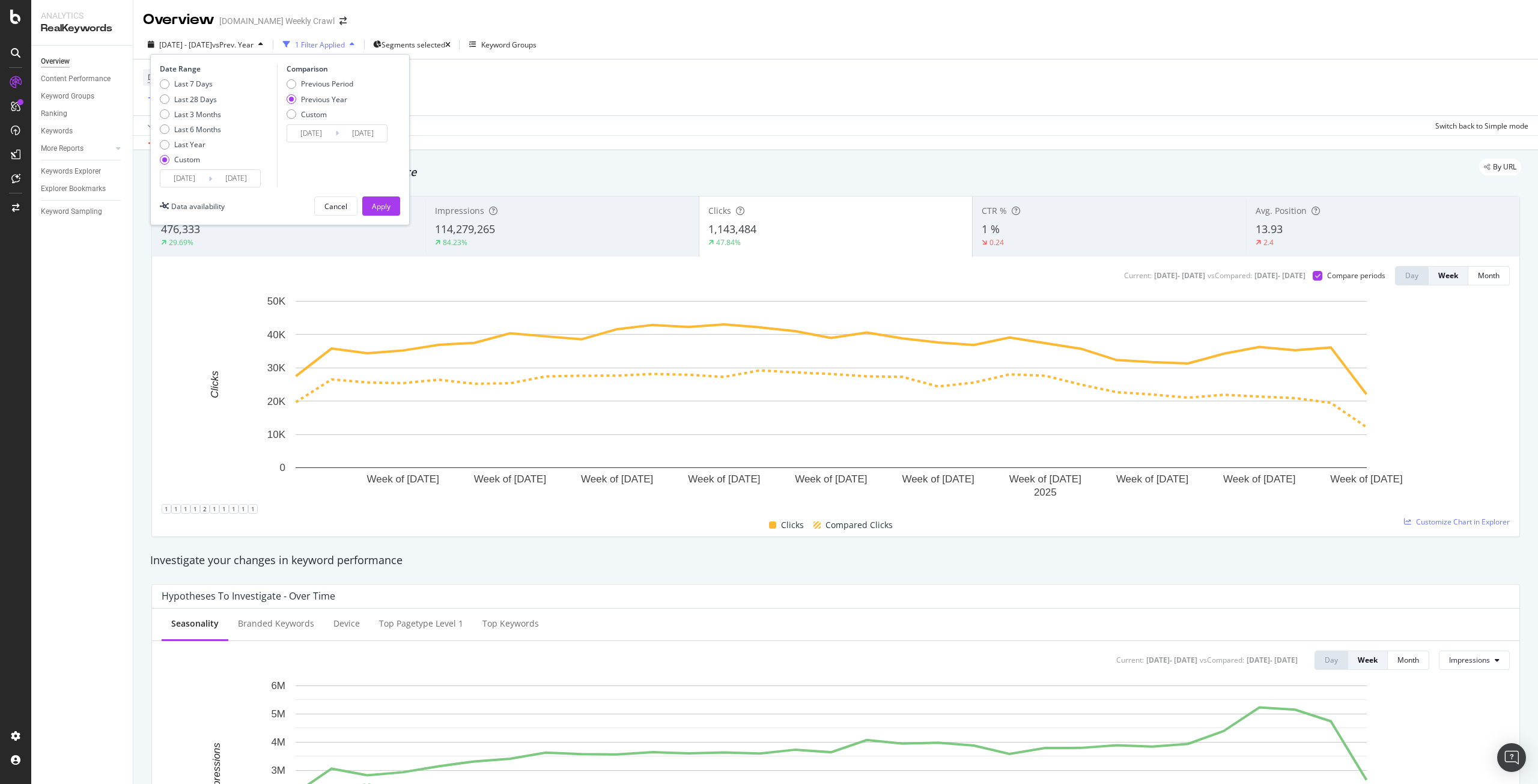
type input "[DATE]"
click at [212, 181] on icon at bounding box center [210, 178] width 3 height 11
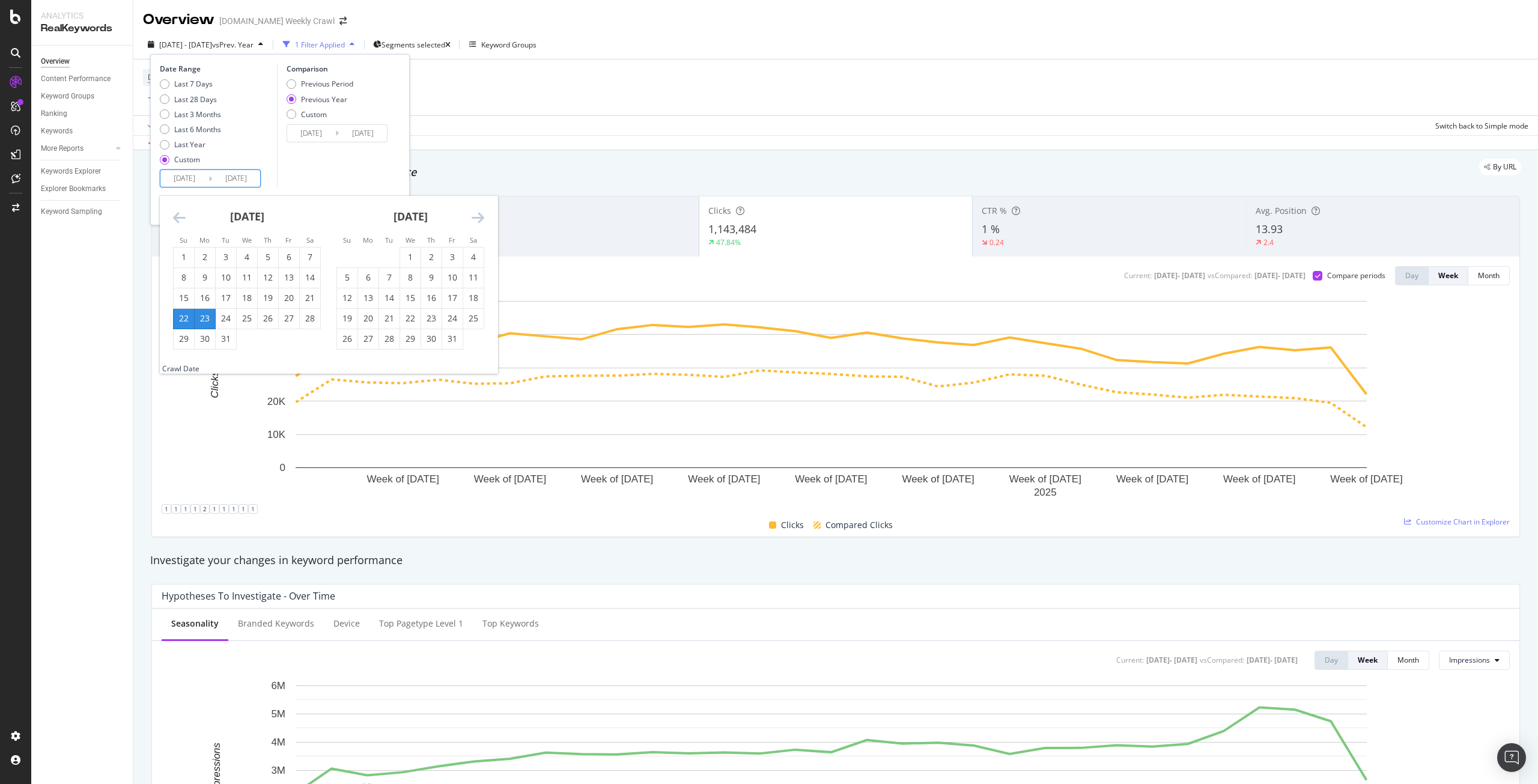
click at [212, 176] on input "[DATE]" at bounding box center [236, 178] width 48 height 17
click at [207, 316] on div "23" at bounding box center [205, 319] width 21 height 12
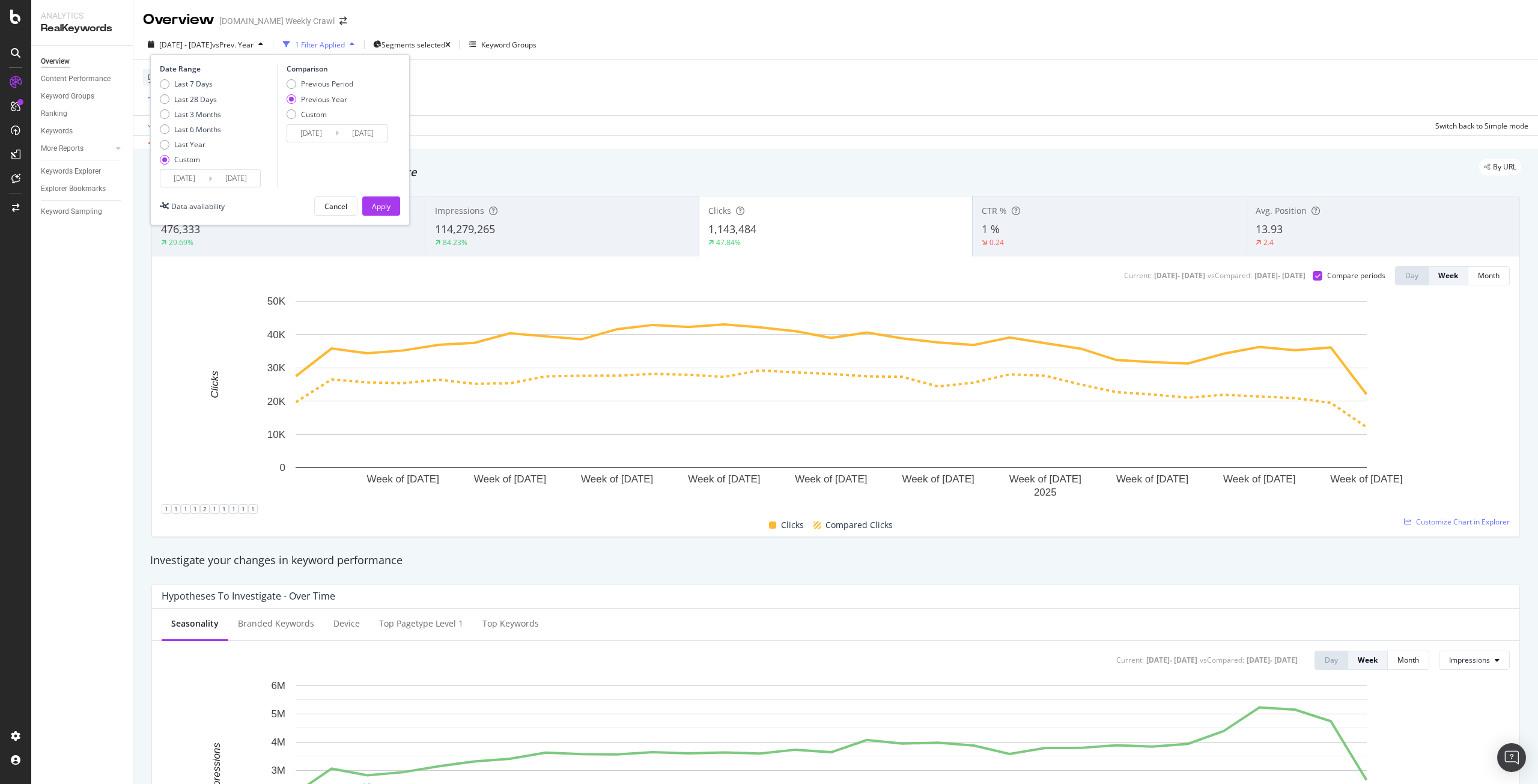
click at [231, 177] on input "[DATE]" at bounding box center [236, 178] width 48 height 17
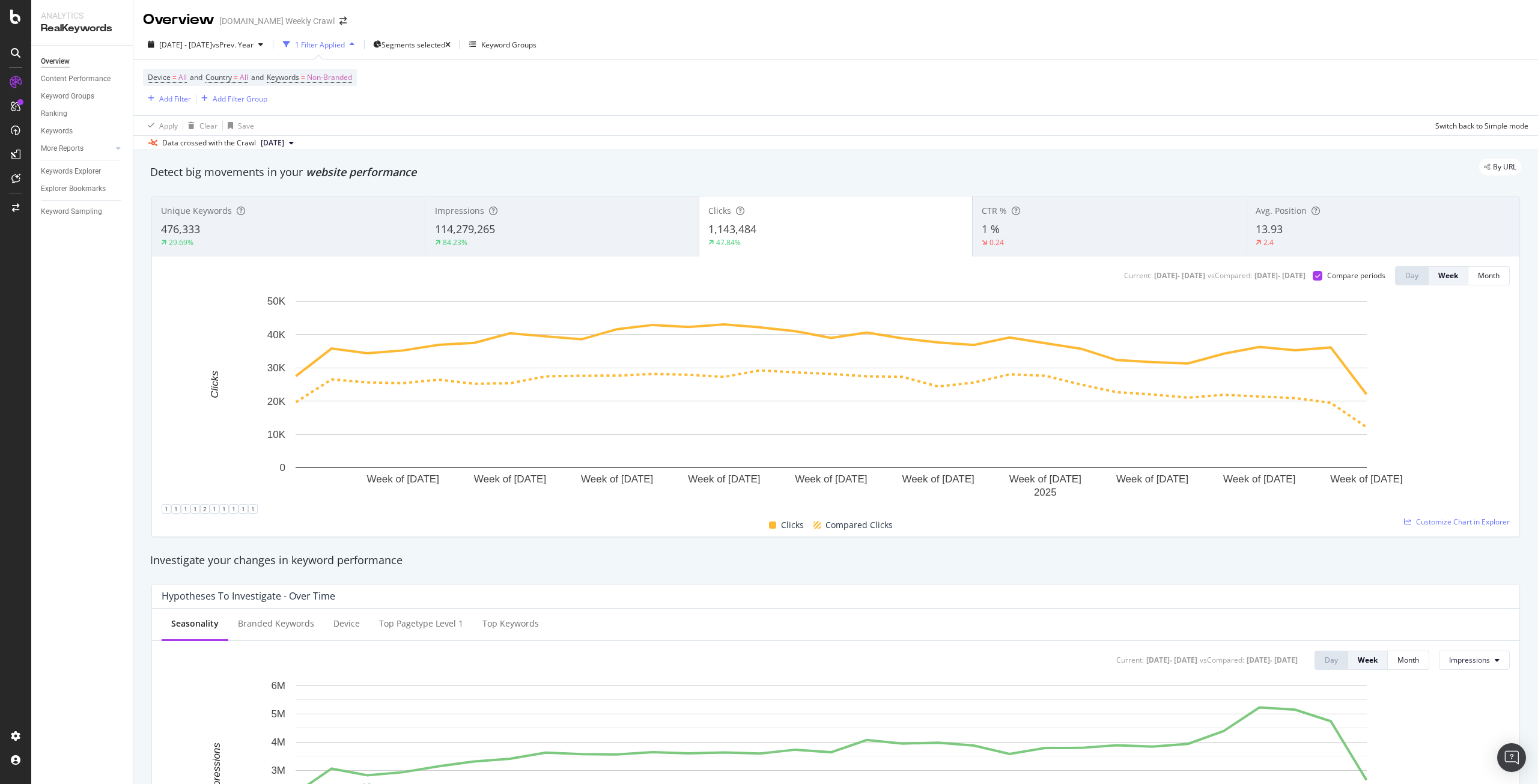
click at [455, 106] on div "Device = All and Country = All and Keywords = Non-Branded Add Filter Add Filter…" at bounding box center [835, 87] width 1386 height 56
click at [202, 45] on span "[DATE] - [DATE]" at bounding box center [185, 44] width 53 height 10
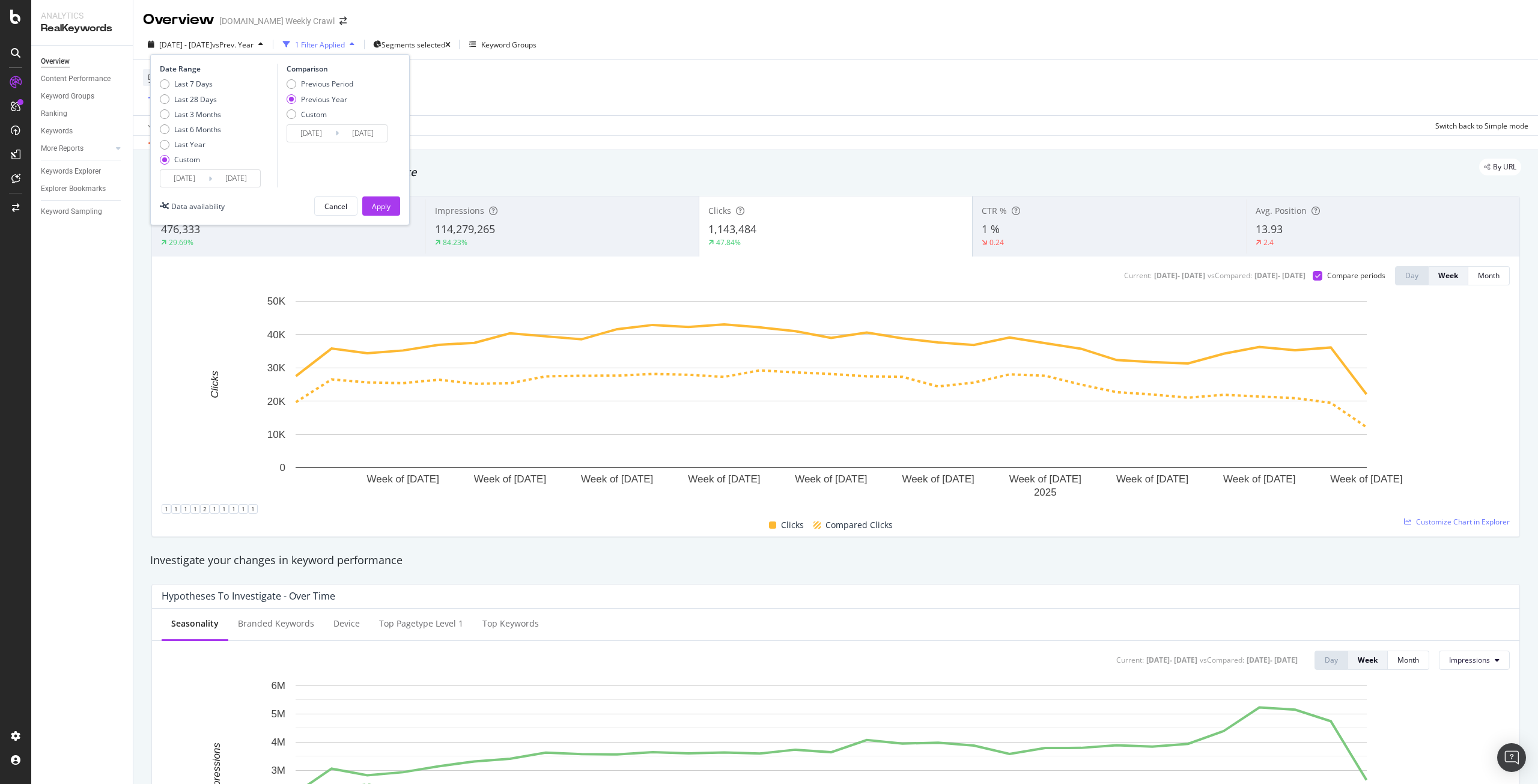
click at [177, 177] on input "[DATE]" at bounding box center [184, 178] width 48 height 17
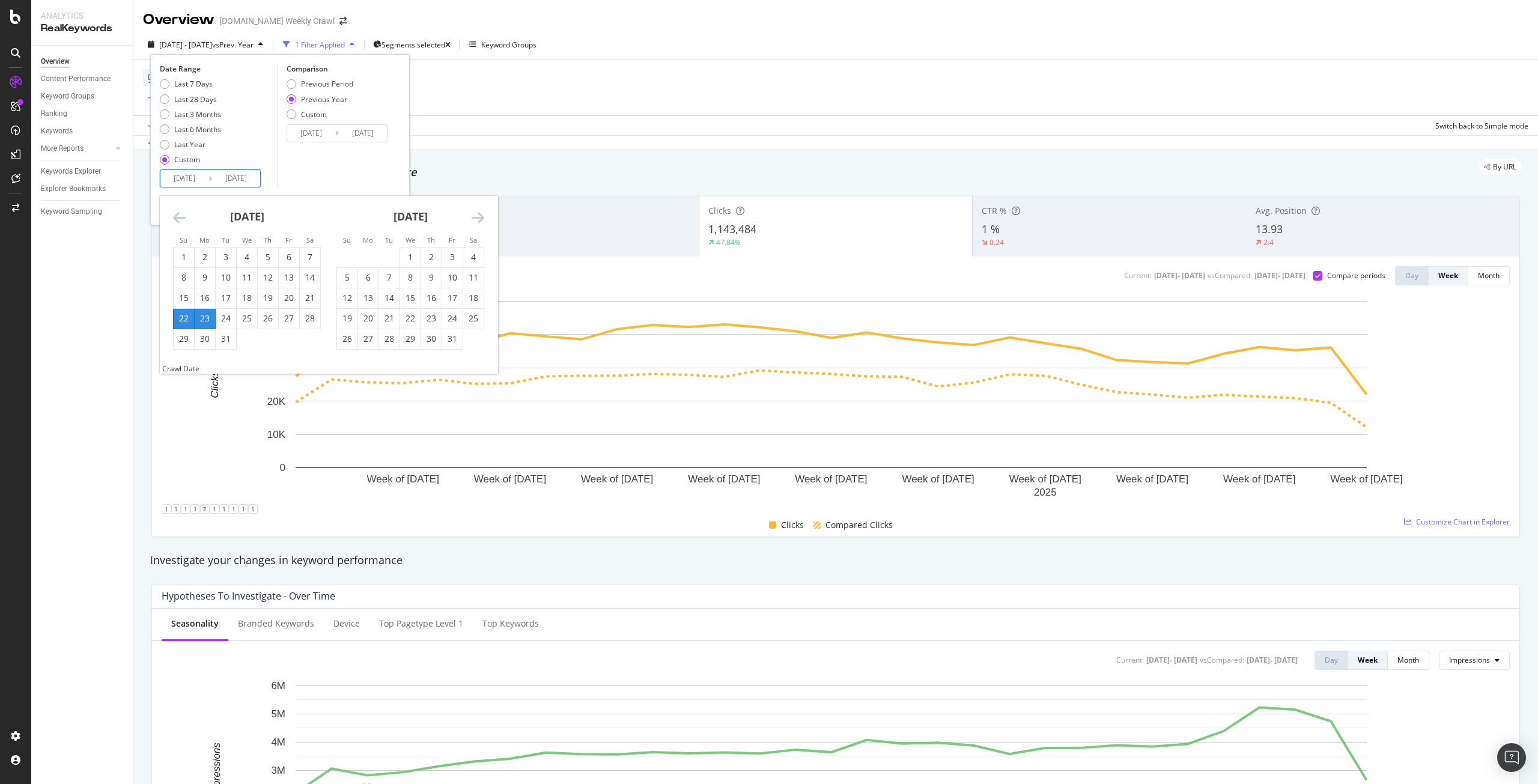
click at [204, 323] on div "23" at bounding box center [205, 319] width 21 height 12
type input "[DATE]"
click at [475, 218] on icon "Move forward to switch to the next month." at bounding box center [477, 218] width 13 height 15
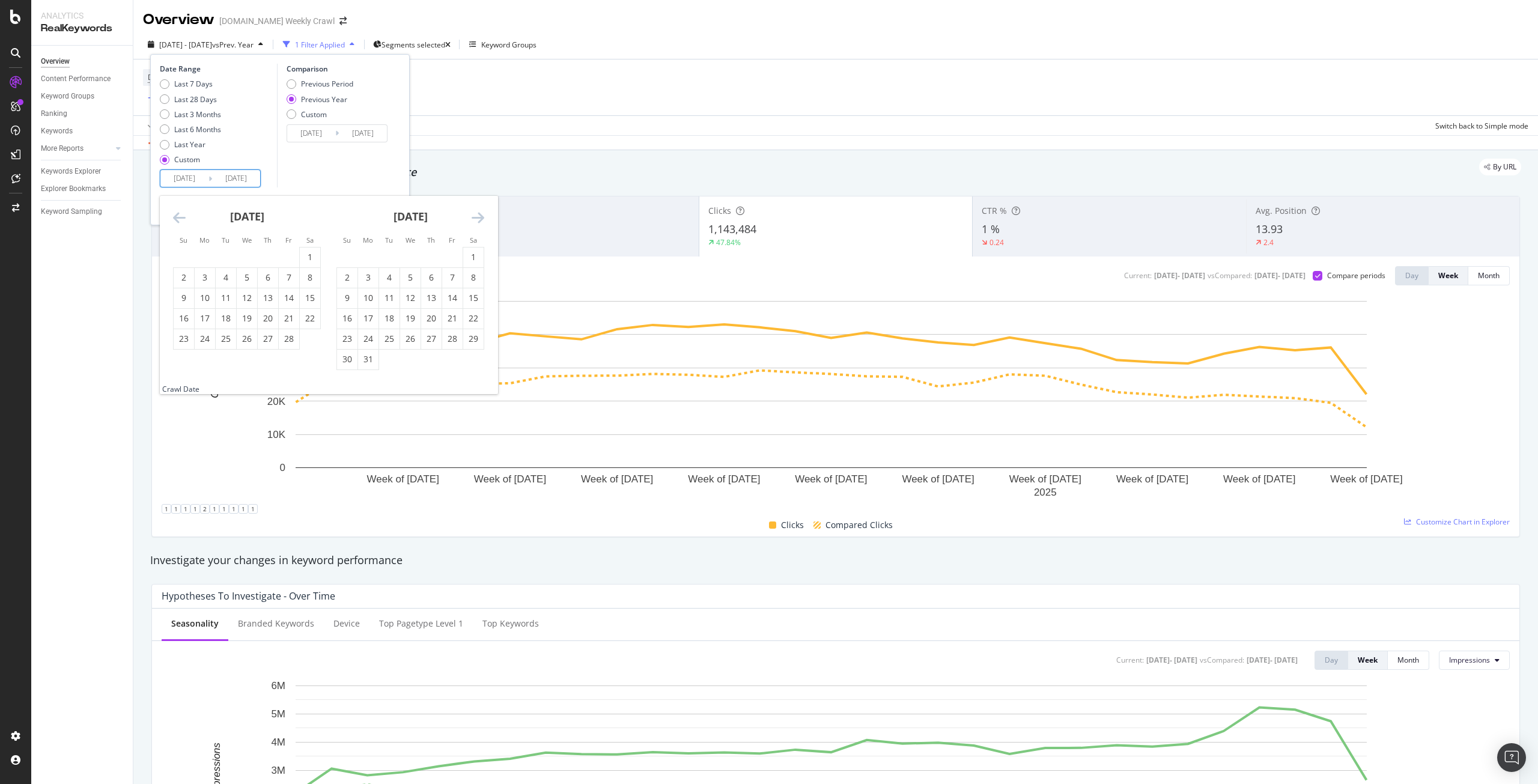
click at [475, 218] on icon "Move forward to switch to the next month." at bounding box center [477, 218] width 13 height 15
click at [436, 333] on div "31" at bounding box center [431, 339] width 21 height 12
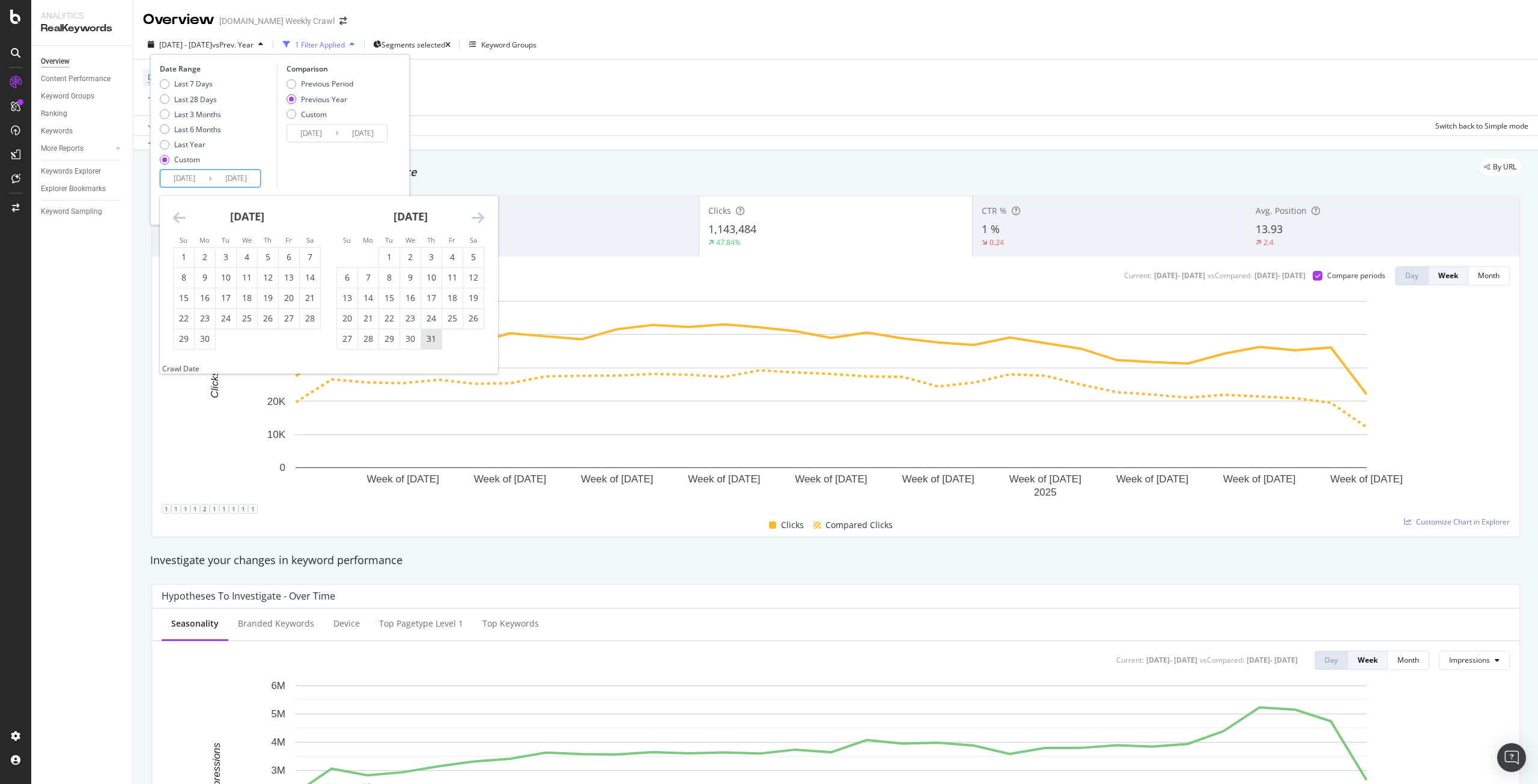
type input "[DATE]"
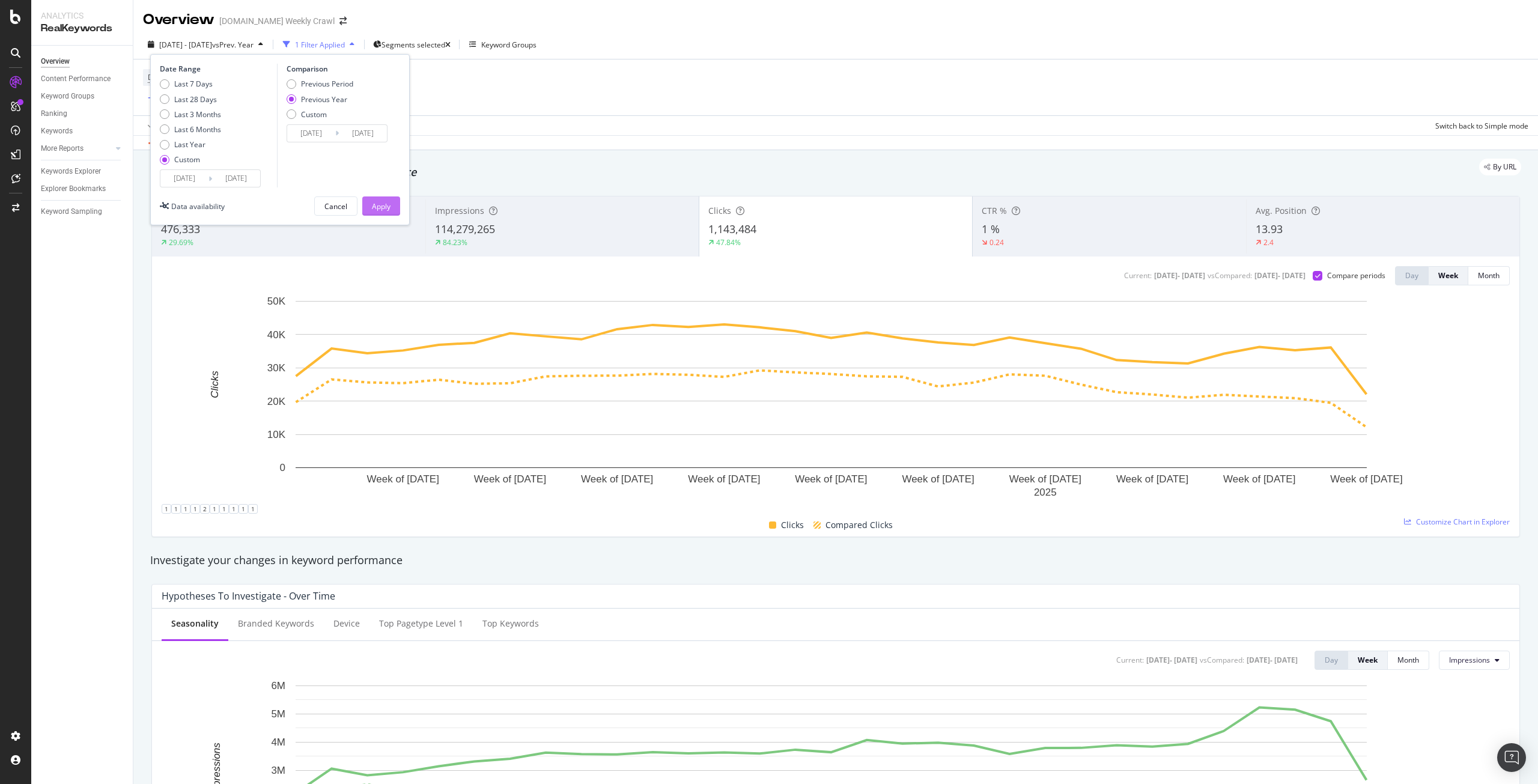
click at [387, 197] on div "Apply" at bounding box center [381, 206] width 19 height 18
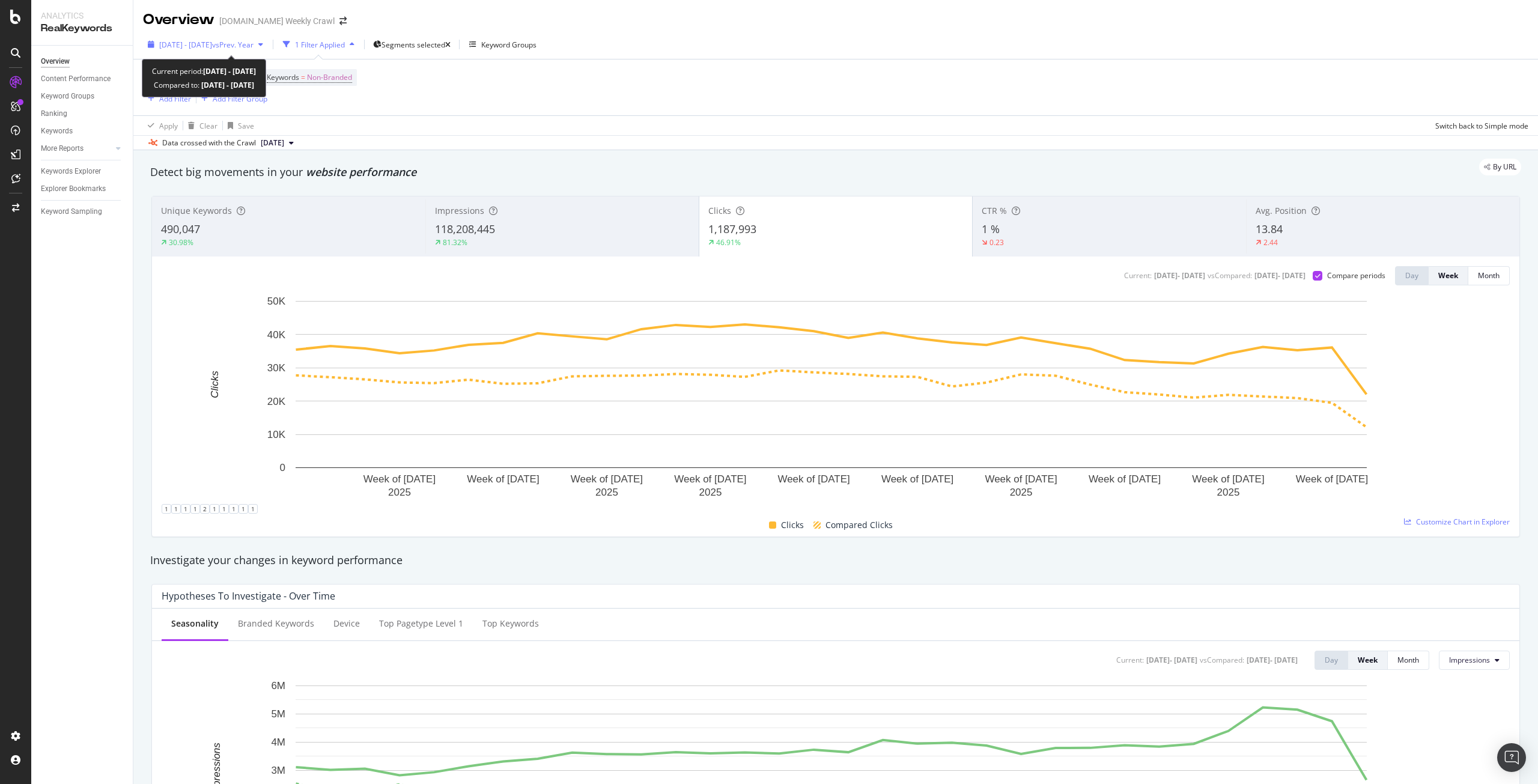
click at [182, 43] on span "[DATE] - [DATE]" at bounding box center [185, 44] width 53 height 10
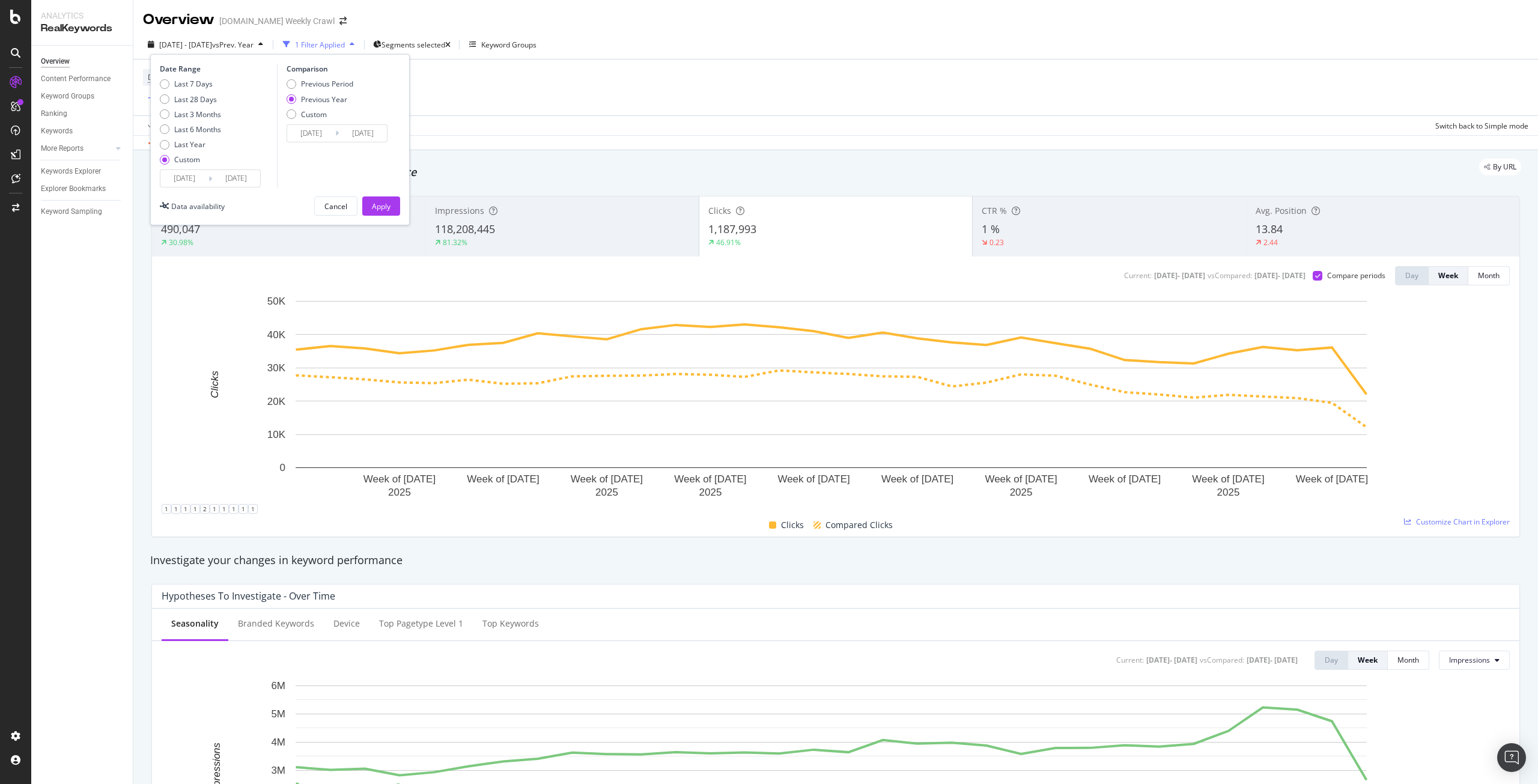
click at [174, 182] on input "[DATE]" at bounding box center [184, 178] width 48 height 17
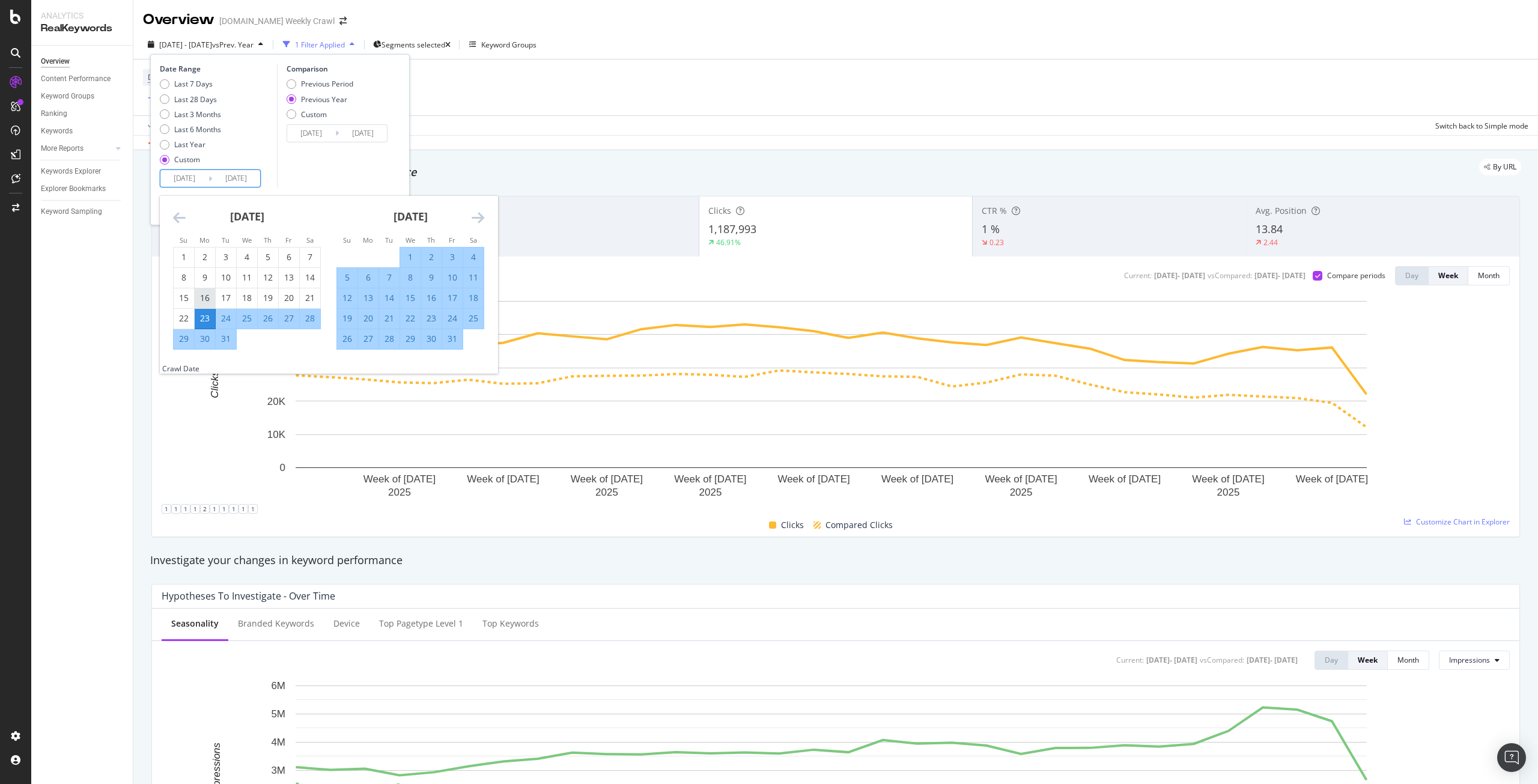
click at [204, 301] on div "16" at bounding box center [205, 298] width 21 height 12
type input "[DATE]"
click at [322, 181] on div "Comparison Previous Period Previous Year Custom [DATE] Navigate forward to inte…" at bounding box center [334, 125] width 114 height 124
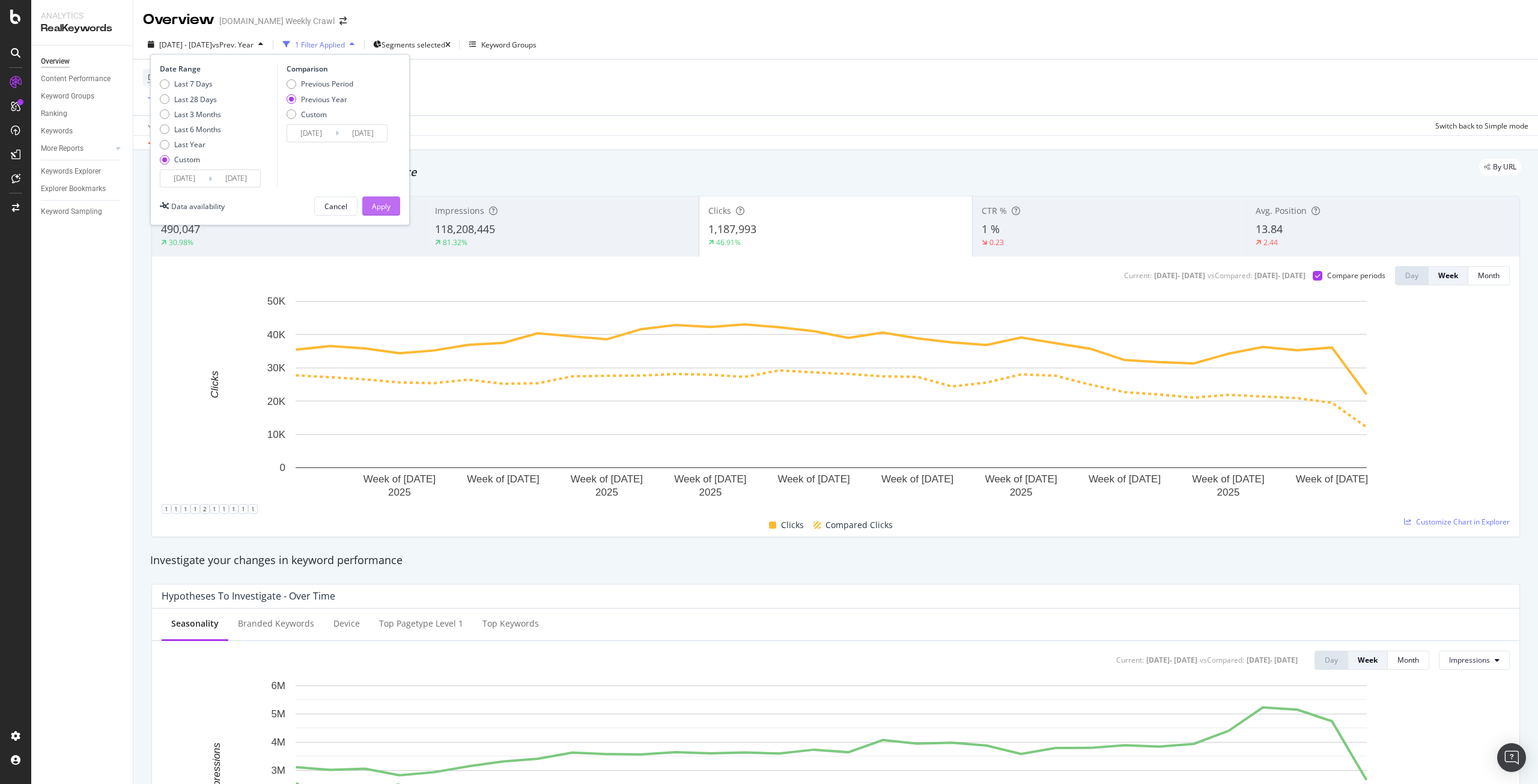
click at [385, 208] on div "Apply" at bounding box center [381, 206] width 19 height 10
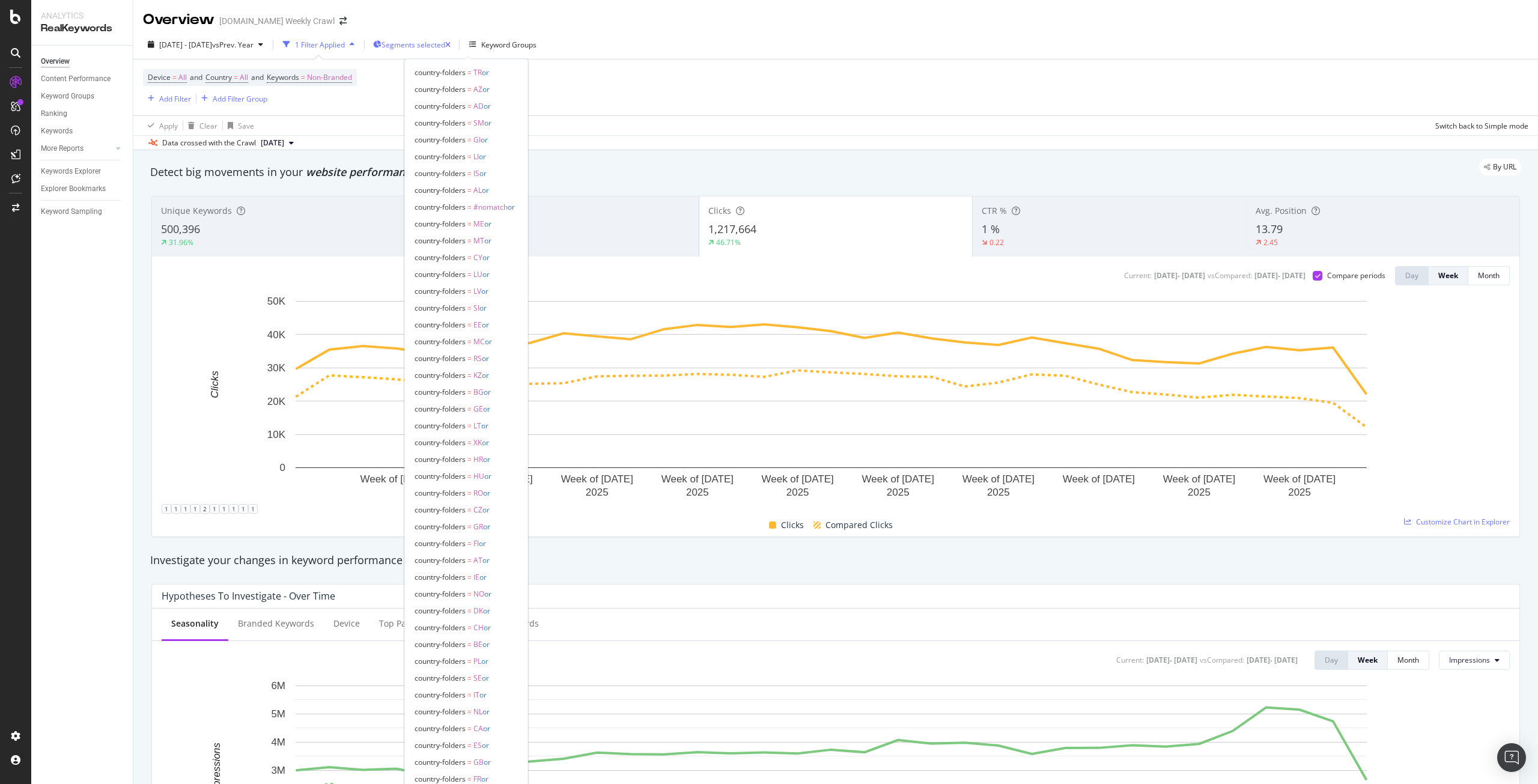
click at [445, 44] on span "Segments selected" at bounding box center [413, 44] width 63 height 10
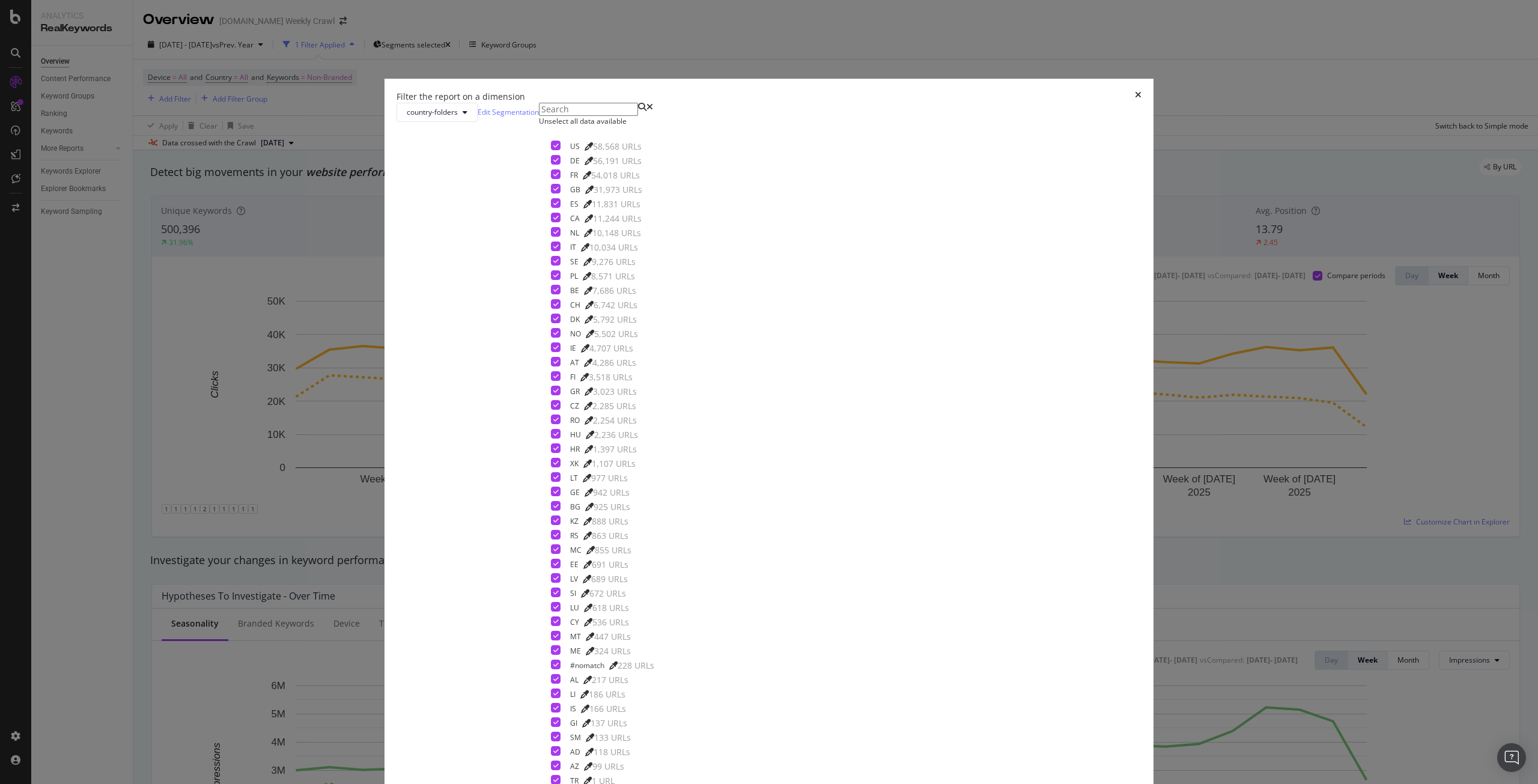
click at [666, 126] on div "Unselect all data available" at bounding box center [602, 121] width 128 height 10
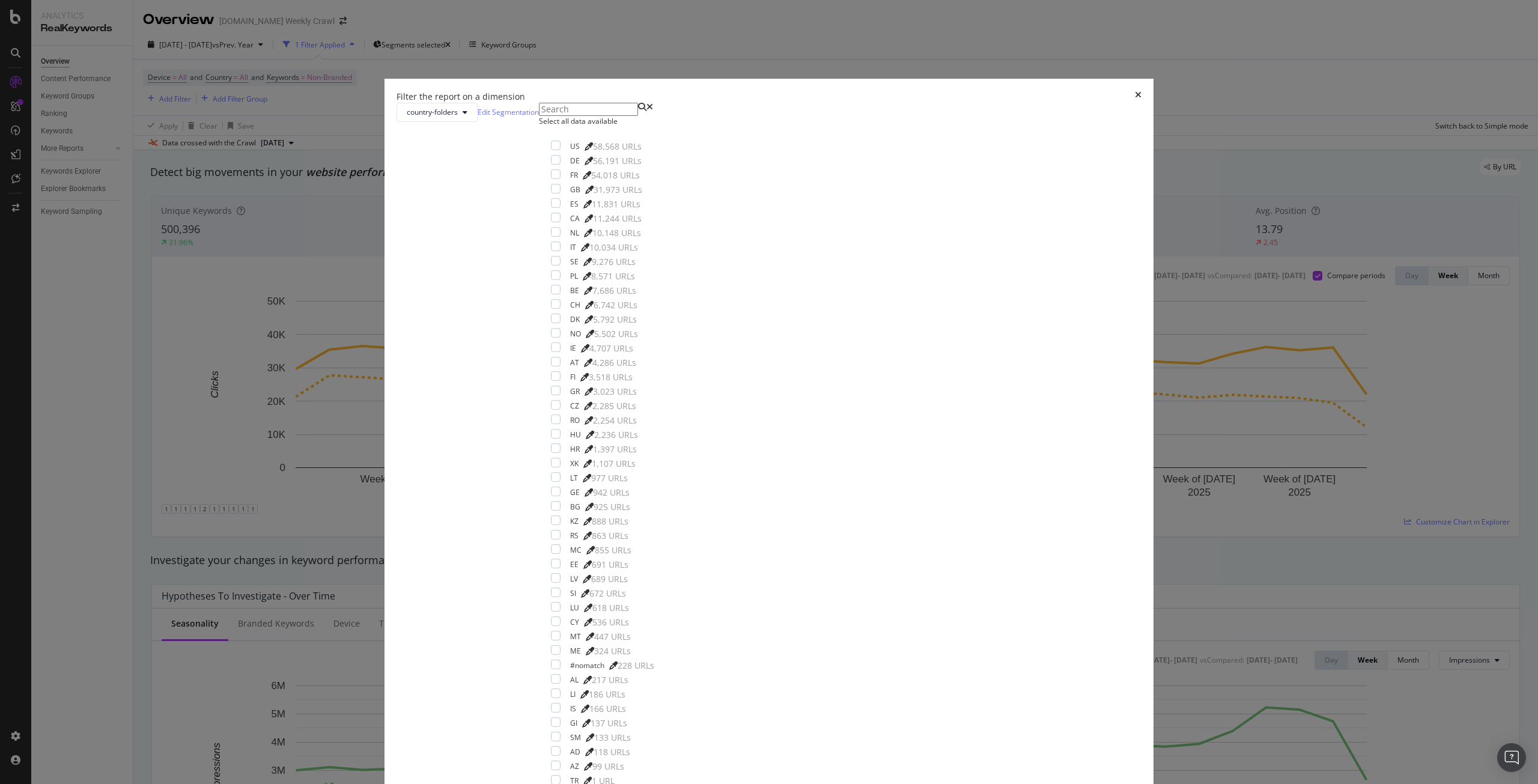
click at [453, 783] on div "Apply" at bounding box center [444, 799] width 19 height 10
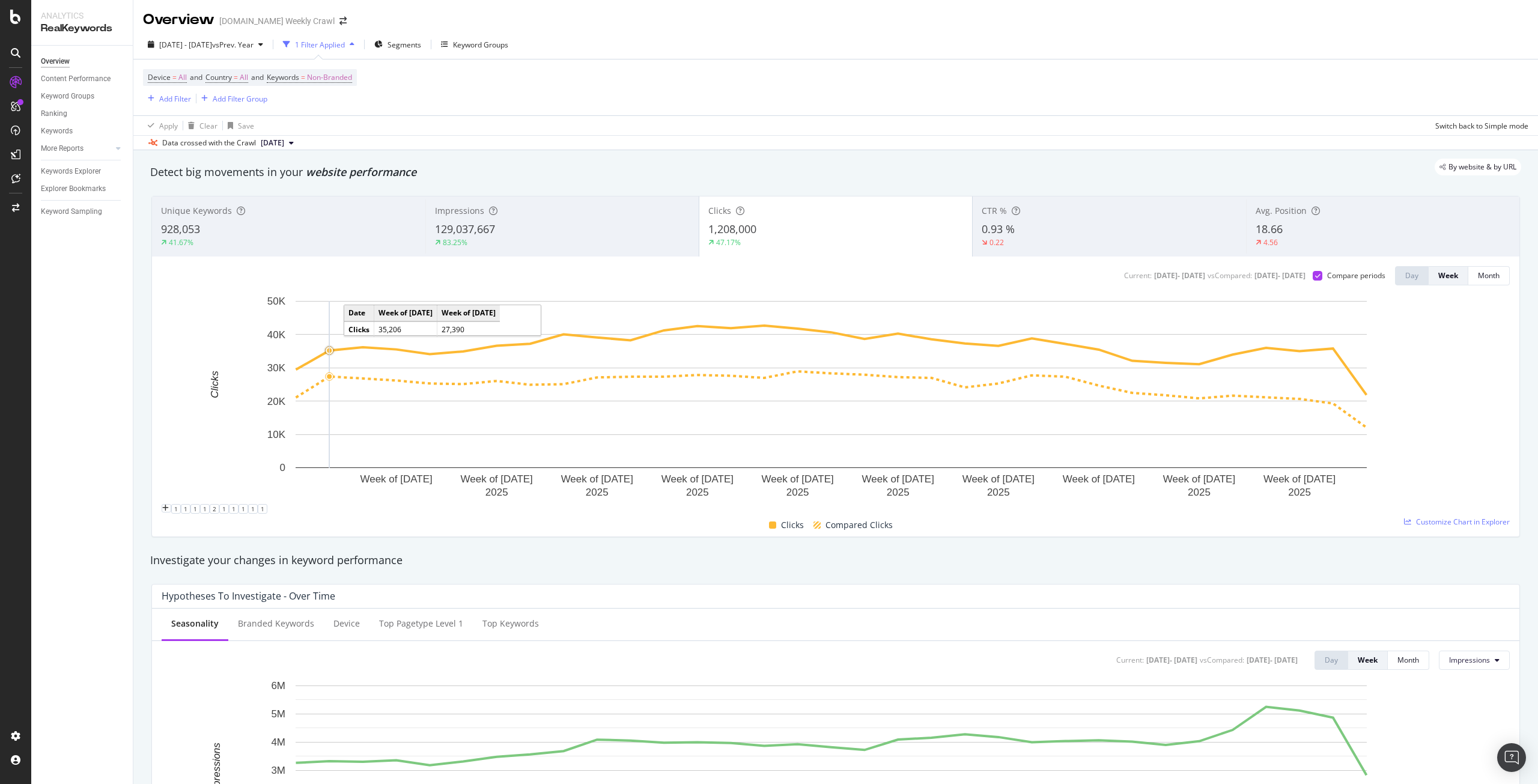
click at [327, 356] on circle "A chart." at bounding box center [329, 350] width 11 height 11
click at [1328, 278] on div "Compare periods" at bounding box center [1356, 275] width 58 height 10
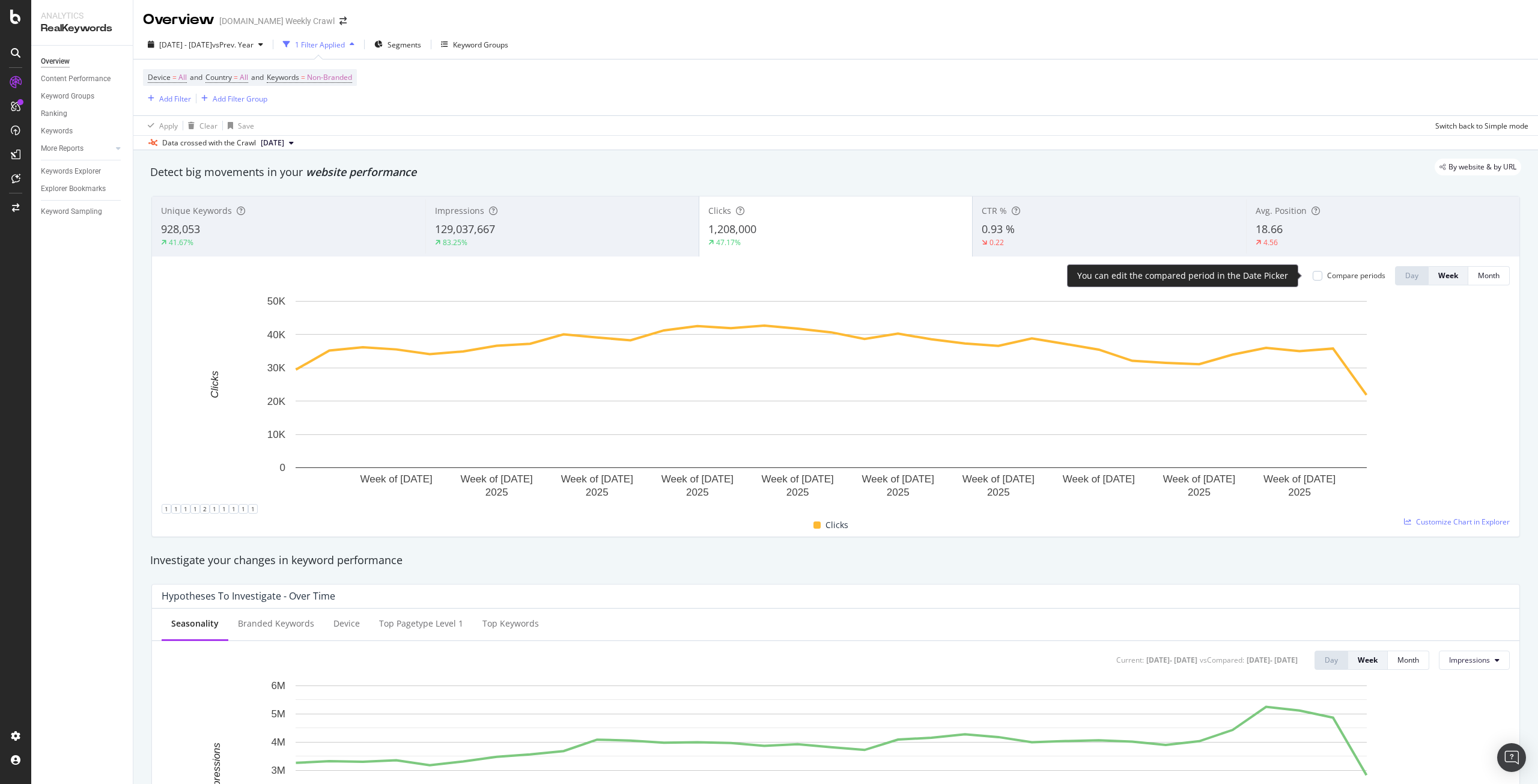
click at [1314, 275] on div "Compare periods" at bounding box center [1349, 275] width 73 height 10
click at [1314, 277] on div "Compare periods" at bounding box center [1349, 275] width 73 height 10
click at [1313, 280] on div at bounding box center [1318, 276] width 9 height 9
